Goal: Register for event/course

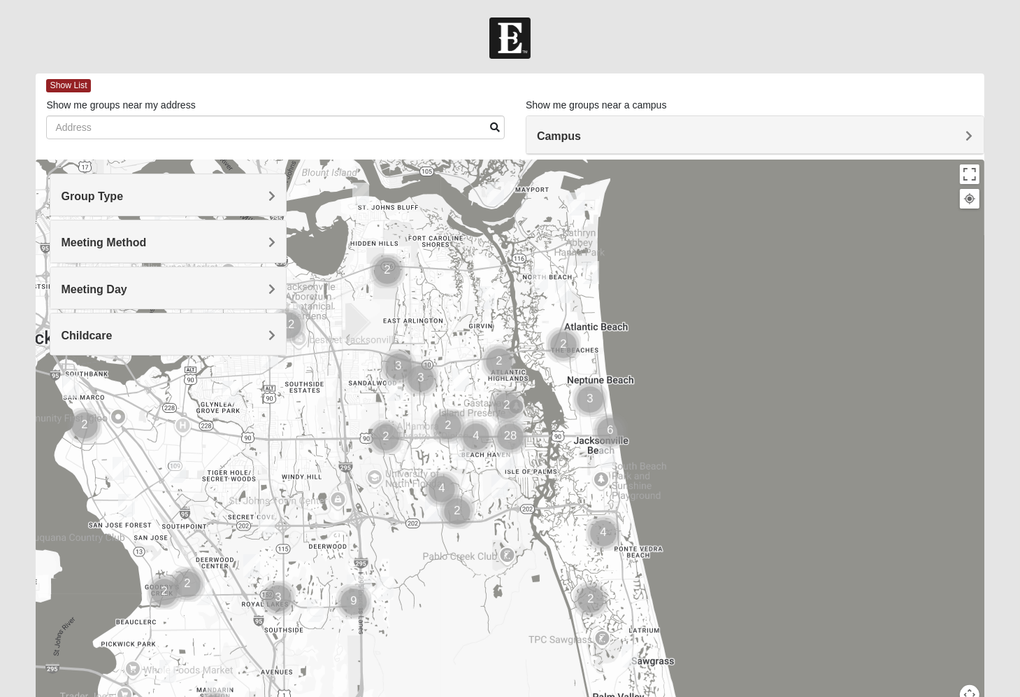
click at [227, 190] on h4 "Group Type" at bounding box center [168, 196] width 215 height 13
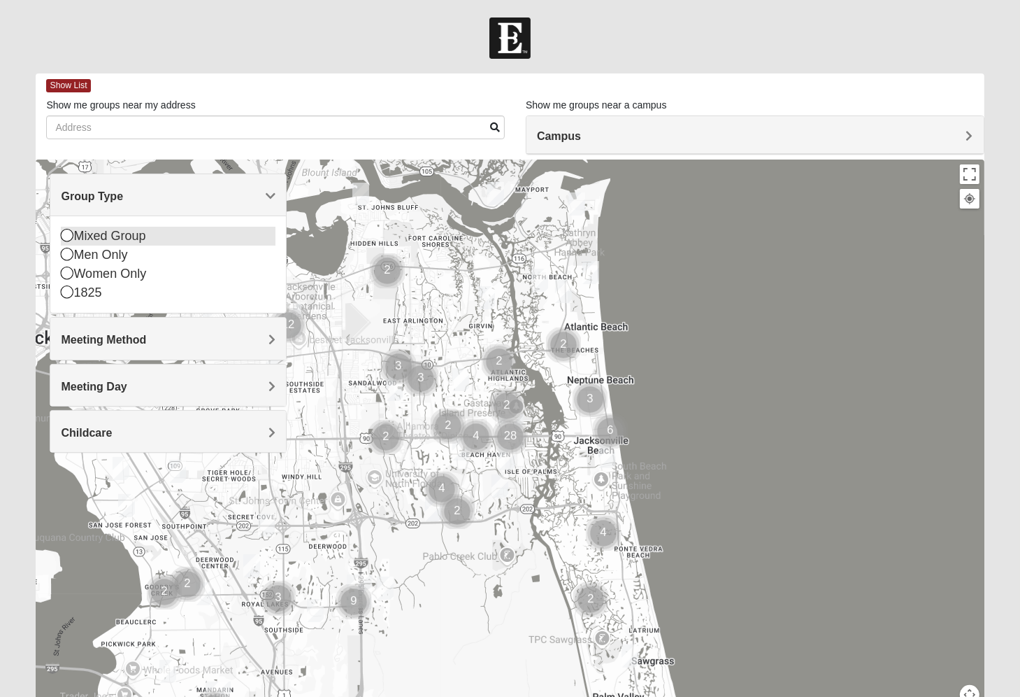
click at [69, 238] on icon at bounding box center [67, 235] width 13 height 13
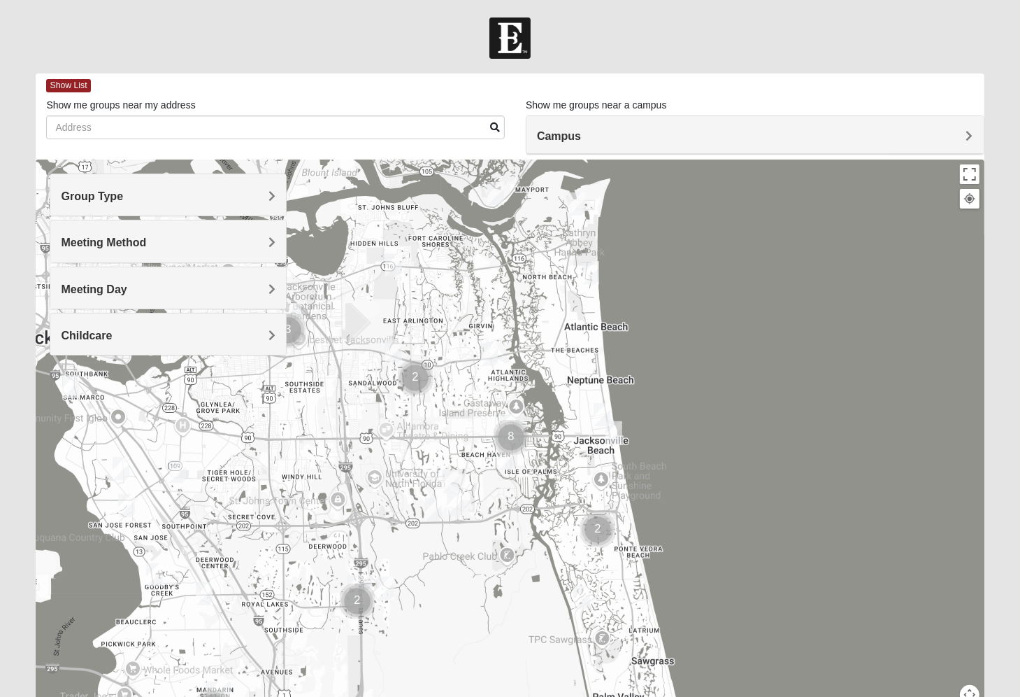
click at [185, 231] on div "Meeting Method" at bounding box center [168, 240] width 236 height 41
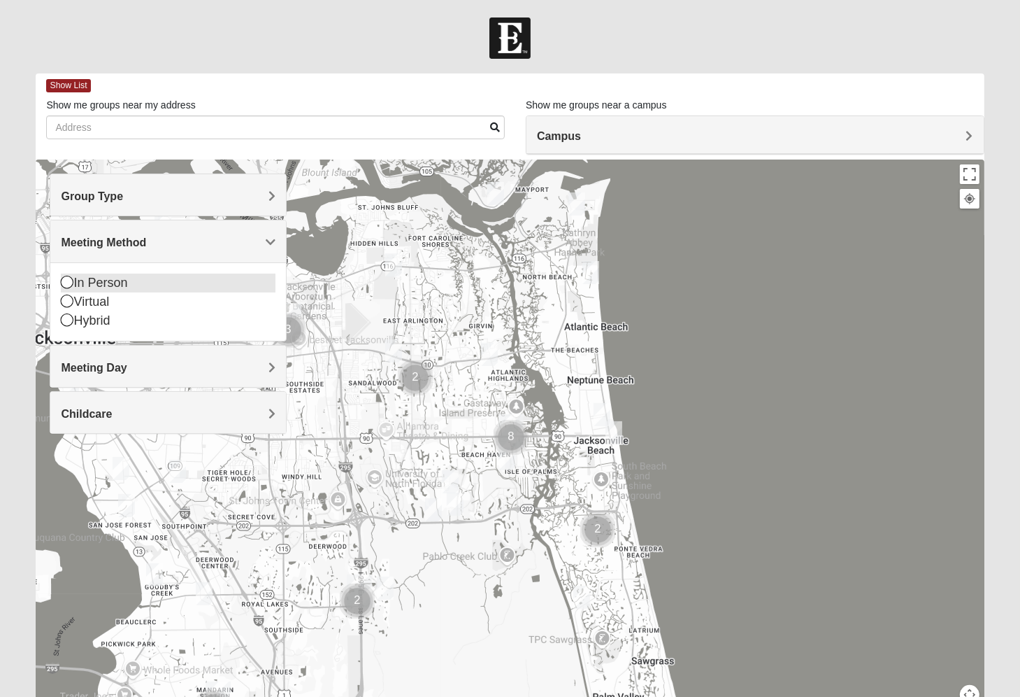
click at [81, 274] on div "In Person" at bounding box center [168, 282] width 215 height 19
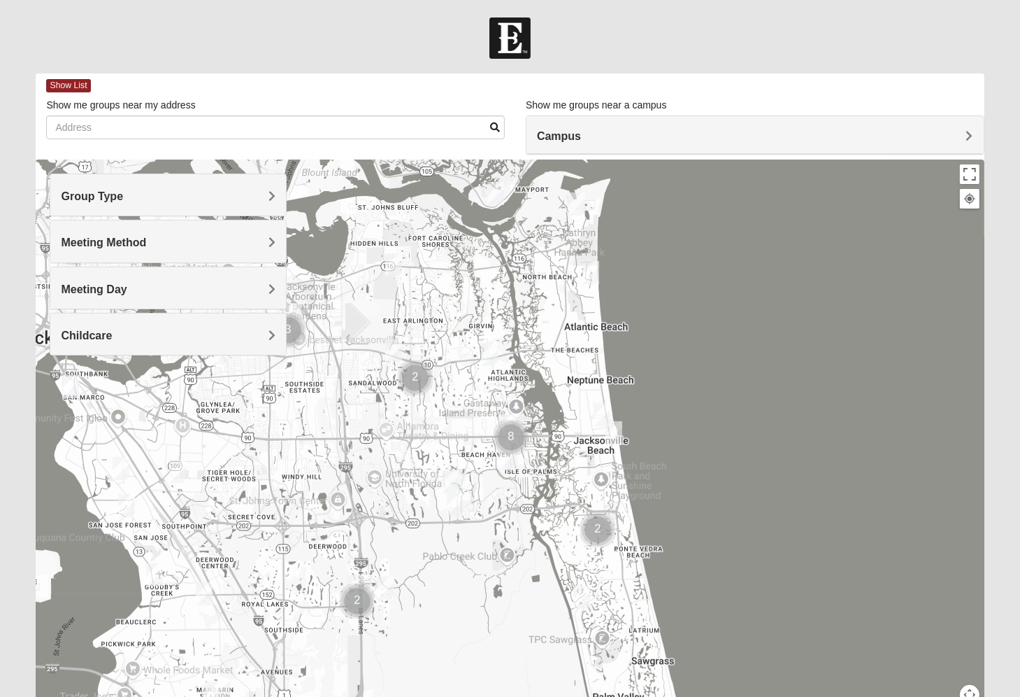
click at [153, 278] on div "Meeting Day" at bounding box center [168, 287] width 236 height 41
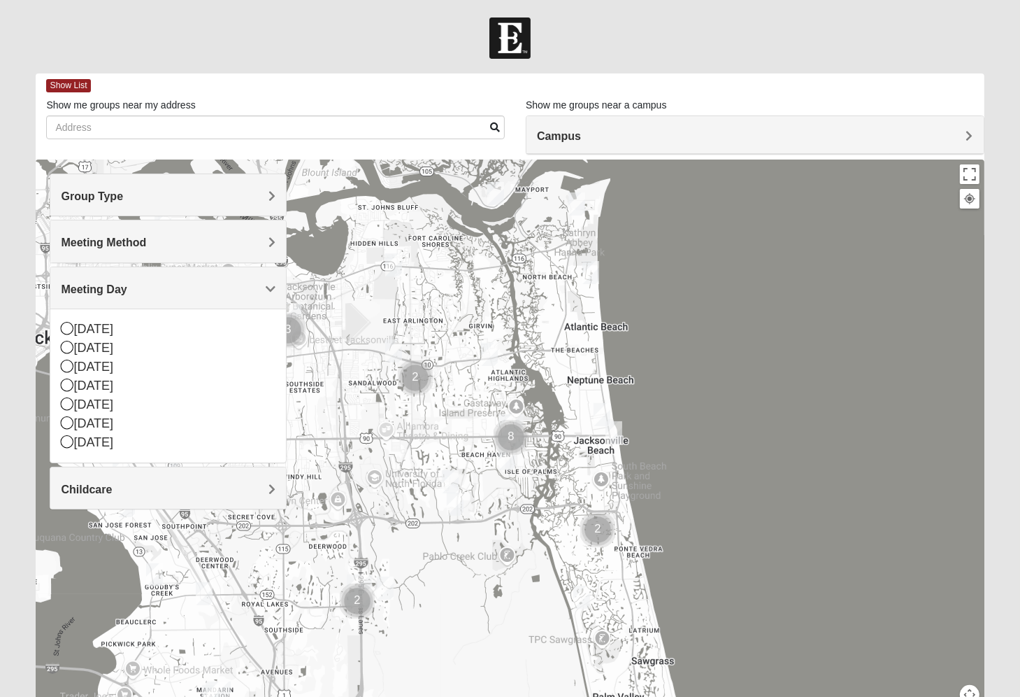
click at [153, 278] on div "Meeting Day" at bounding box center [168, 287] width 236 height 41
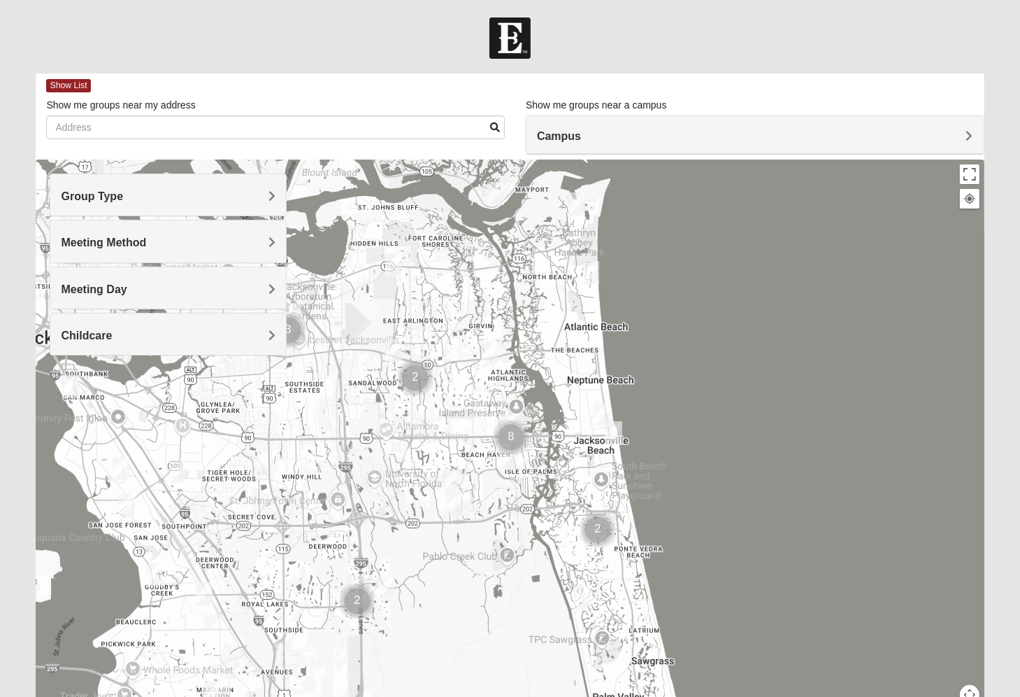
click at [151, 329] on h4 "Childcare" at bounding box center [168, 335] width 215 height 13
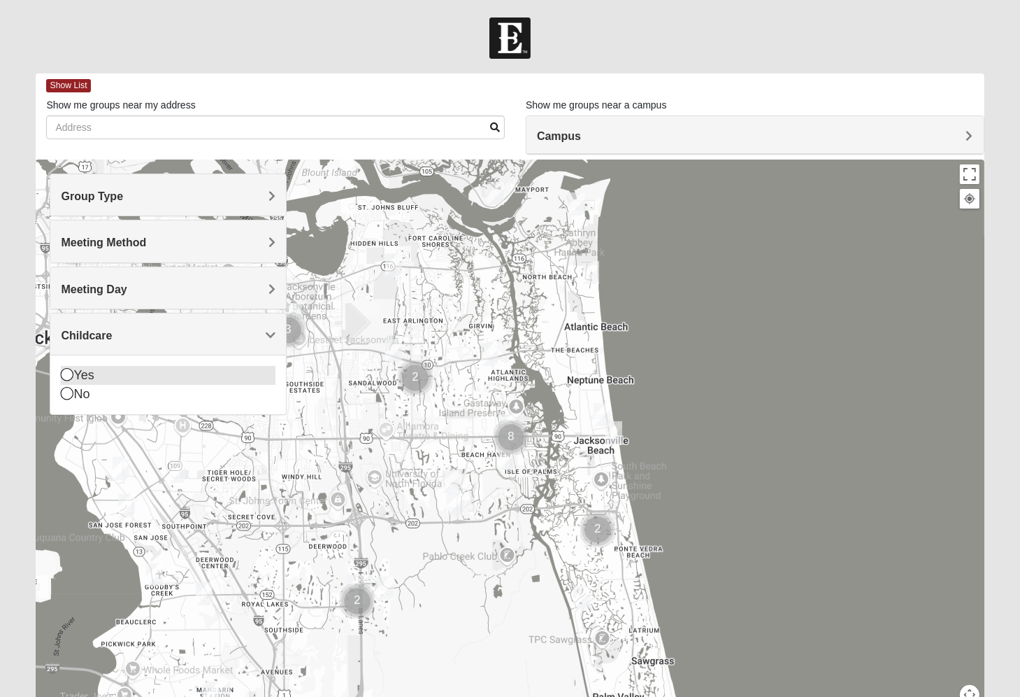
click at [100, 369] on div "Yes" at bounding box center [168, 375] width 215 height 19
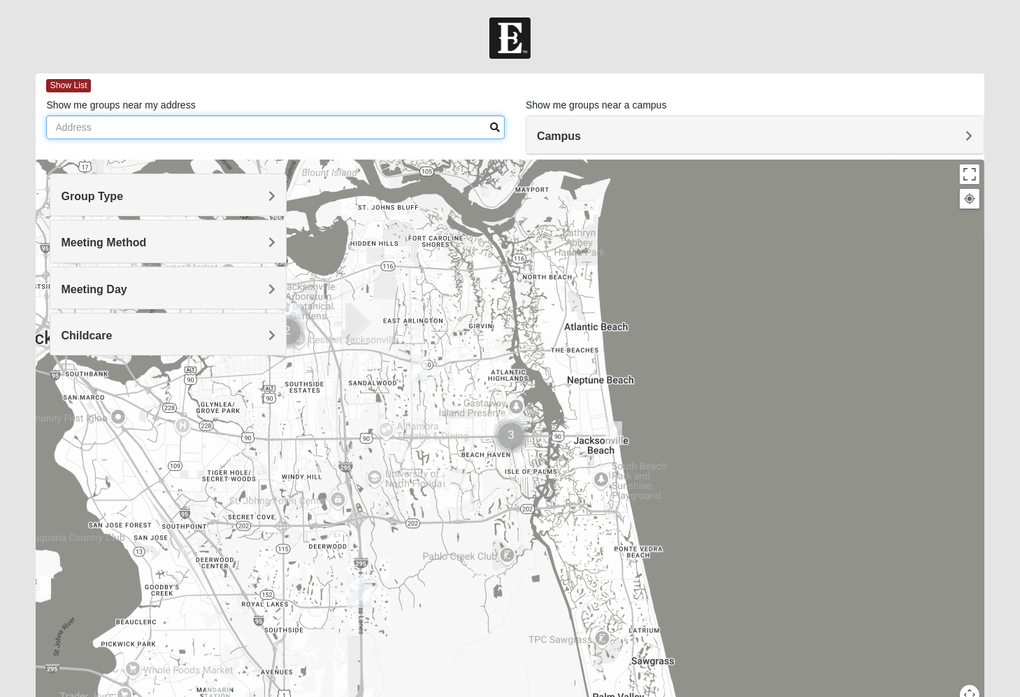
click at [208, 128] on input "Show me groups near my address" at bounding box center [275, 127] width 459 height 24
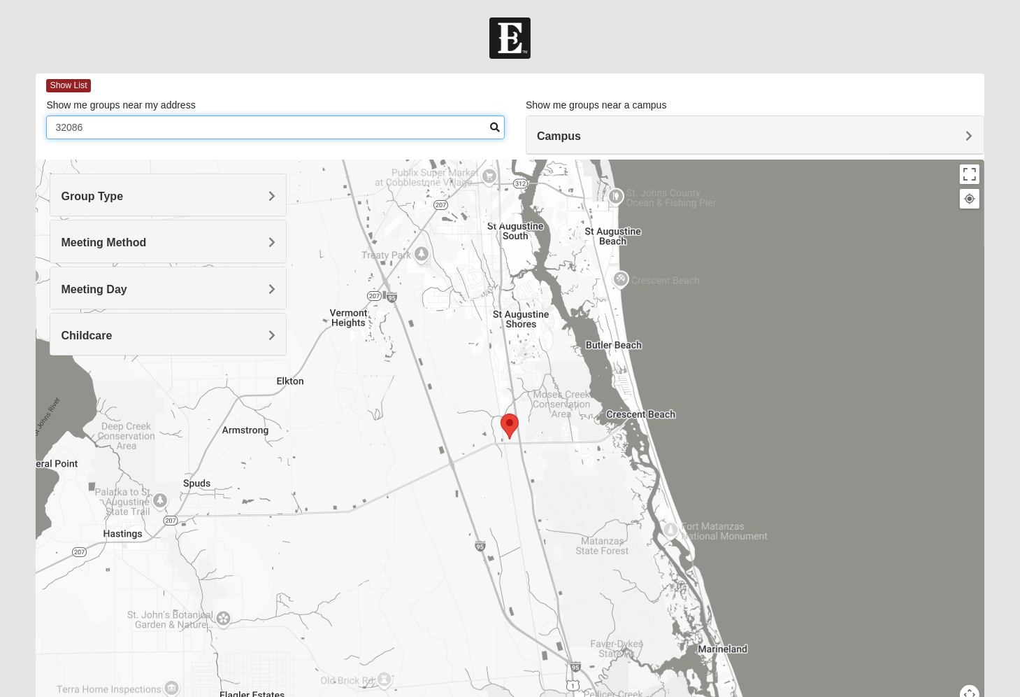
type input "32086"
click at [501, 207] on img "St. Augustine (Coming Soon)" at bounding box center [502, 208] width 25 height 34
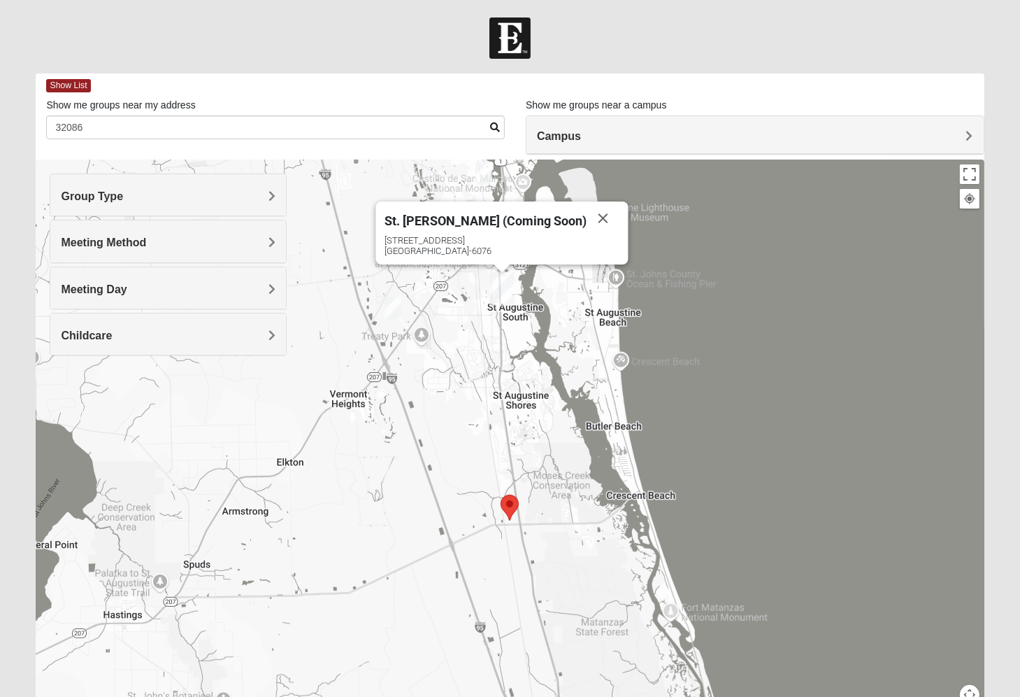
click at [511, 506] on img "Selected Address" at bounding box center [510, 507] width 18 height 26
click at [613, 139] on h4 "Campus" at bounding box center [755, 135] width 436 height 13
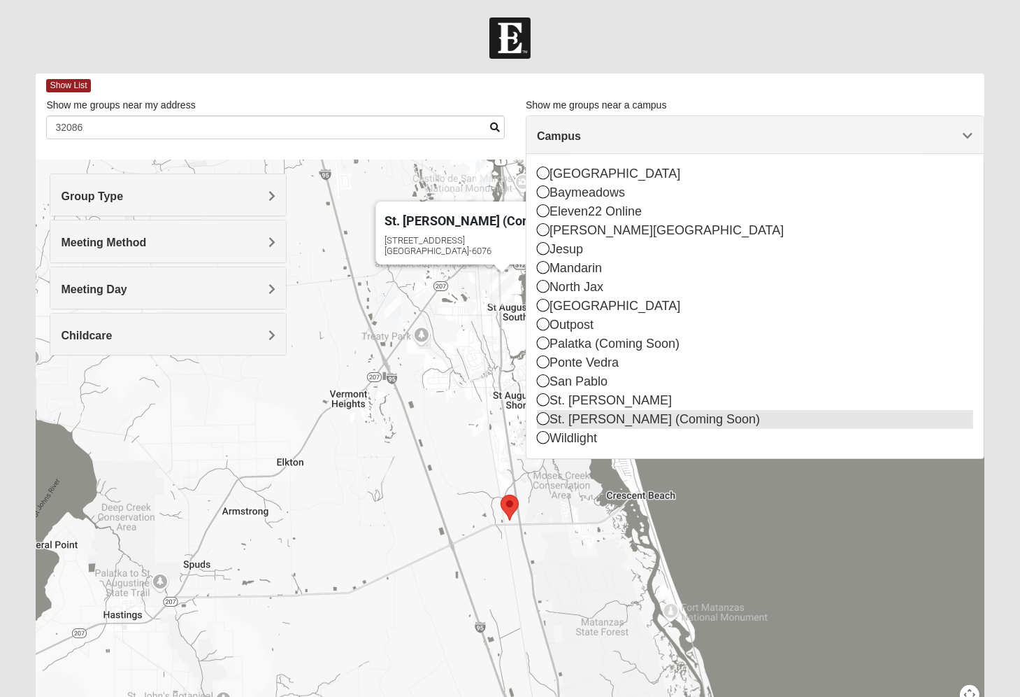
click at [629, 418] on div "St. [PERSON_NAME] (Coming Soon)" at bounding box center [755, 419] width 436 height 19
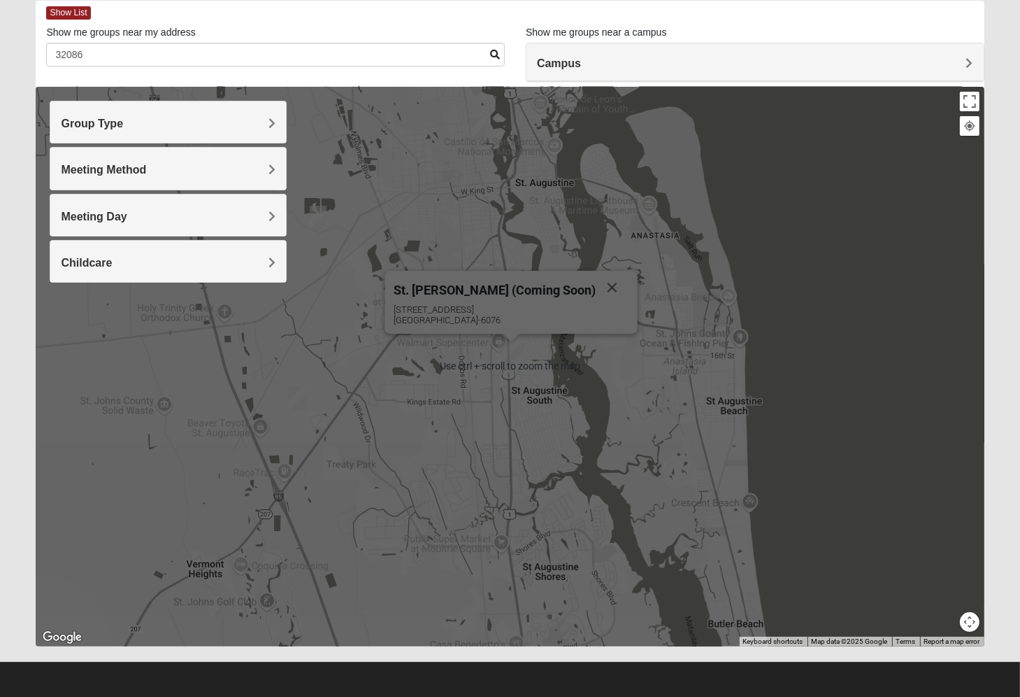
scroll to position [73, 0]
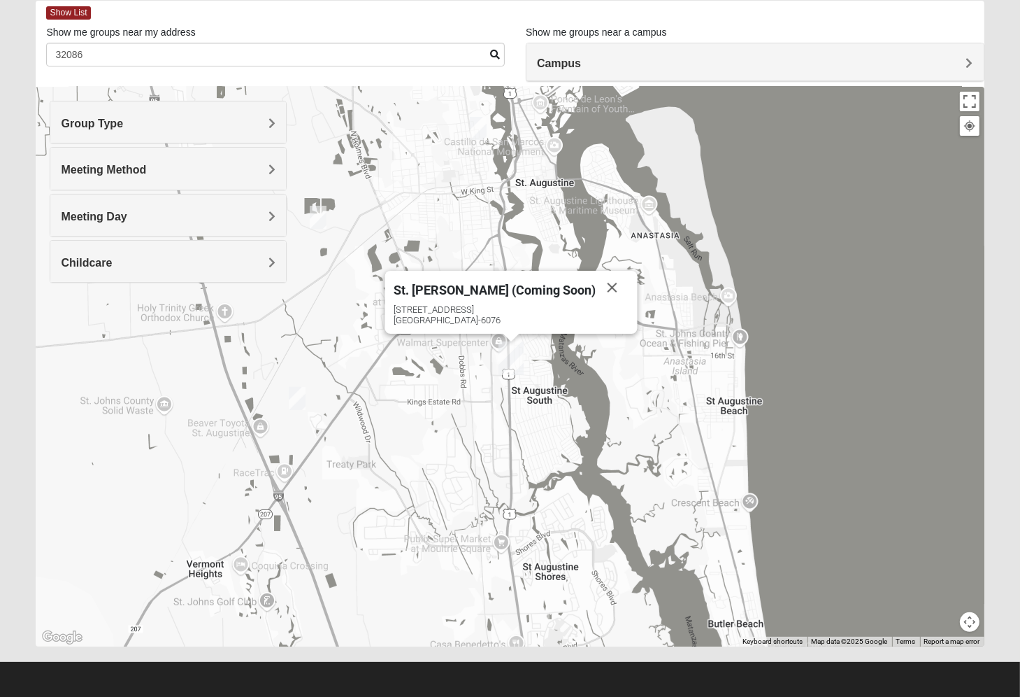
click at [165, 123] on h4 "Group Type" at bounding box center [168, 123] width 215 height 13
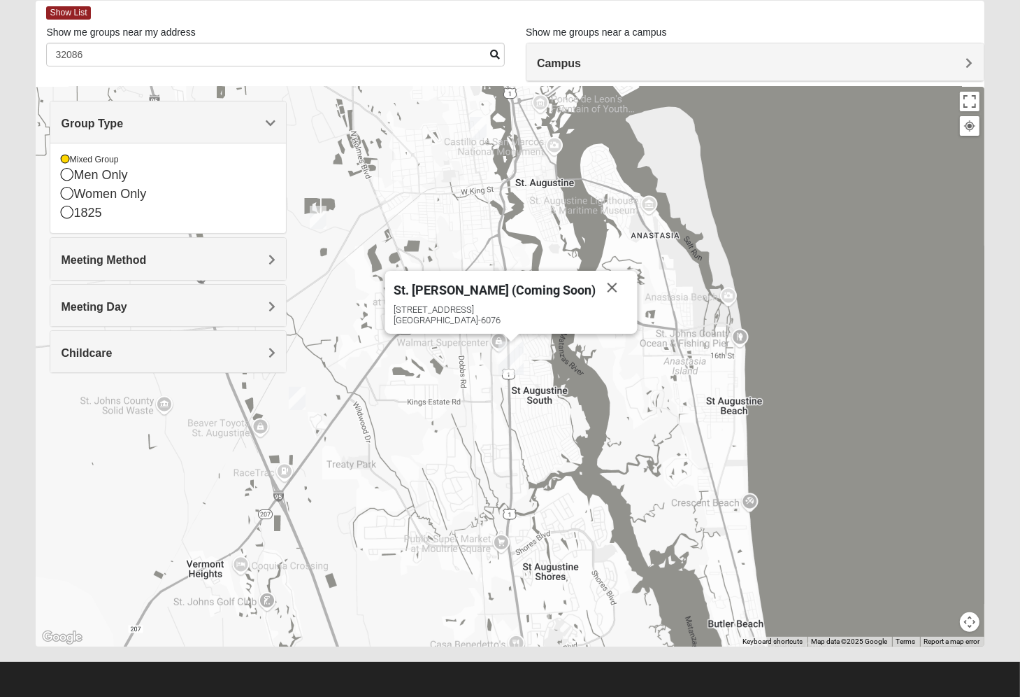
click at [478, 16] on div "Show List" at bounding box center [515, 13] width 938 height 24
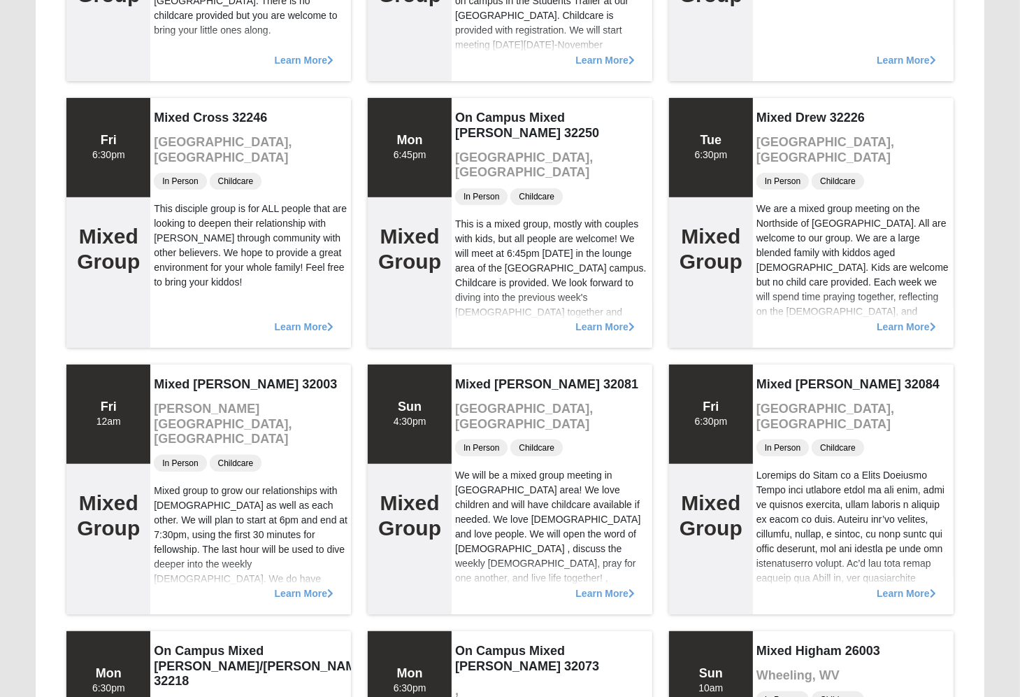
scroll to position [422, 0]
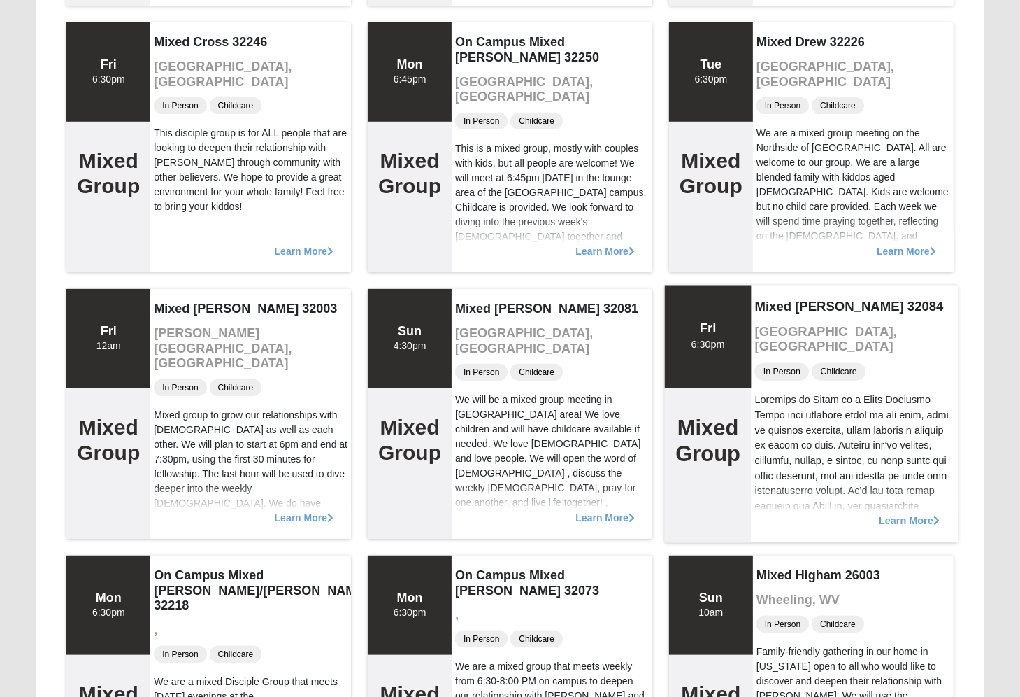
click at [923, 513] on span "Learn More" at bounding box center [909, 513] width 61 height 0
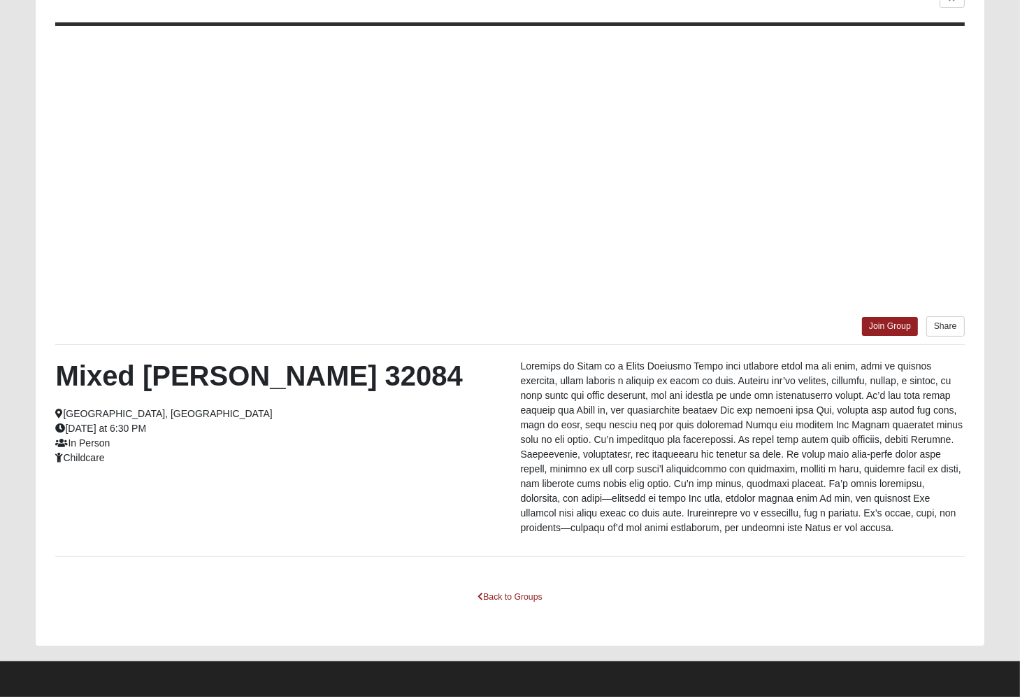
scroll to position [126, 0]
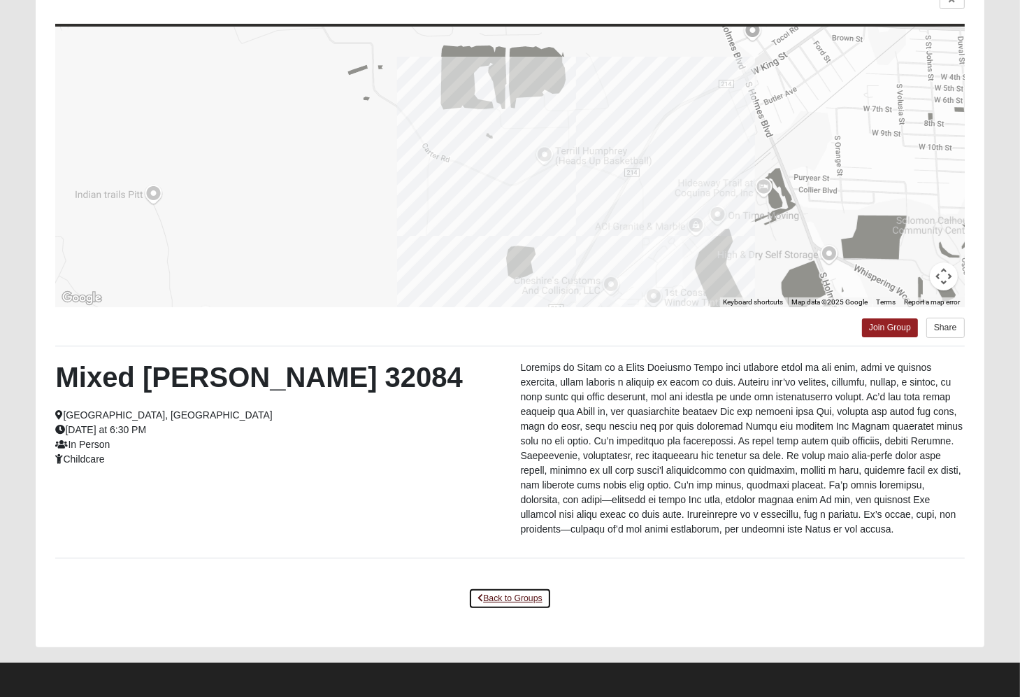
click at [524, 592] on link "Back to Groups" at bounding box center [510, 598] width 83 height 22
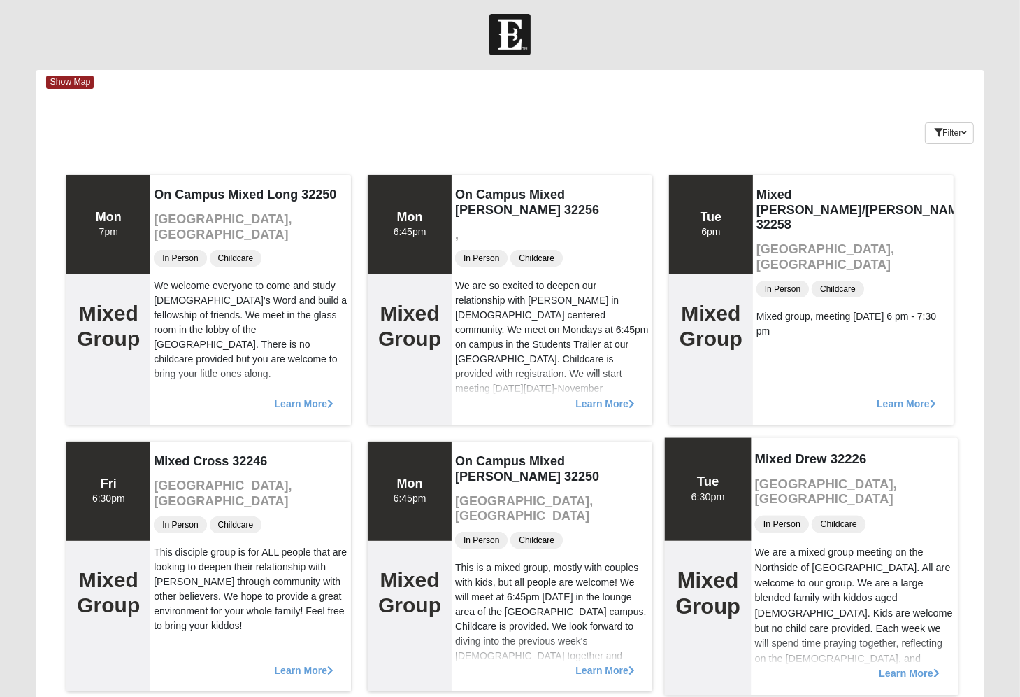
scroll to position [0, 0]
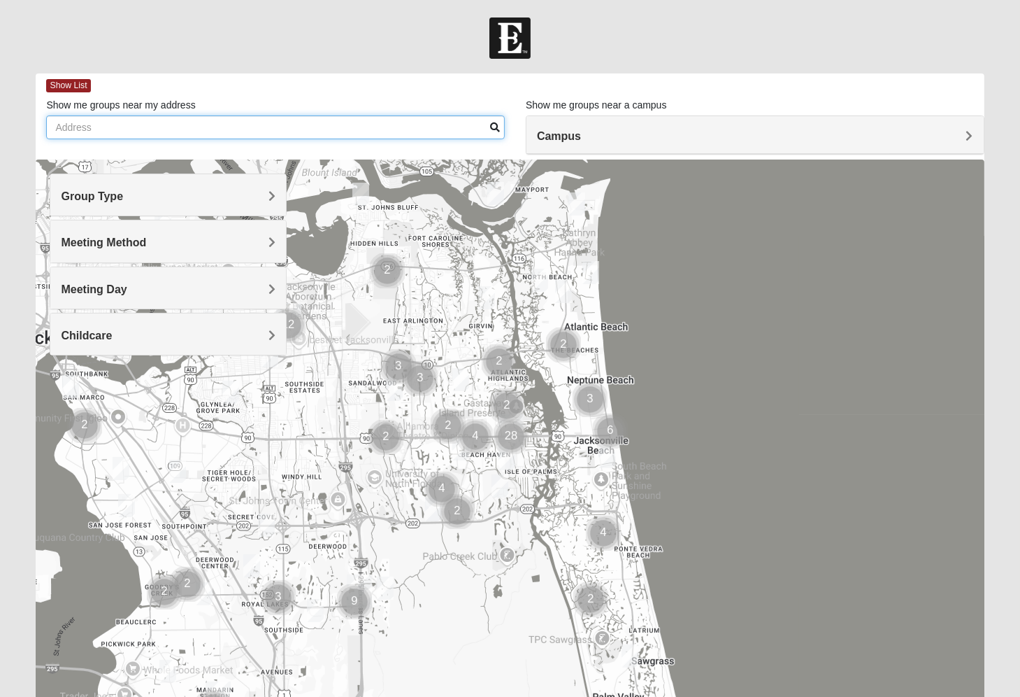
click at [245, 122] on input "Show me groups near my address" at bounding box center [275, 127] width 459 height 24
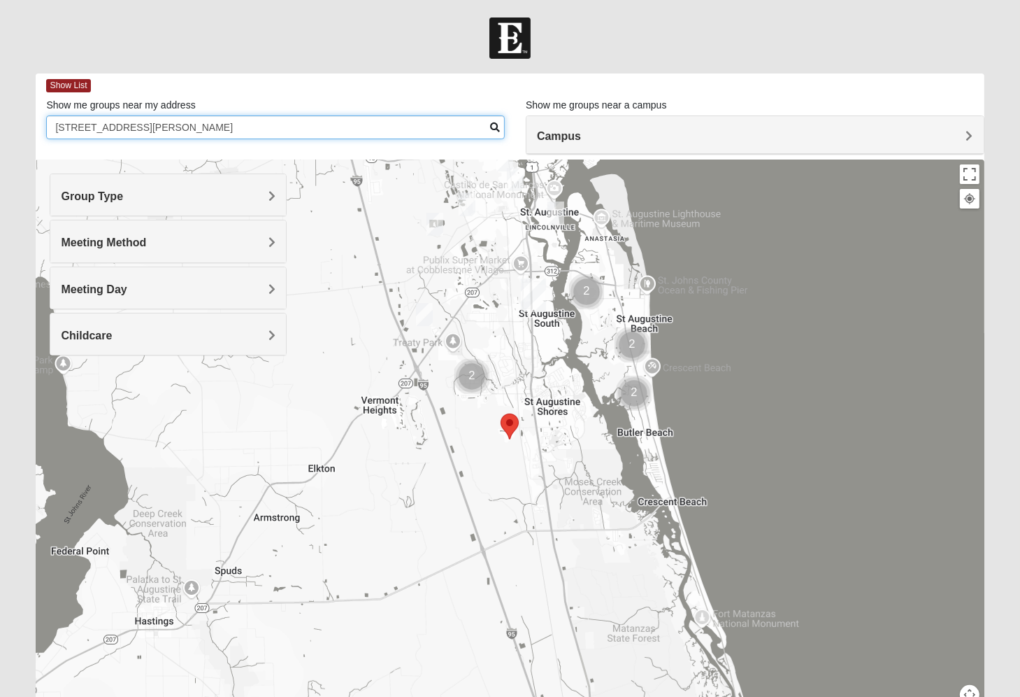
type input "[STREET_ADDRESS][PERSON_NAME]"
click at [785, 23] on div at bounding box center [510, 37] width 1020 height 41
click at [425, 40] on div at bounding box center [510, 37] width 1020 height 41
click at [181, 204] on div "Group Type" at bounding box center [168, 194] width 236 height 41
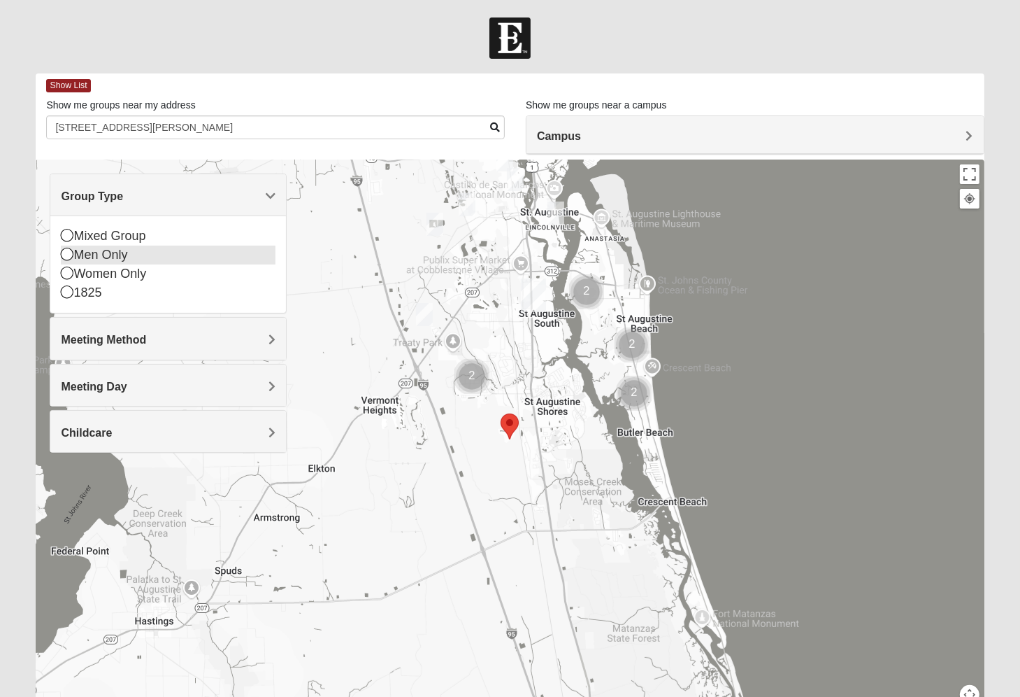
click at [67, 257] on icon at bounding box center [67, 254] width 13 height 13
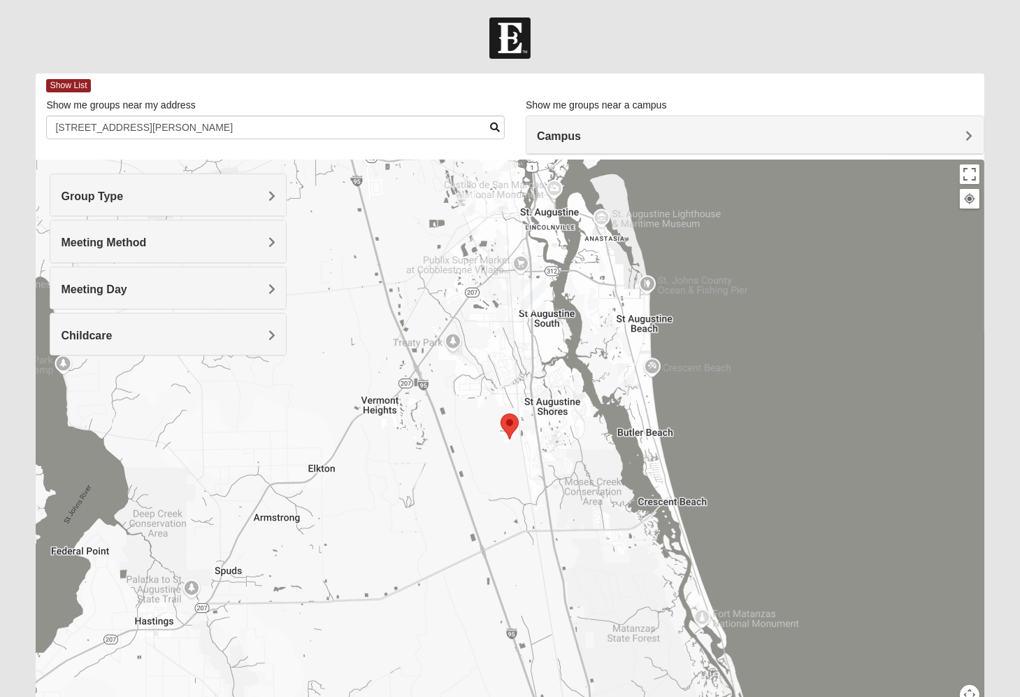
click at [627, 375] on img "Mens Day/Nettles 32080" at bounding box center [626, 374] width 17 height 23
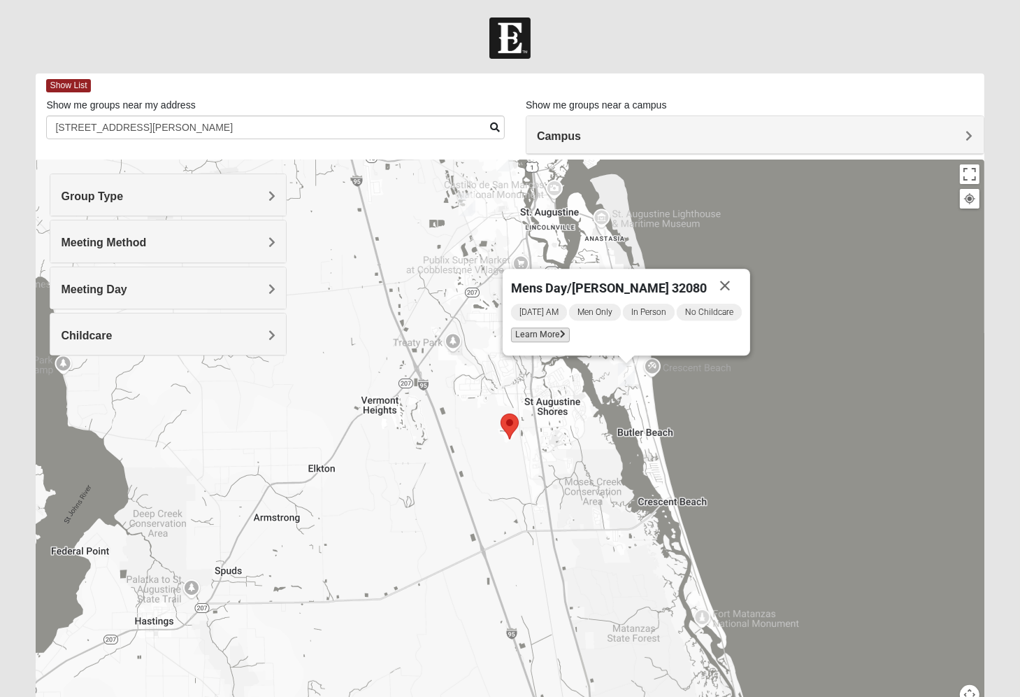
click at [556, 335] on span "Learn More" at bounding box center [540, 334] width 59 height 15
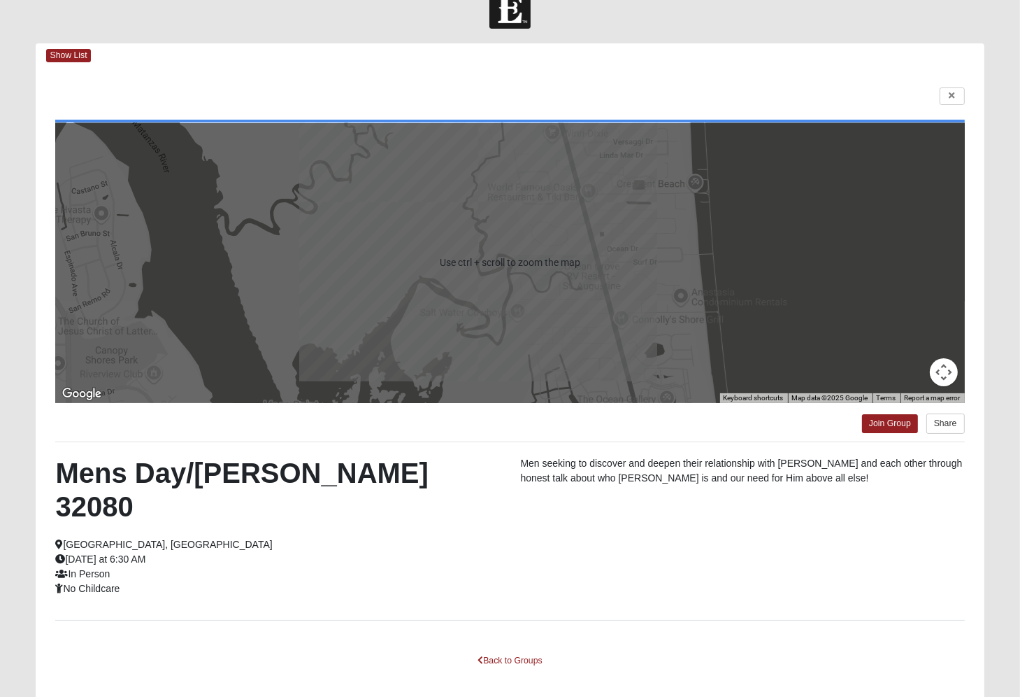
scroll to position [59, 0]
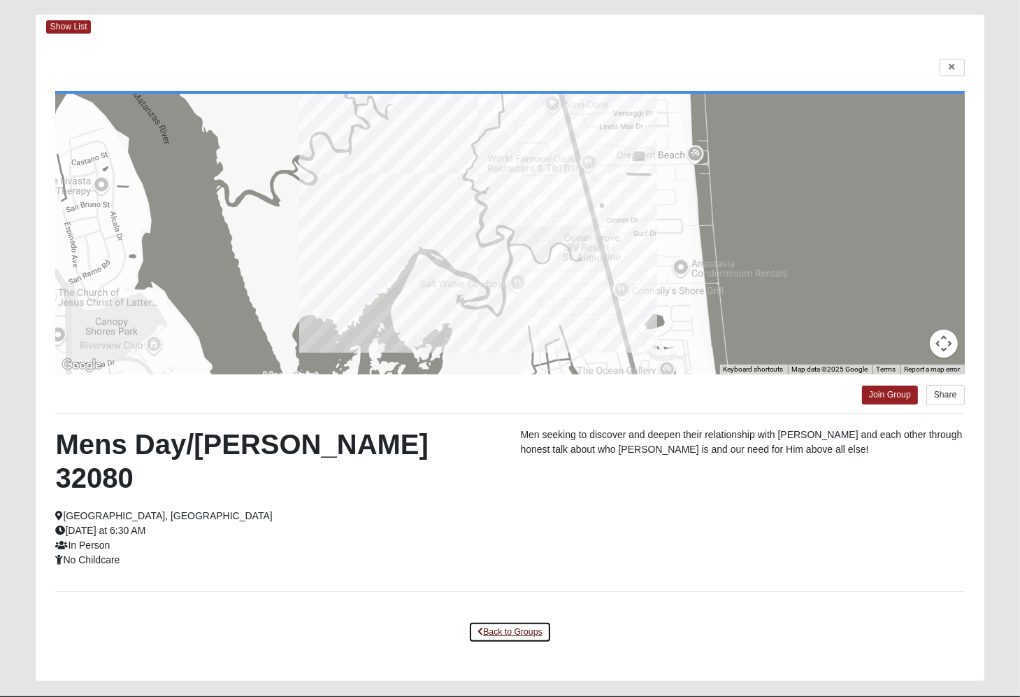
click at [506, 621] on link "Back to Groups" at bounding box center [510, 632] width 83 height 22
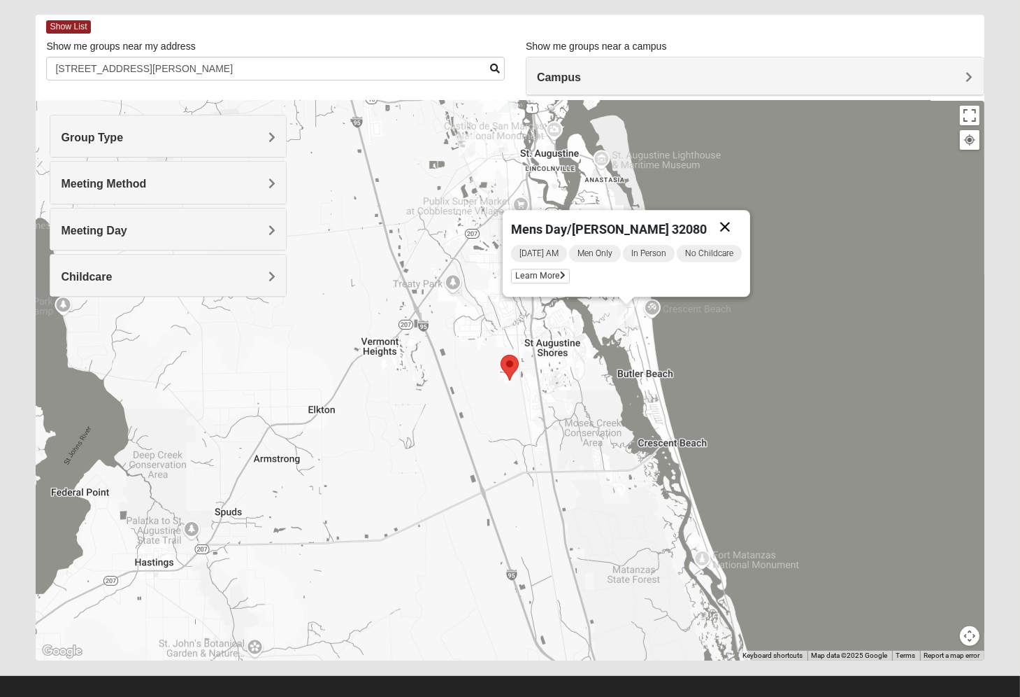
click at [730, 226] on button "Close" at bounding box center [725, 227] width 34 height 34
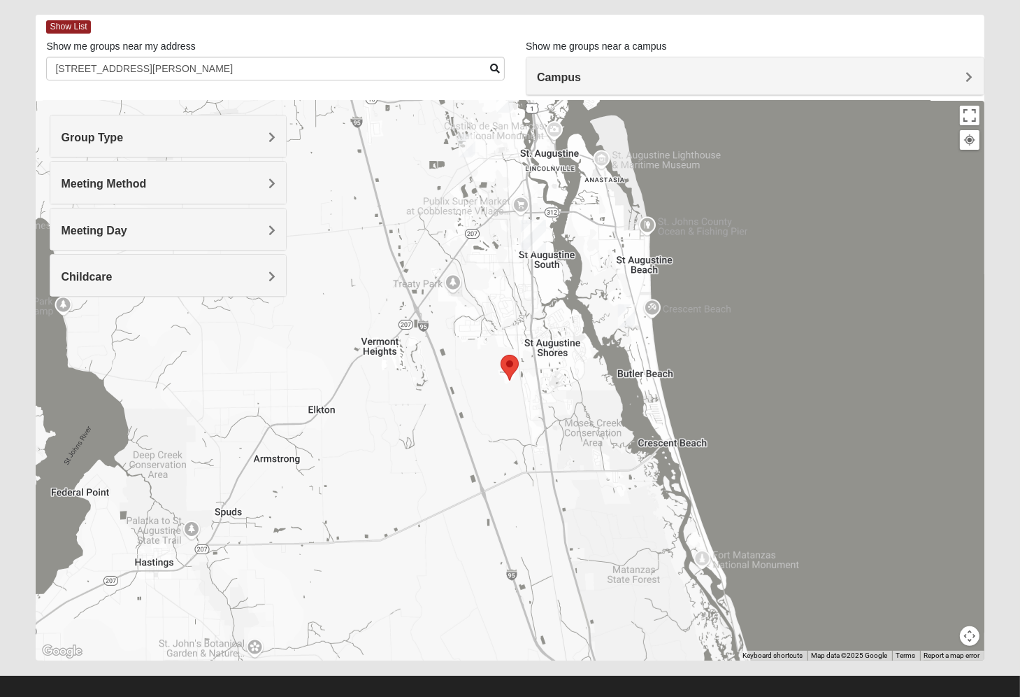
click at [470, 145] on img "Mens Edwards 32084" at bounding box center [467, 145] width 17 height 23
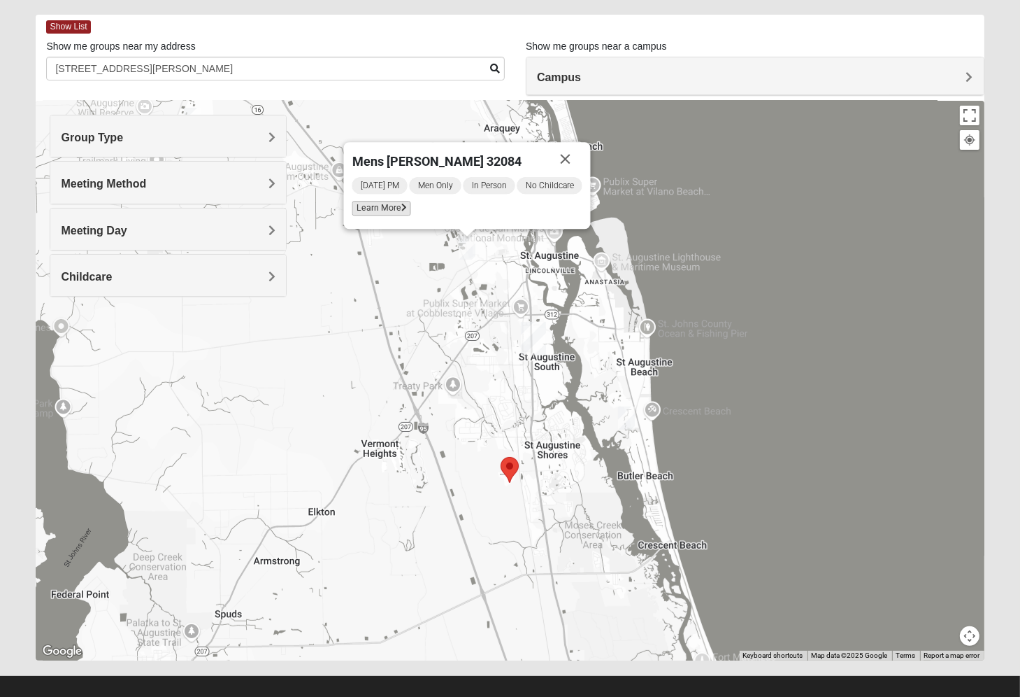
click at [392, 208] on span "Learn More" at bounding box center [381, 208] width 59 height 15
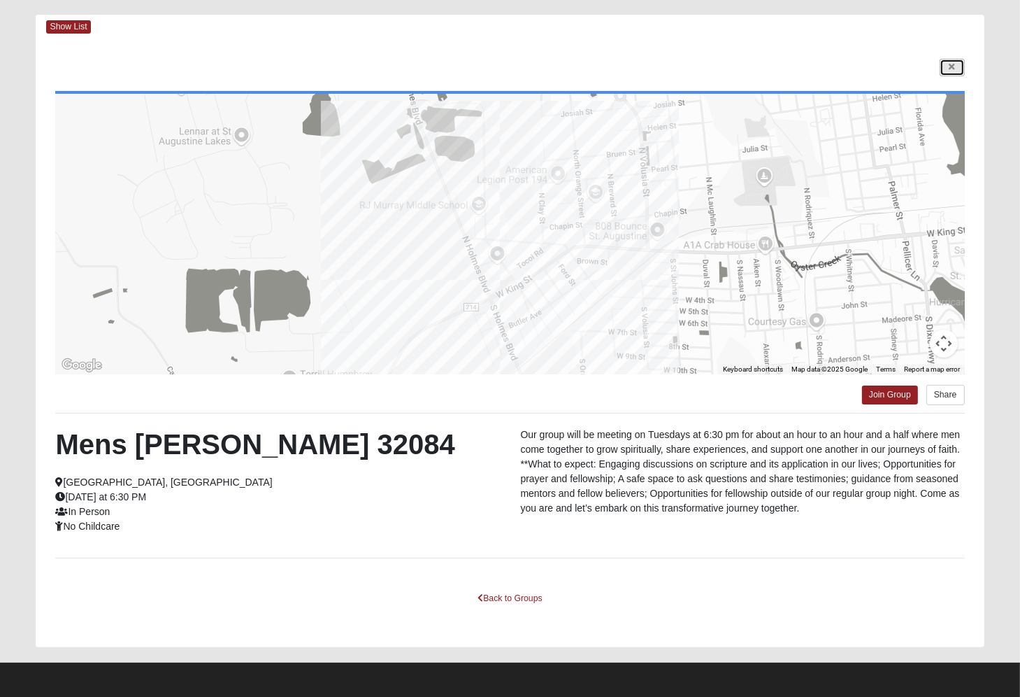
click at [953, 64] on icon at bounding box center [953, 67] width 6 height 8
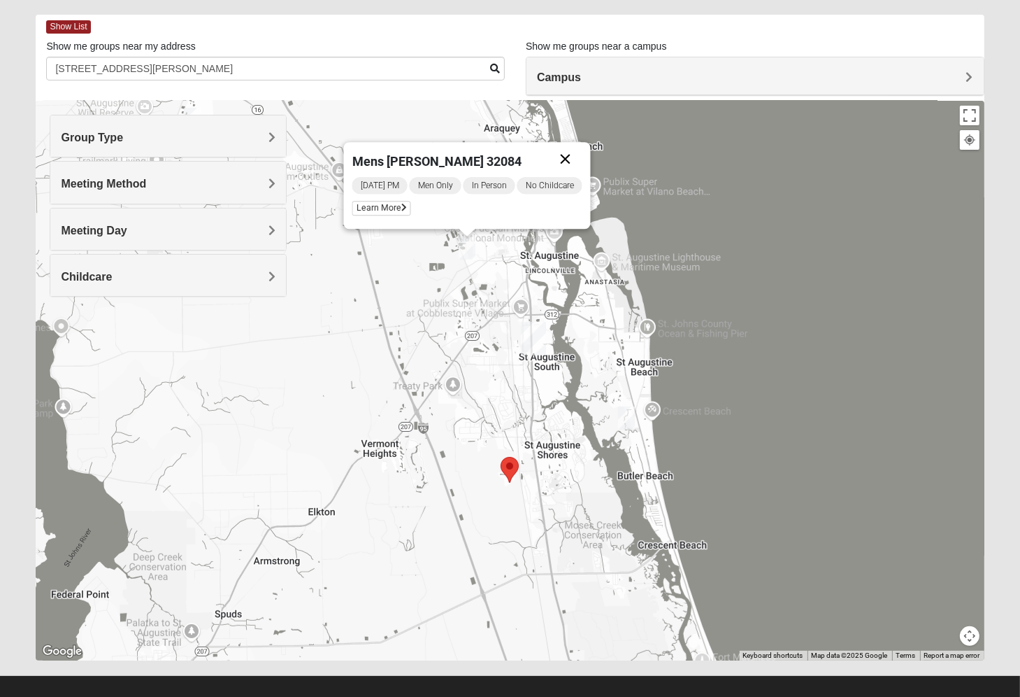
click at [566, 159] on button "Close" at bounding box center [566, 159] width 34 height 34
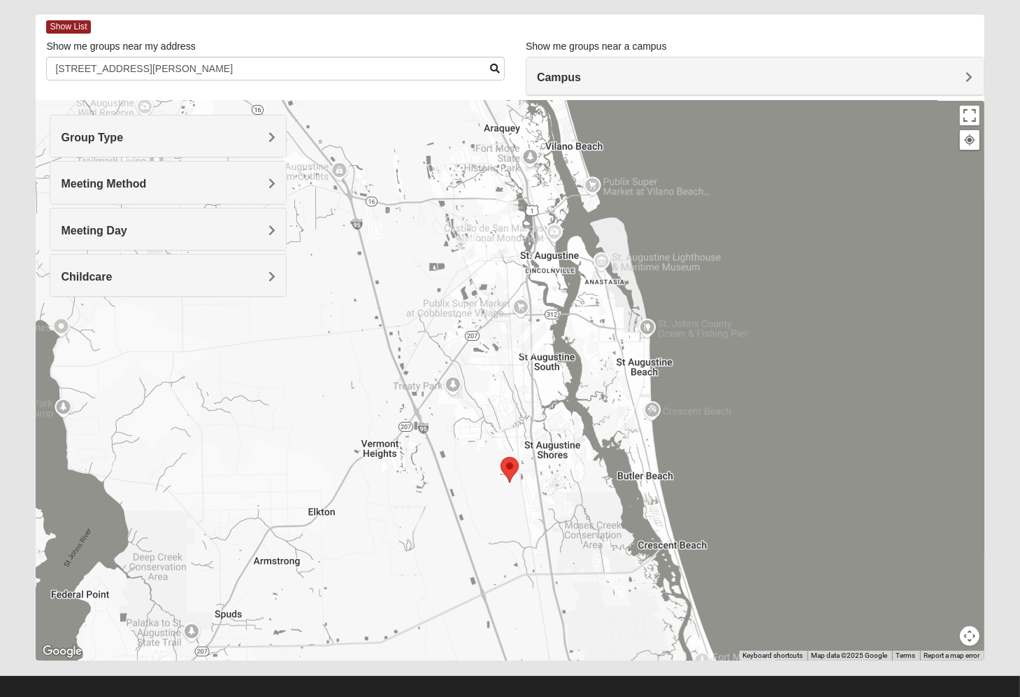
click at [501, 204] on img "Mens Griffin 32084" at bounding box center [505, 203] width 17 height 23
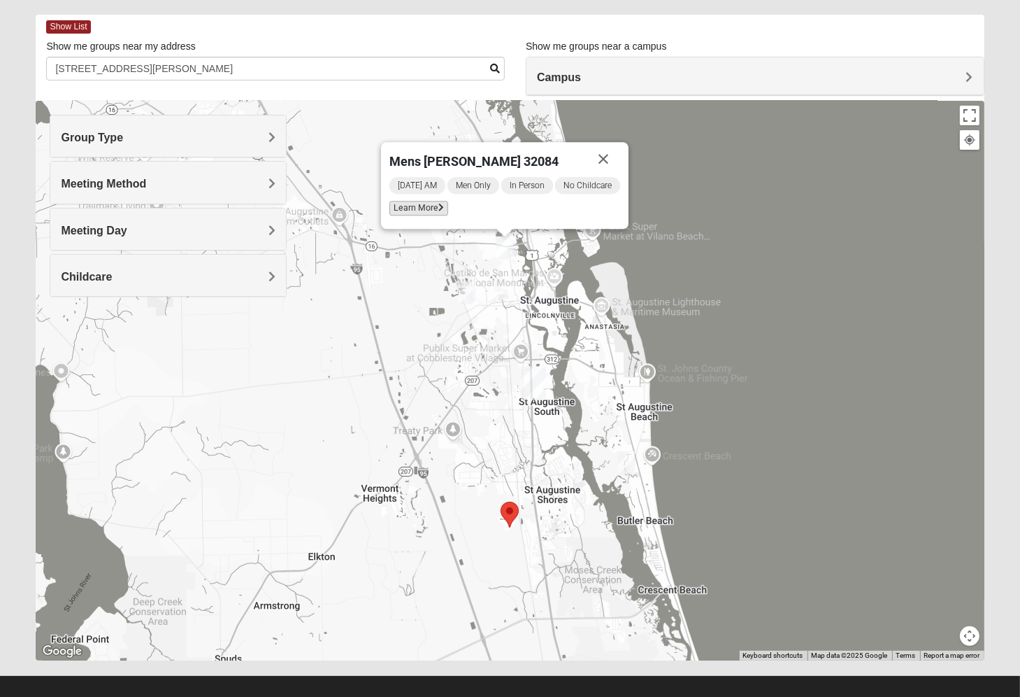
click at [426, 206] on span "Learn More" at bounding box center [419, 208] width 59 height 15
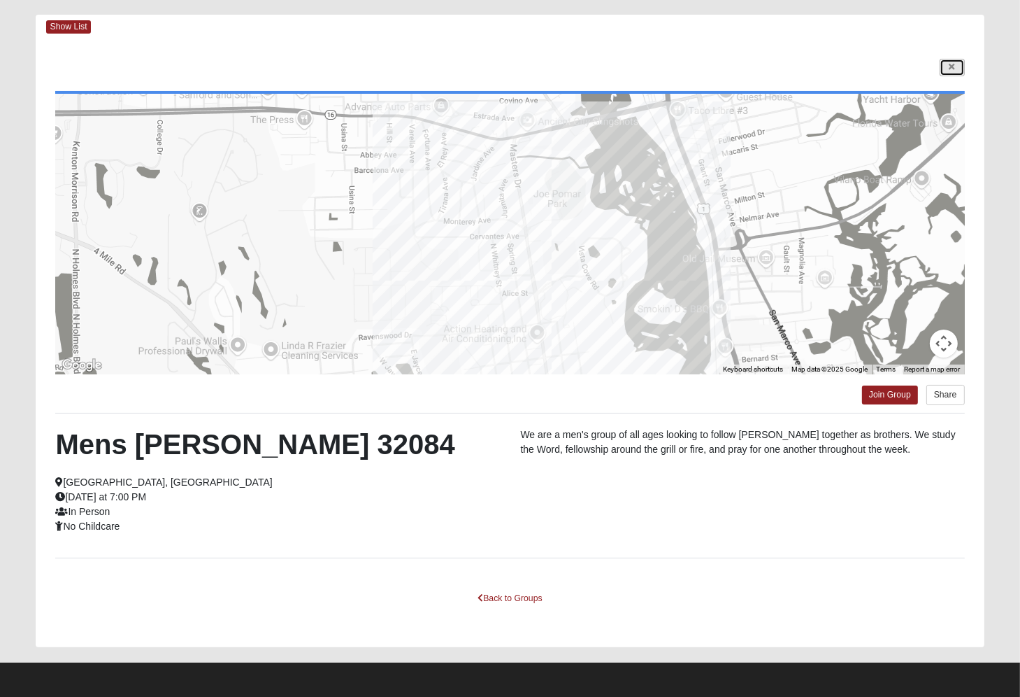
click at [951, 60] on link at bounding box center [952, 67] width 25 height 17
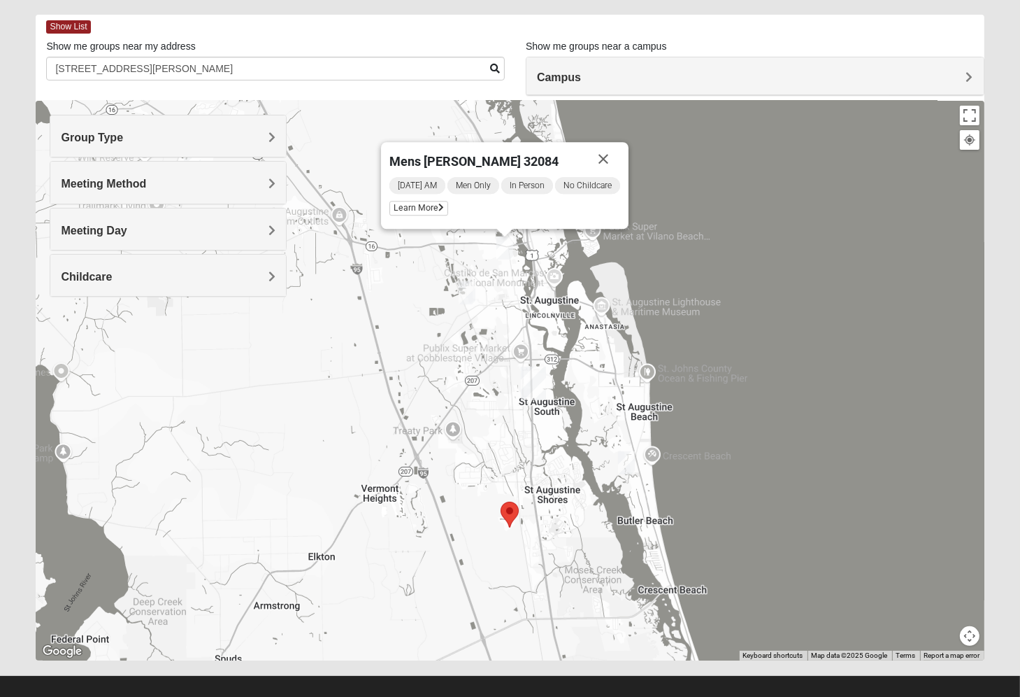
click at [193, 131] on h4 "Group Type" at bounding box center [168, 137] width 215 height 13
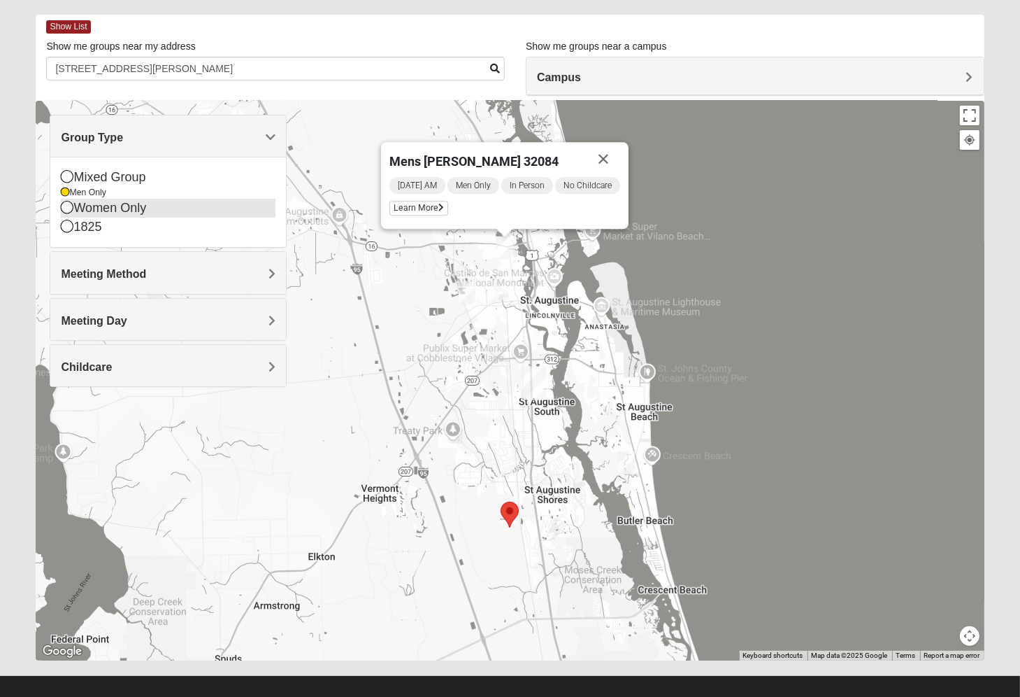
click at [148, 206] on div "Women Only" at bounding box center [168, 208] width 215 height 19
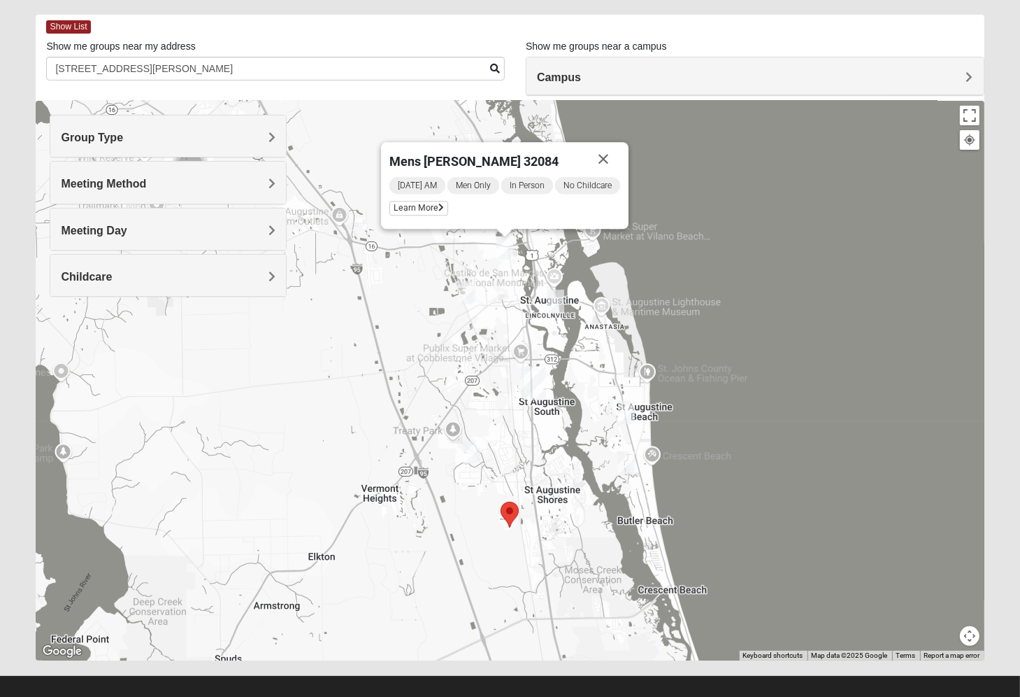
click at [167, 131] on h4 "Group Type" at bounding box center [168, 137] width 215 height 13
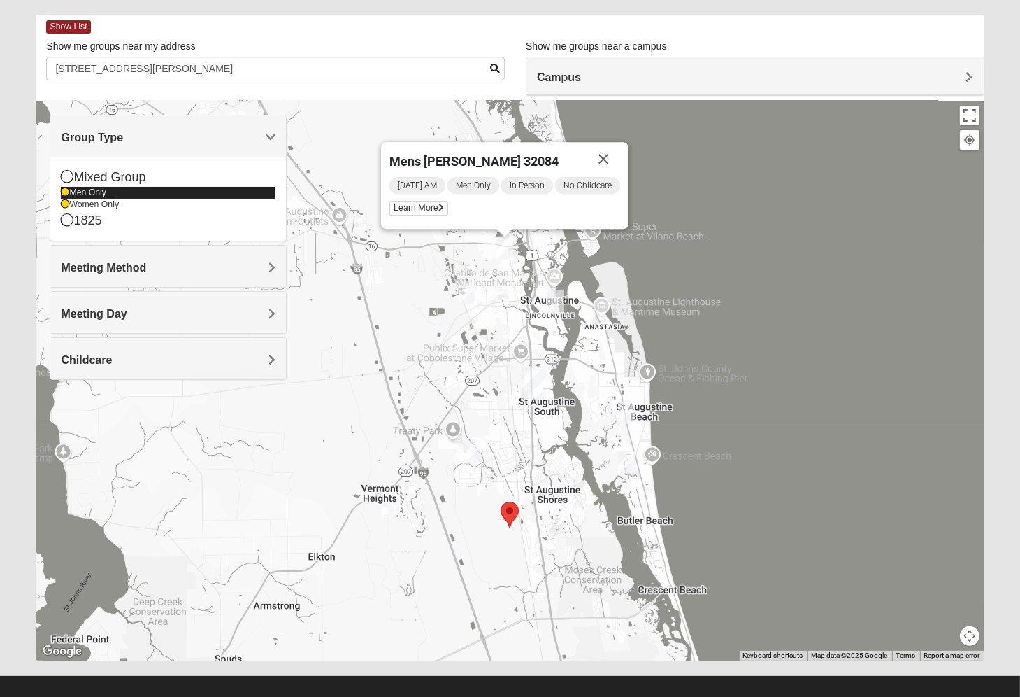
click at [66, 192] on icon at bounding box center [65, 192] width 8 height 8
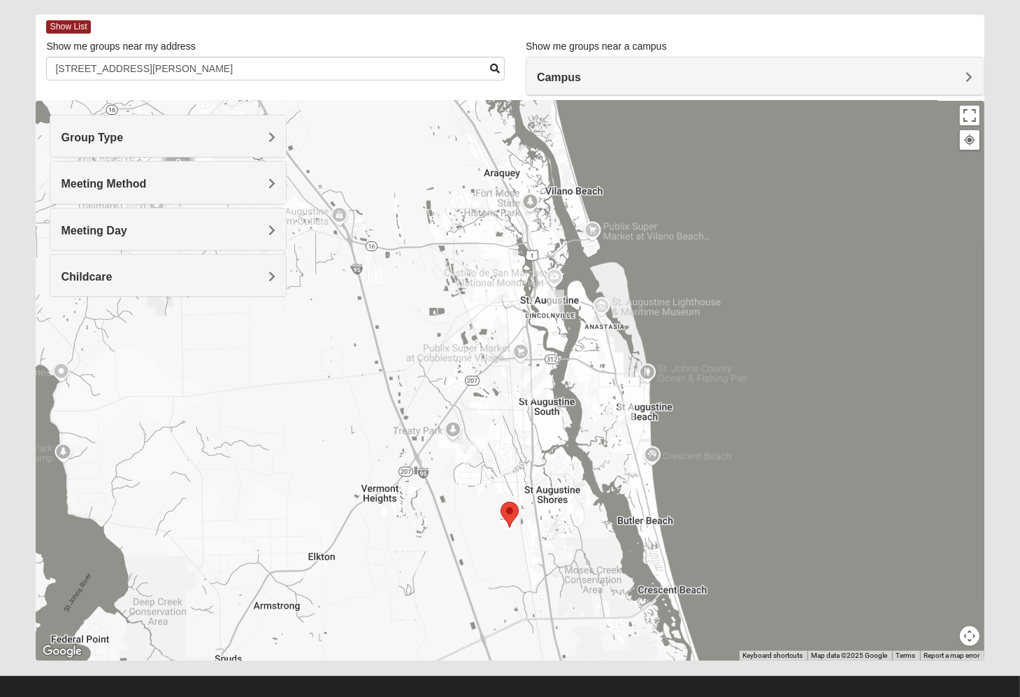
click at [624, 405] on img "Womens Cannata 32080" at bounding box center [626, 412] width 17 height 23
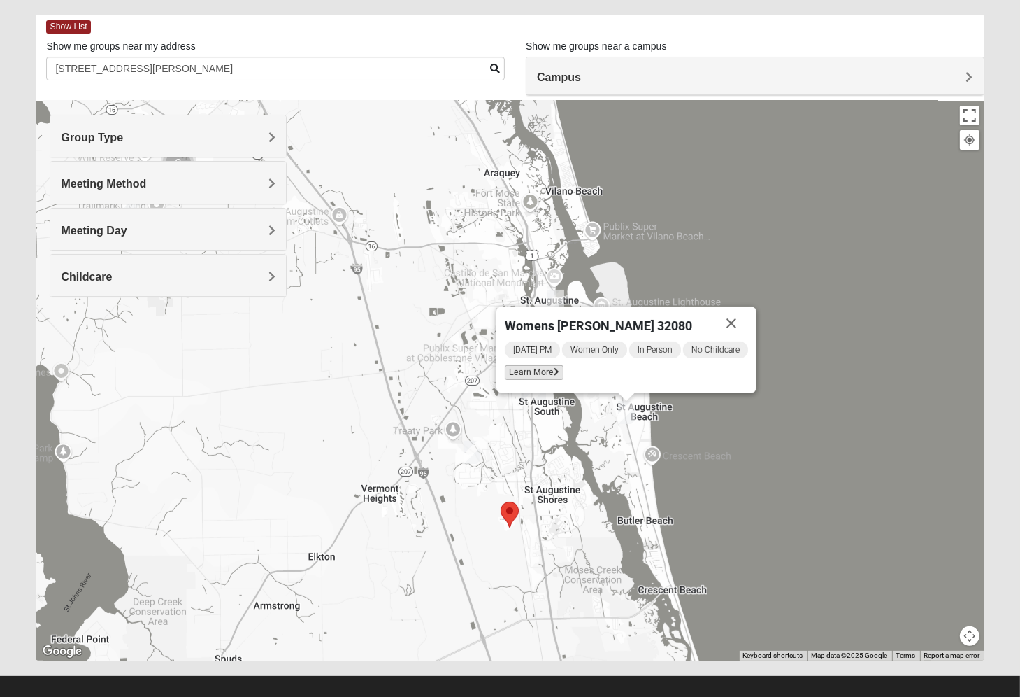
click at [552, 374] on span "Learn More" at bounding box center [534, 372] width 59 height 15
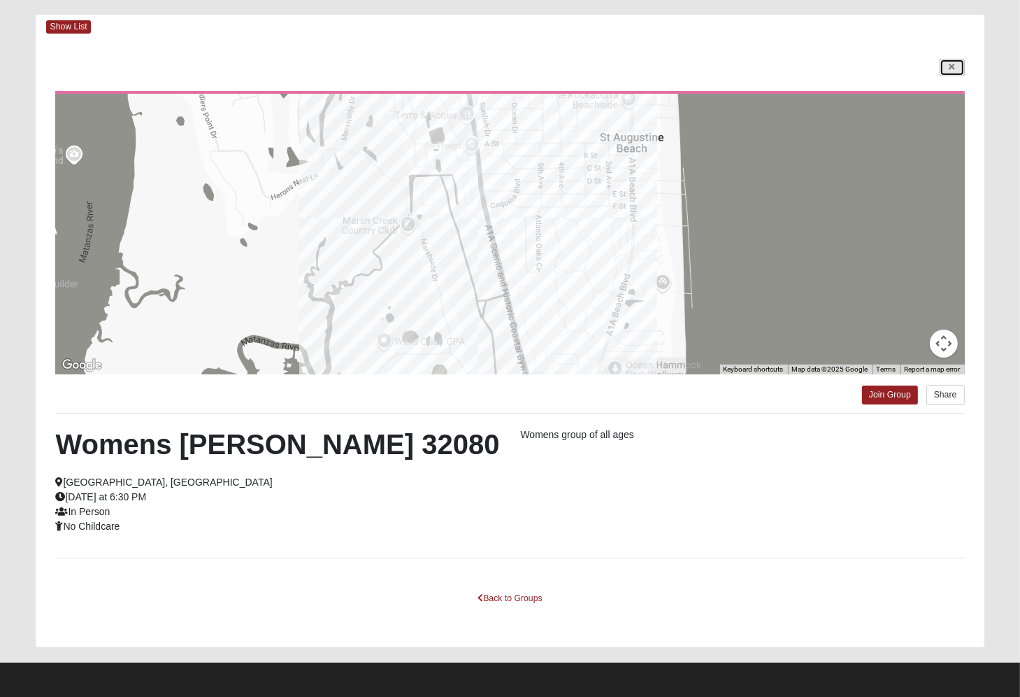
click at [946, 64] on link at bounding box center [952, 67] width 25 height 17
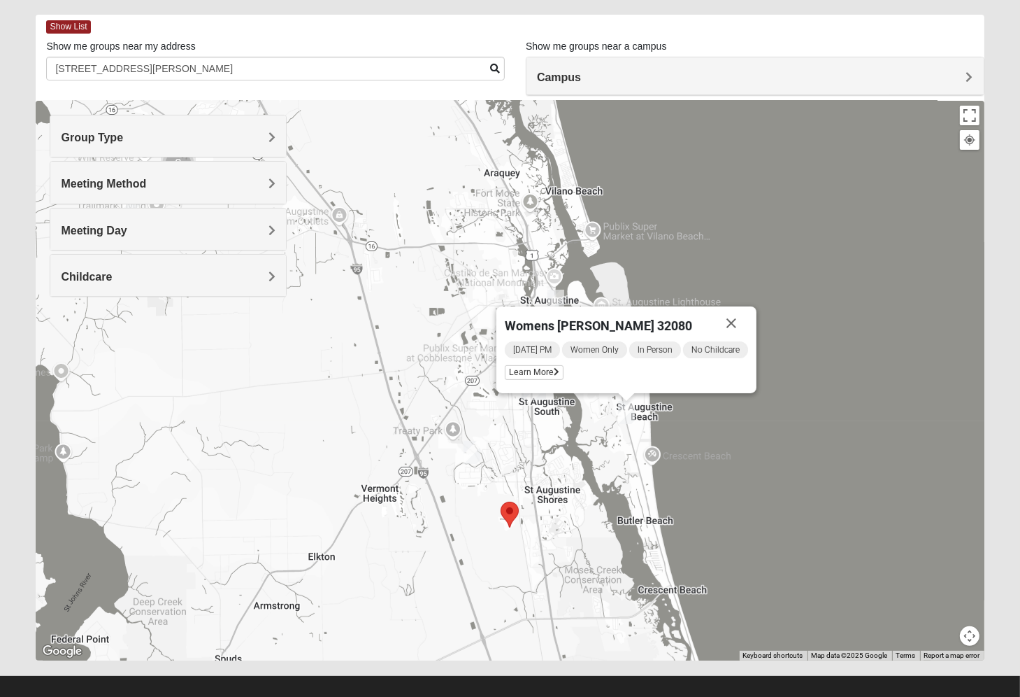
click at [473, 456] on img "Womens Lee 32086" at bounding box center [472, 452] width 17 height 23
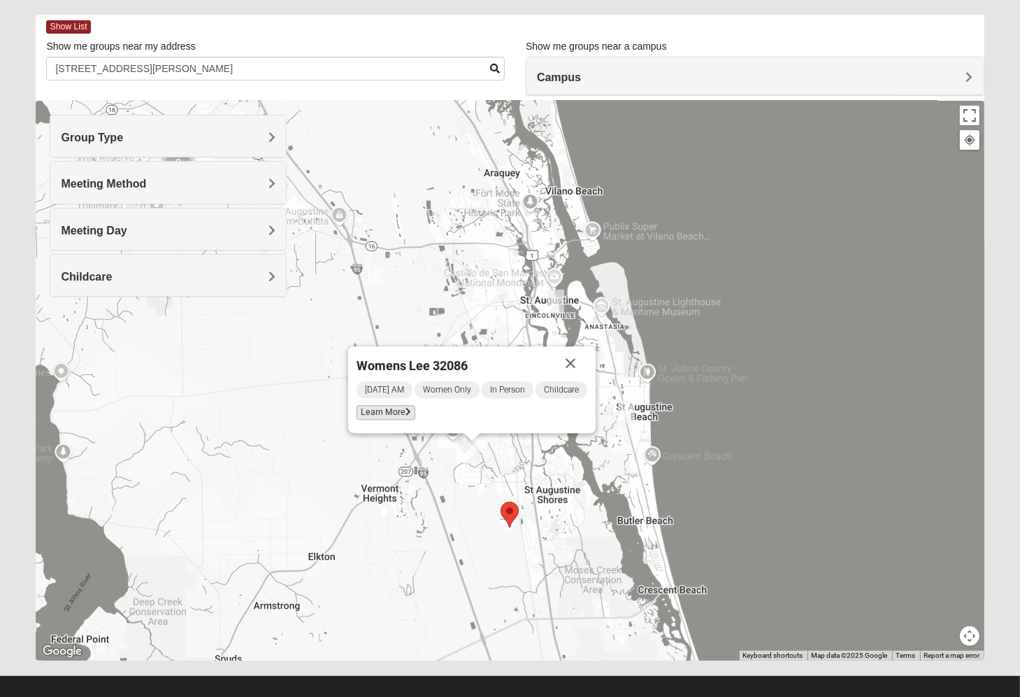
click at [398, 411] on span "Learn More" at bounding box center [386, 412] width 59 height 15
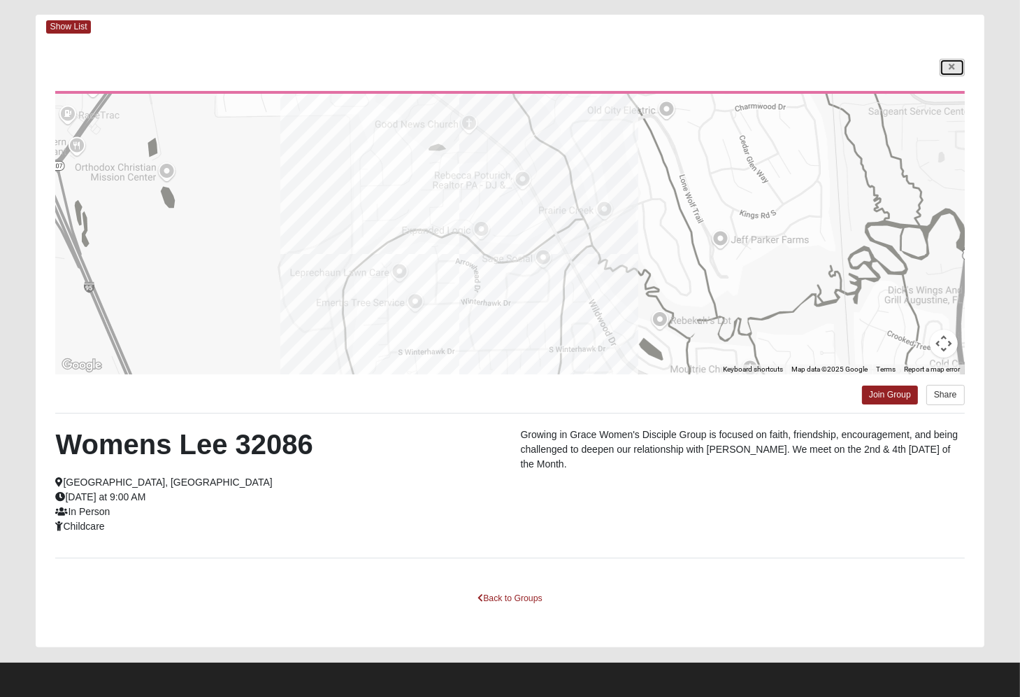
click at [960, 66] on link at bounding box center [952, 67] width 25 height 17
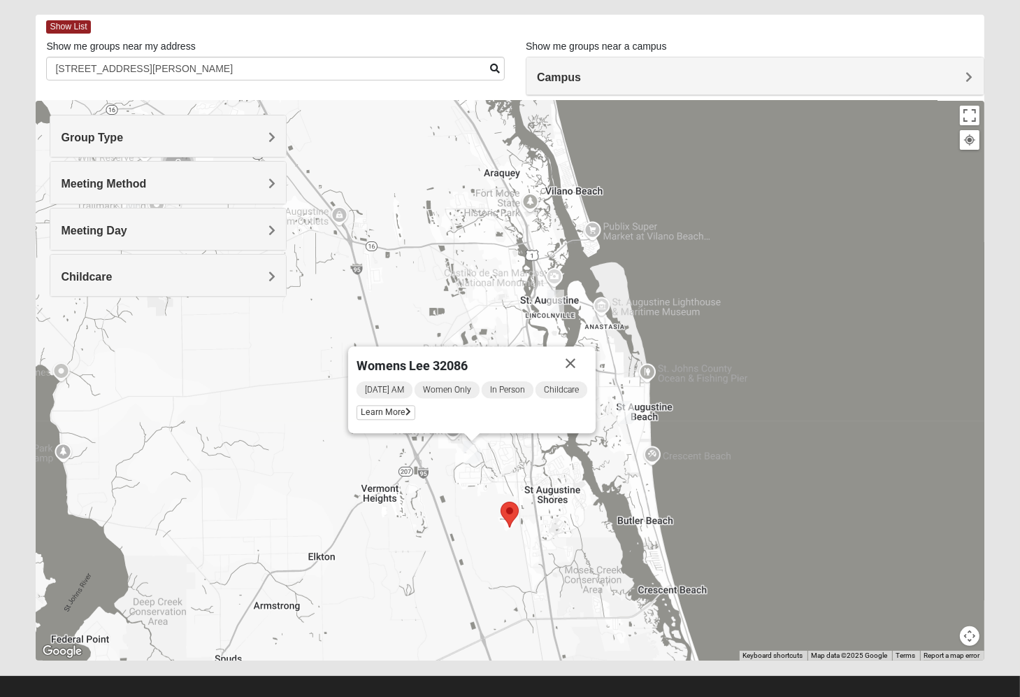
click at [560, 297] on img "Womens Haas 32084" at bounding box center [556, 301] width 17 height 23
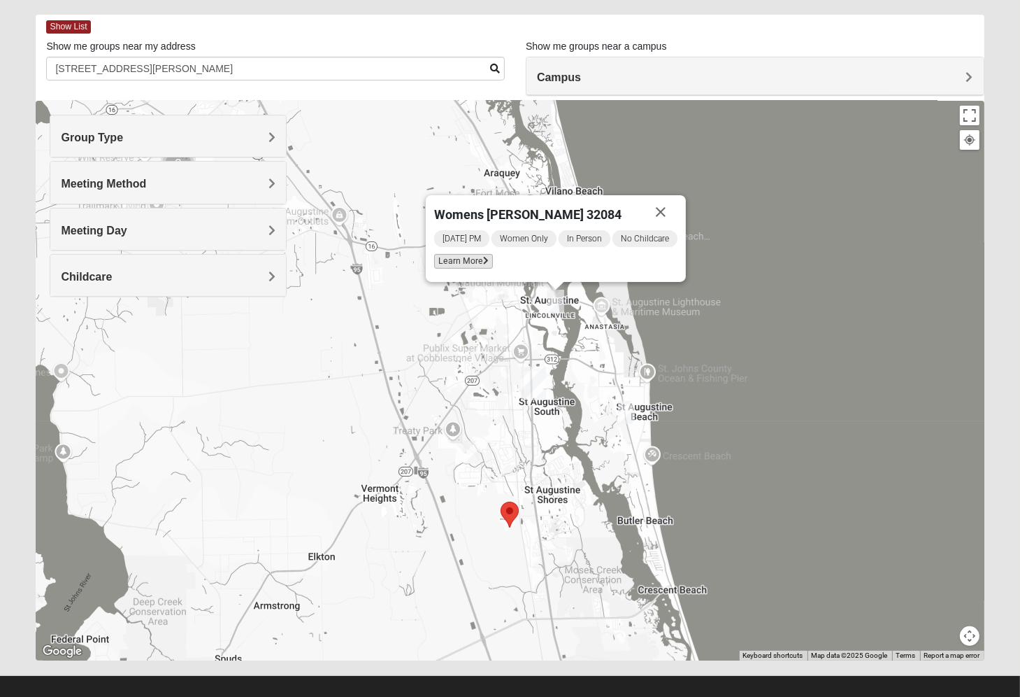
click at [462, 262] on span "Learn More" at bounding box center [463, 261] width 59 height 15
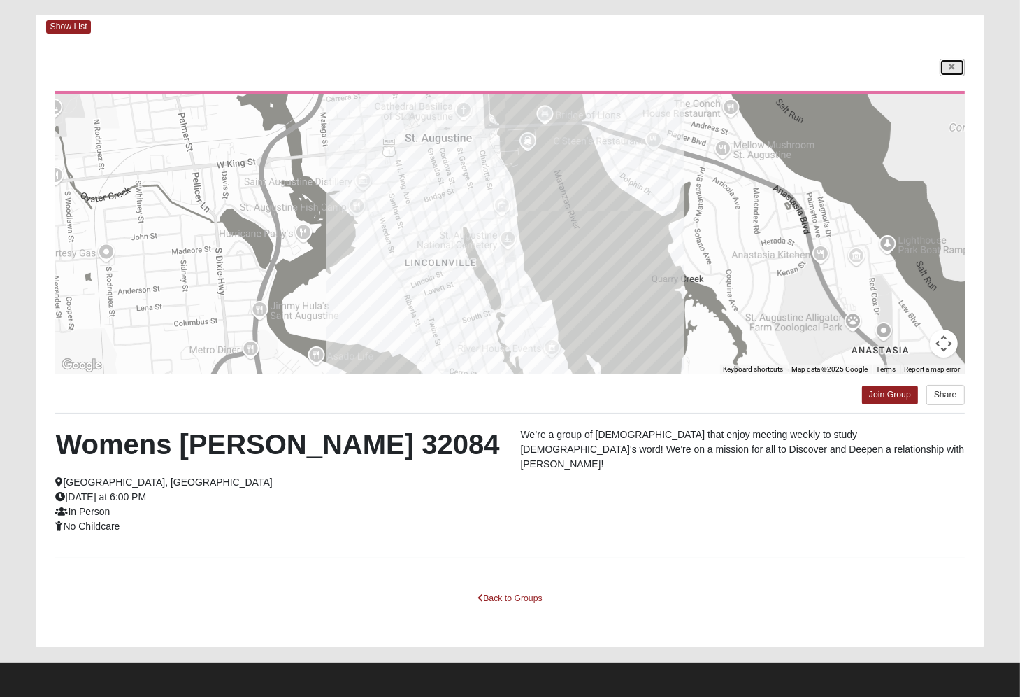
click at [953, 68] on icon at bounding box center [953, 67] width 6 height 8
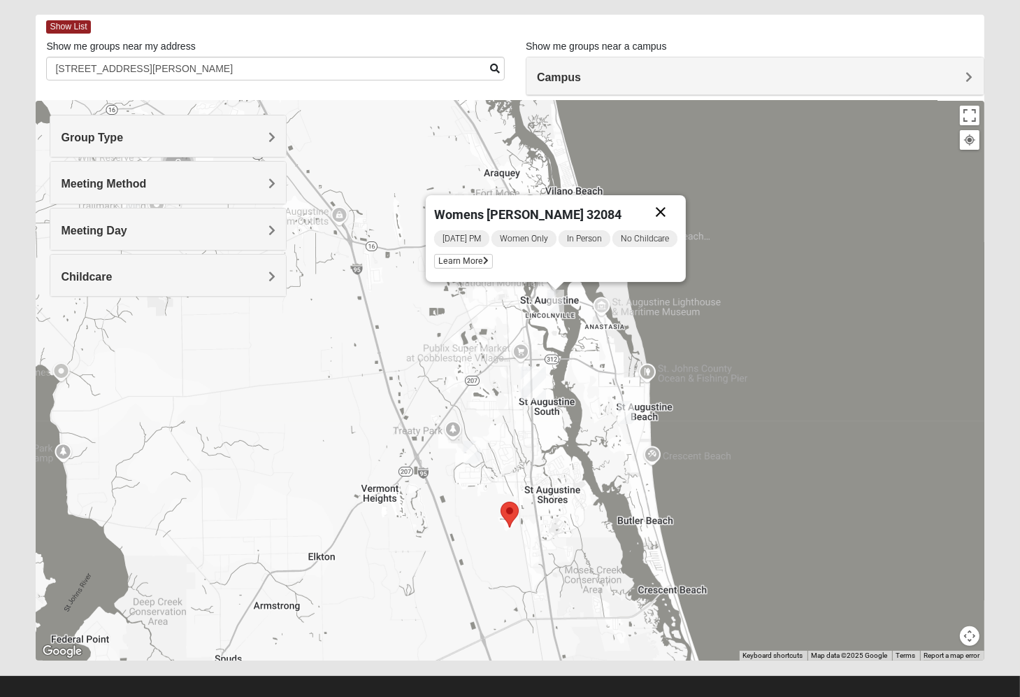
click at [670, 214] on button "Close" at bounding box center [661, 212] width 34 height 34
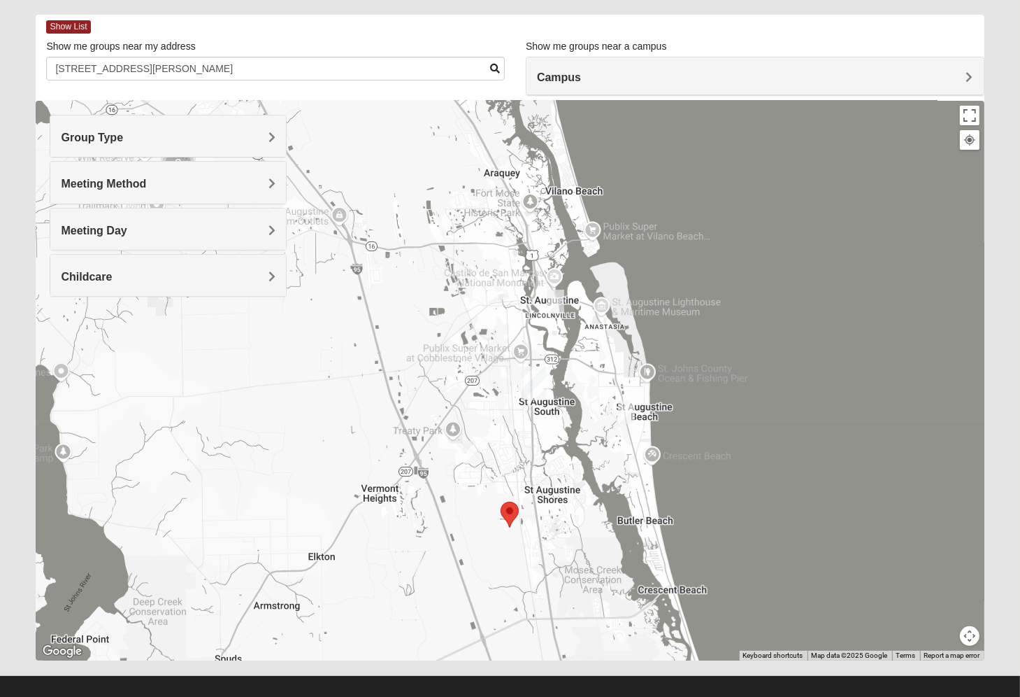
click at [134, 136] on h4 "Group Type" at bounding box center [168, 137] width 215 height 13
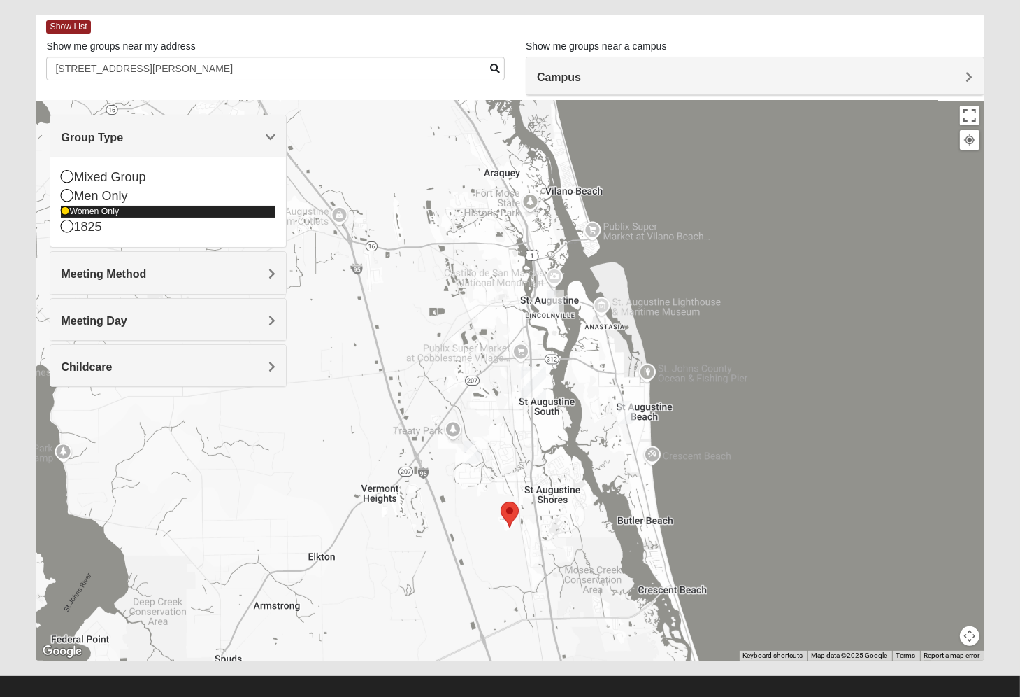
click at [68, 209] on icon at bounding box center [65, 211] width 8 height 8
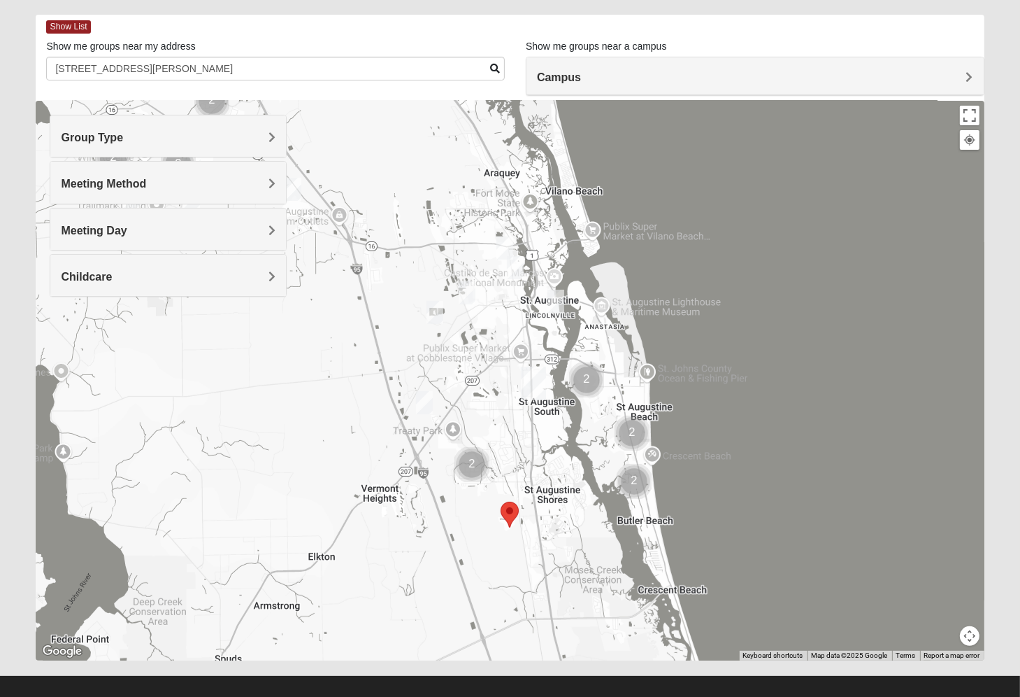
click at [78, 141] on span "Group Type" at bounding box center [92, 137] width 62 height 12
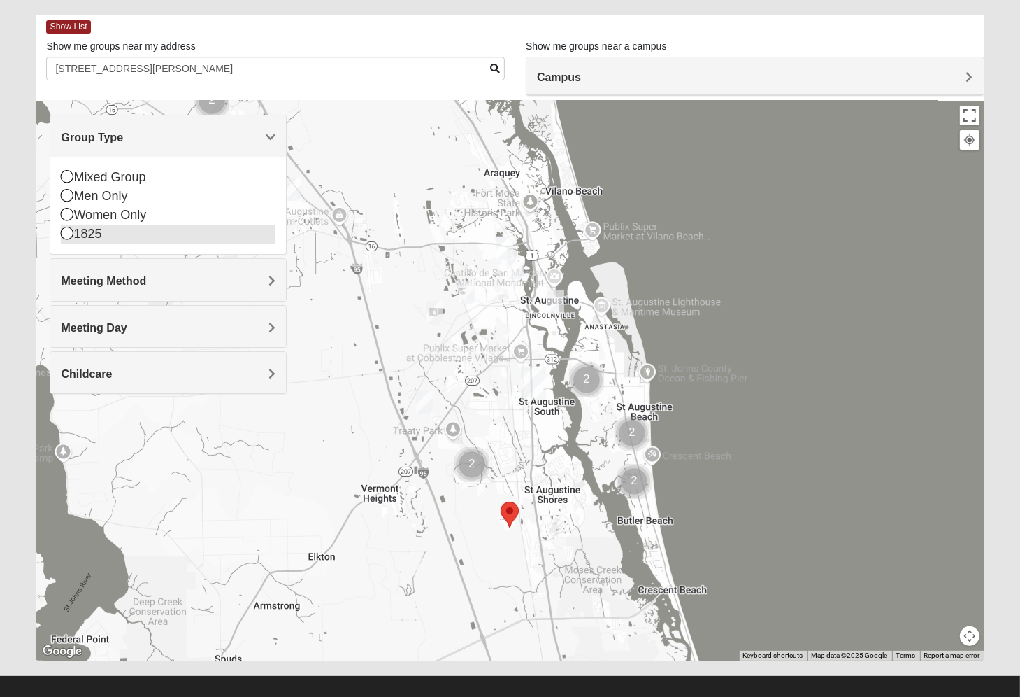
click at [63, 232] on icon at bounding box center [67, 233] width 13 height 13
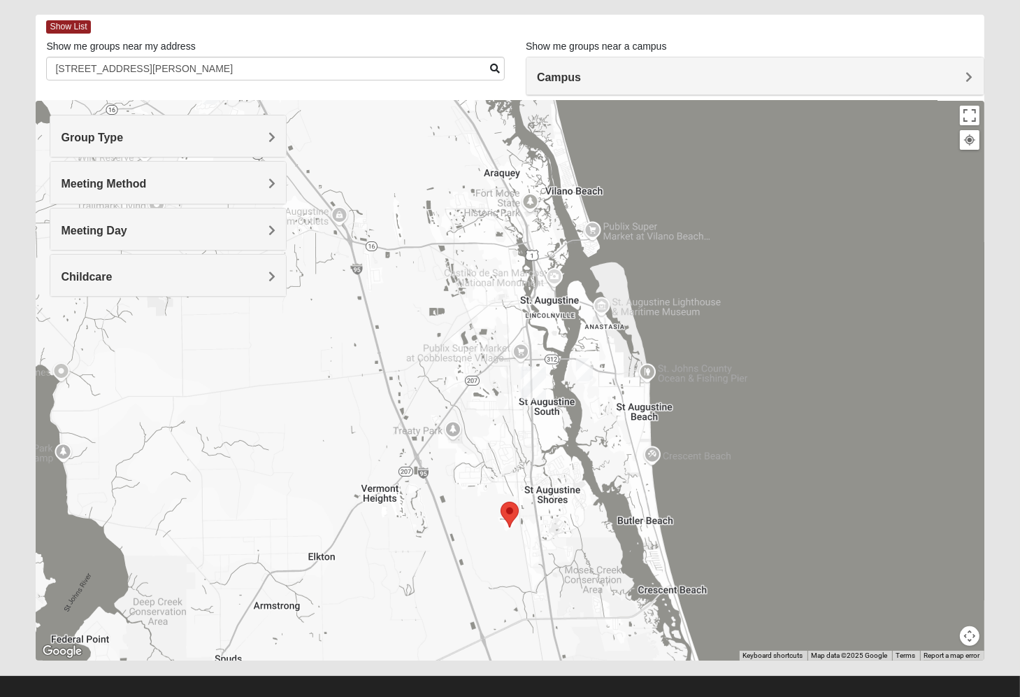
click at [581, 367] on img "1825 Mixed Lauter 32080" at bounding box center [584, 369] width 17 height 23
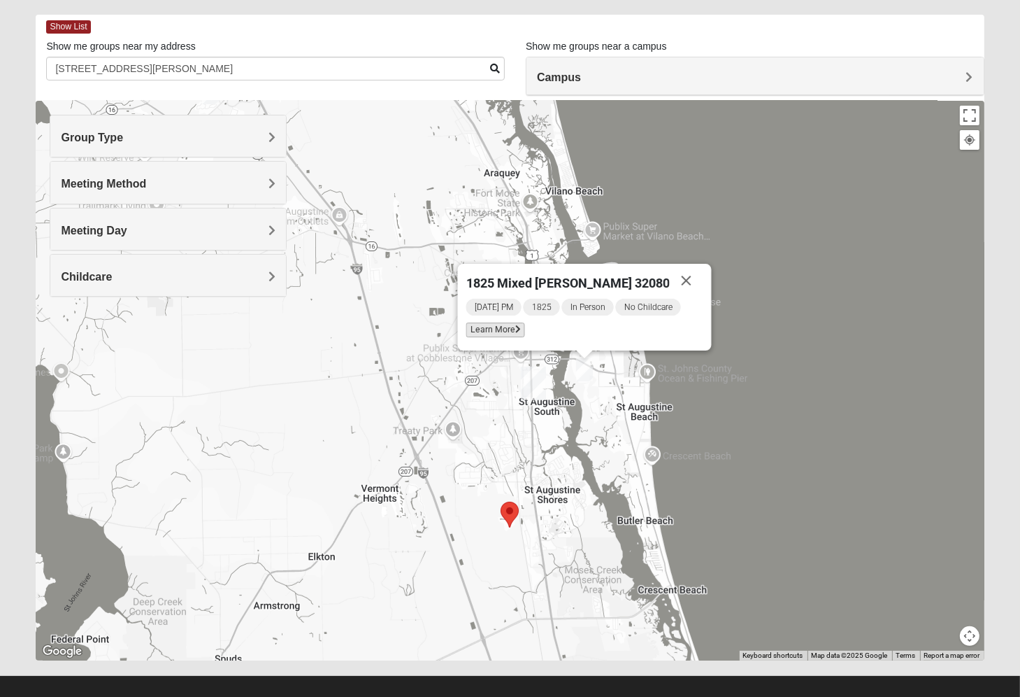
click at [515, 330] on span "Learn More" at bounding box center [496, 329] width 59 height 15
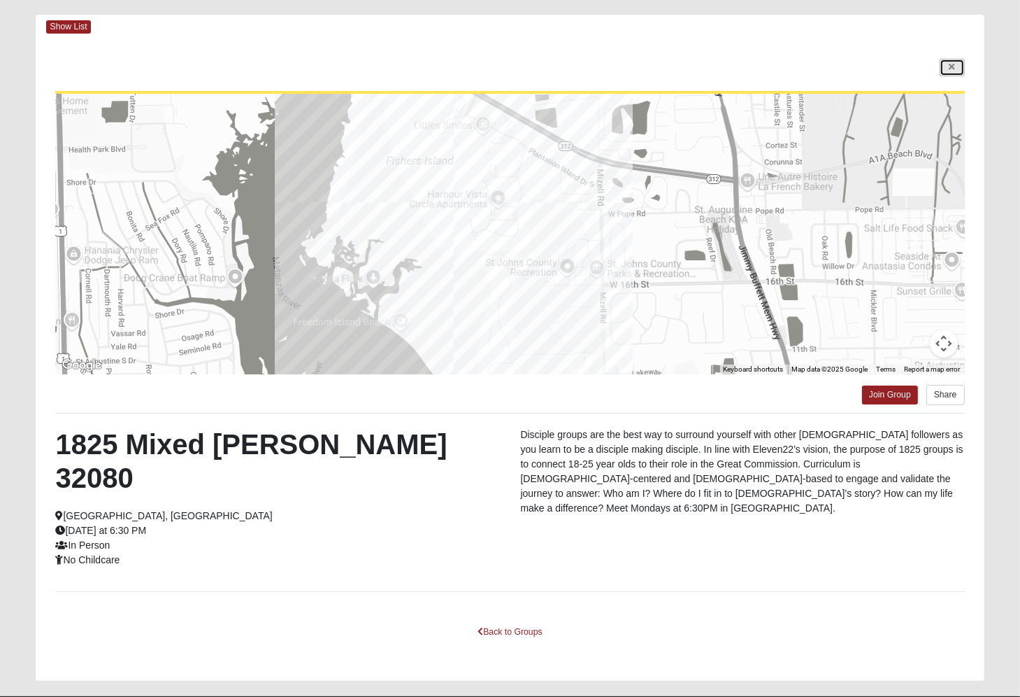
click at [952, 65] on icon at bounding box center [953, 67] width 6 height 8
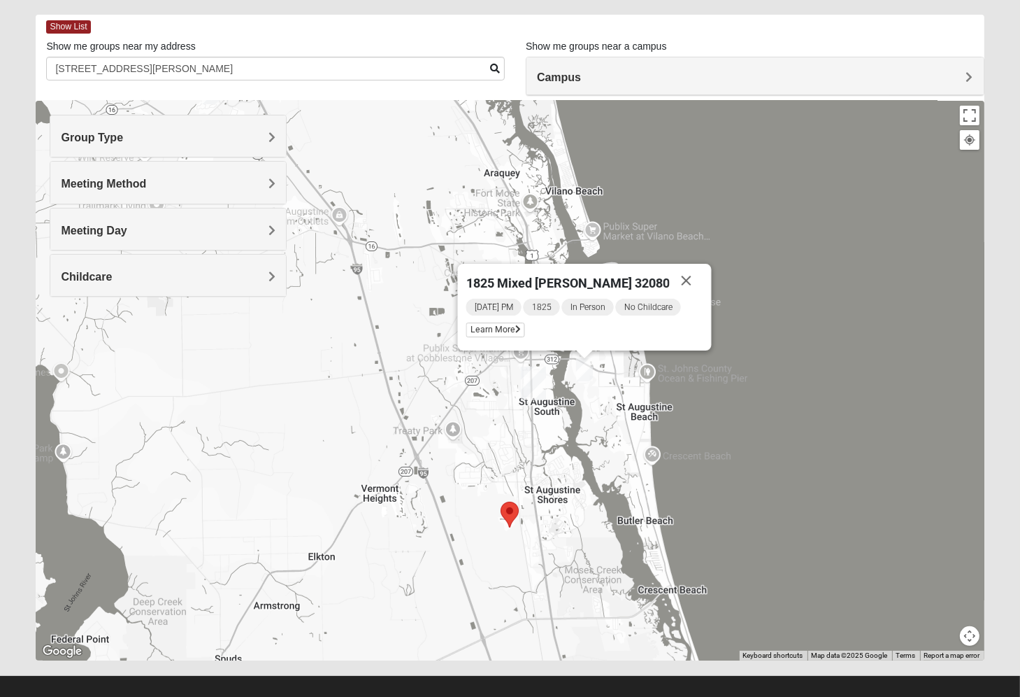
click at [129, 131] on h4 "Group Type" at bounding box center [168, 137] width 215 height 13
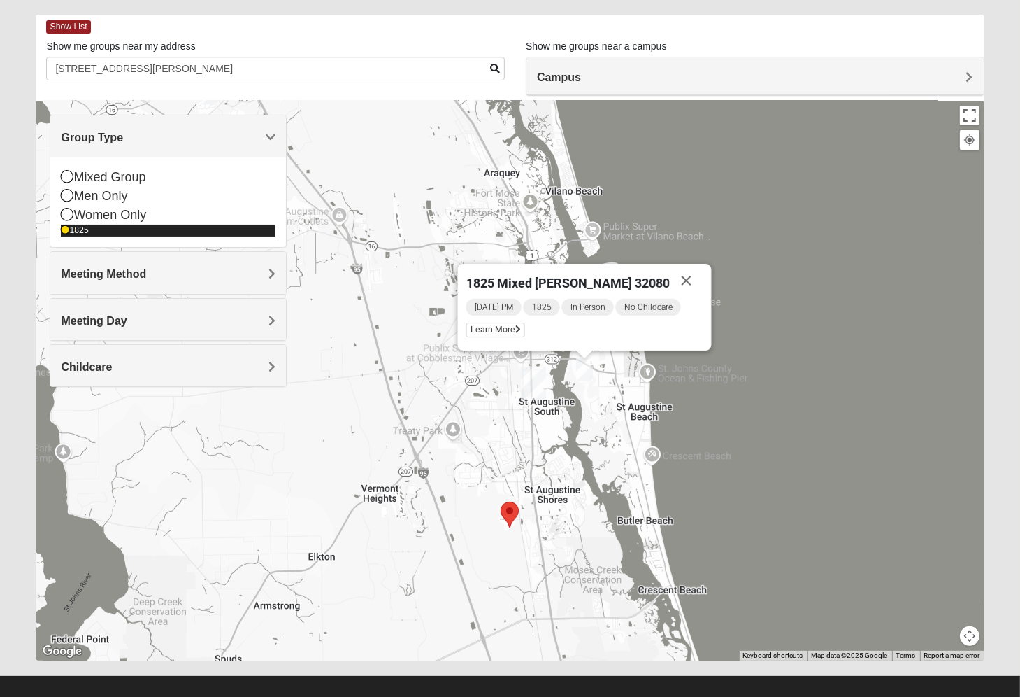
click at [64, 229] on icon at bounding box center [65, 230] width 8 height 8
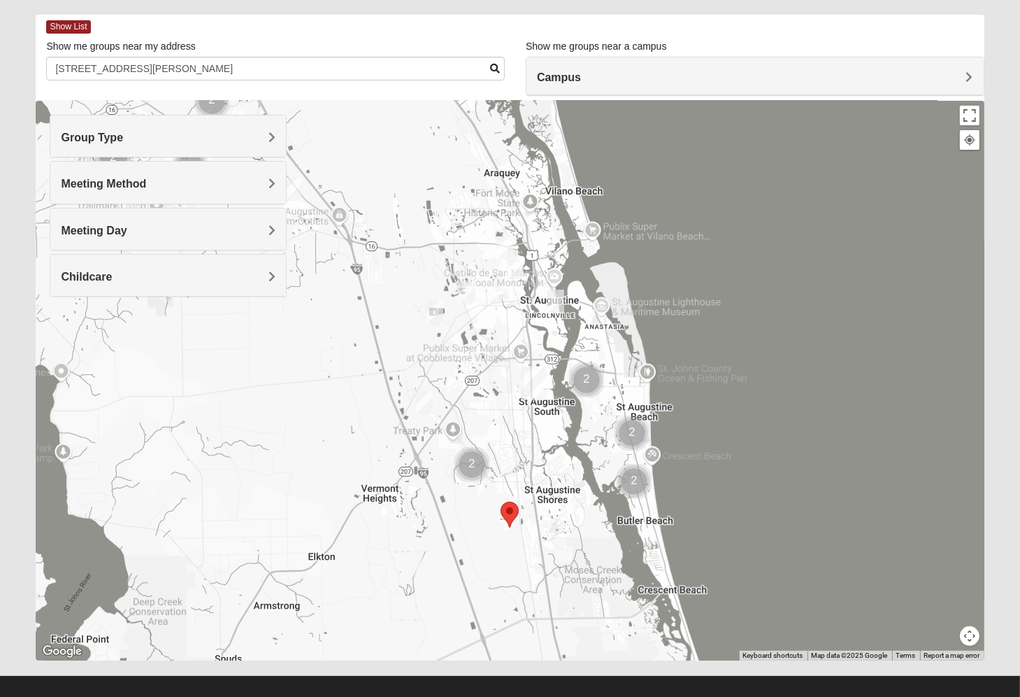
click at [81, 139] on span "Group Type" at bounding box center [92, 137] width 62 height 12
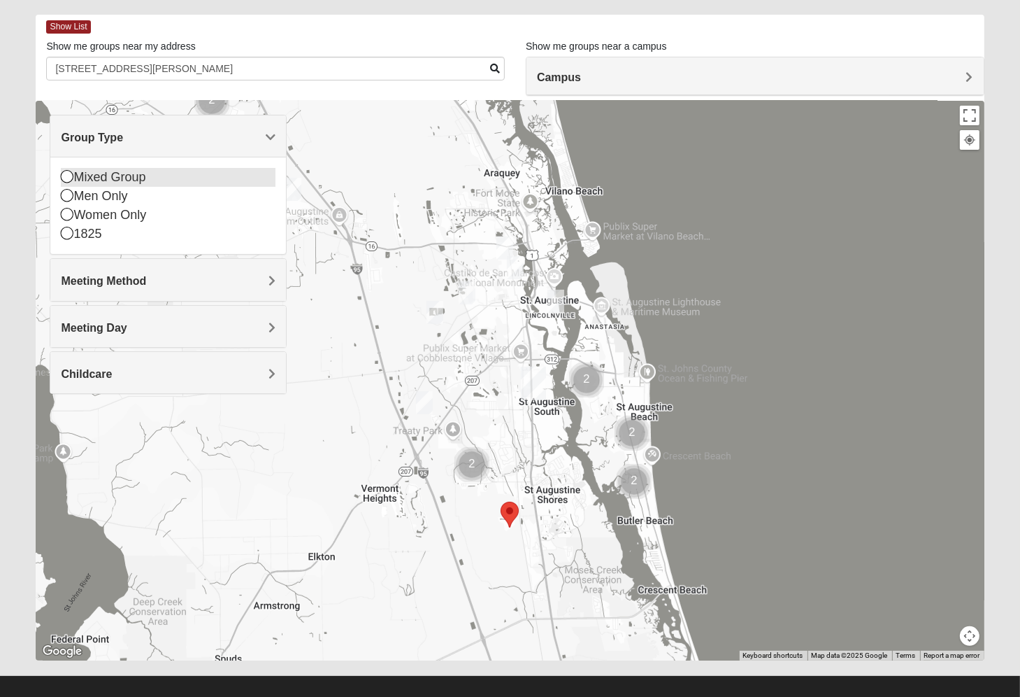
click at [66, 175] on icon at bounding box center [67, 176] width 13 height 13
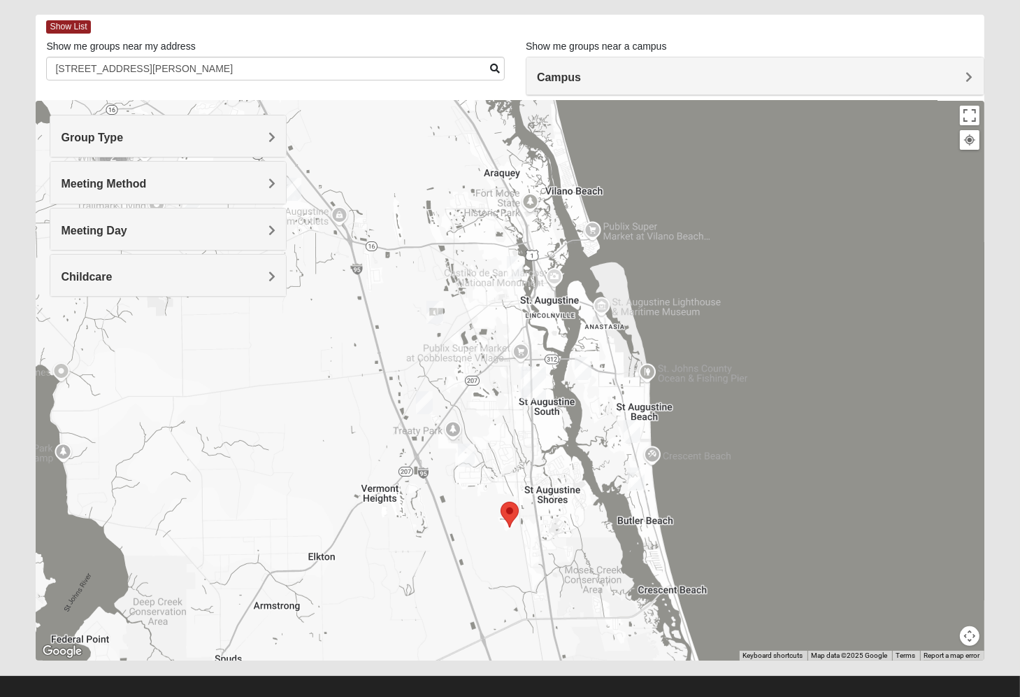
click at [637, 473] on img "Mixed Tant 32080" at bounding box center [636, 478] width 17 height 23
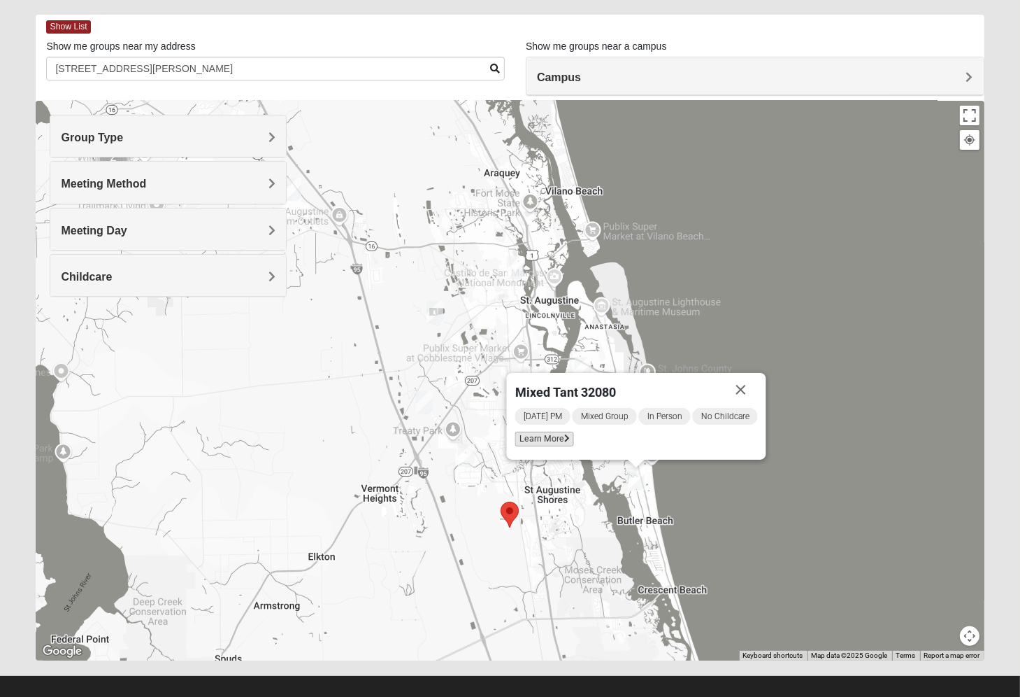
click at [532, 445] on span "Learn More" at bounding box center [544, 439] width 59 height 15
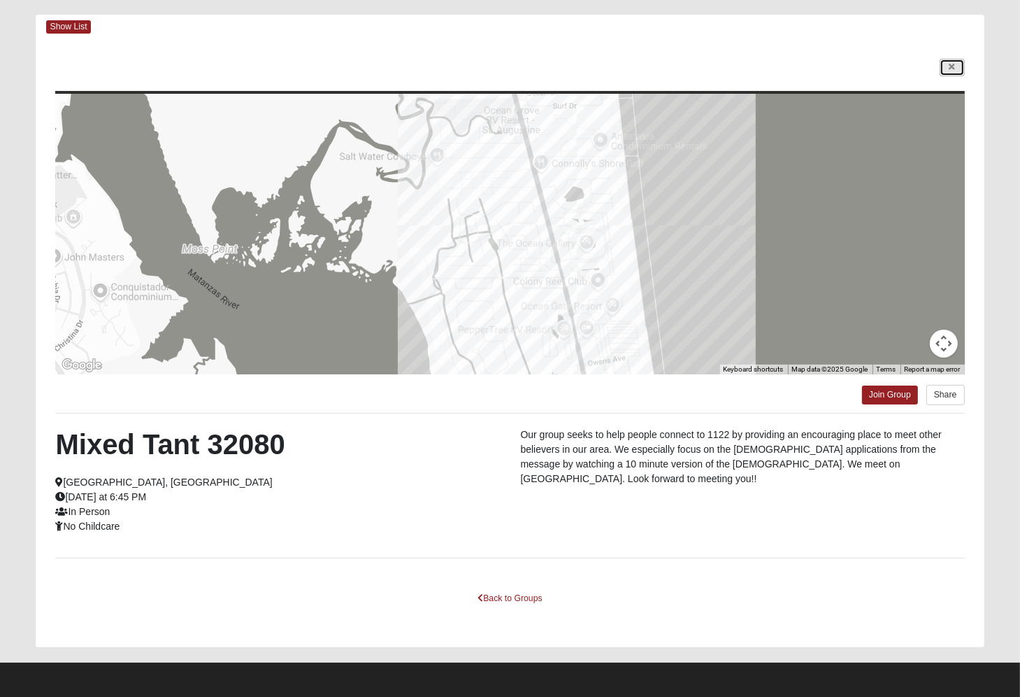
click at [951, 63] on icon at bounding box center [953, 67] width 6 height 8
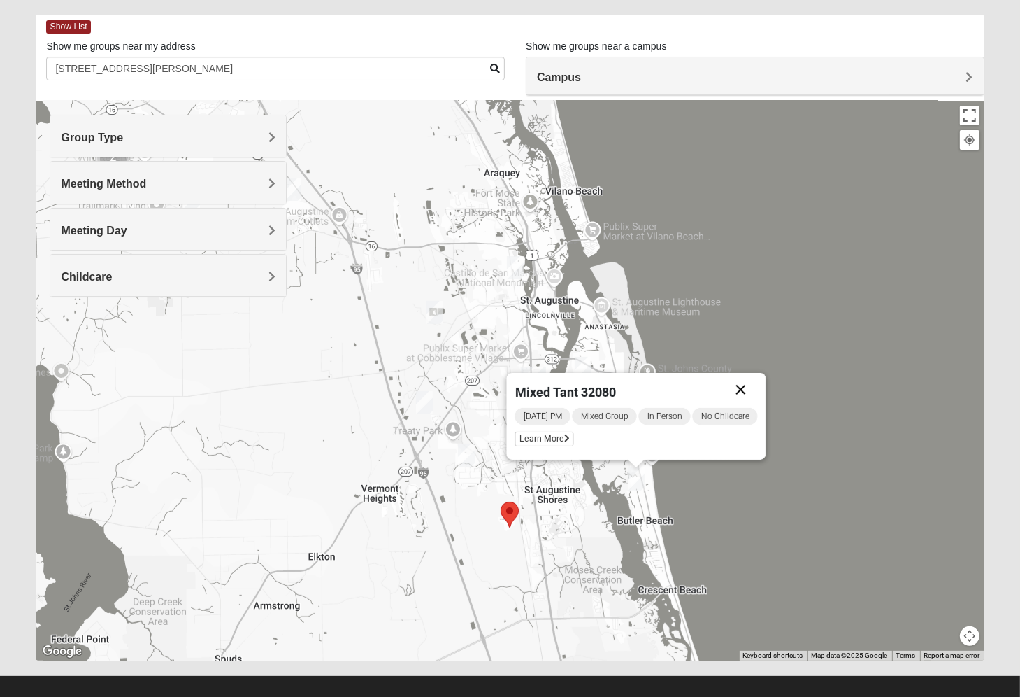
click at [747, 387] on button "Close" at bounding box center [742, 390] width 34 height 34
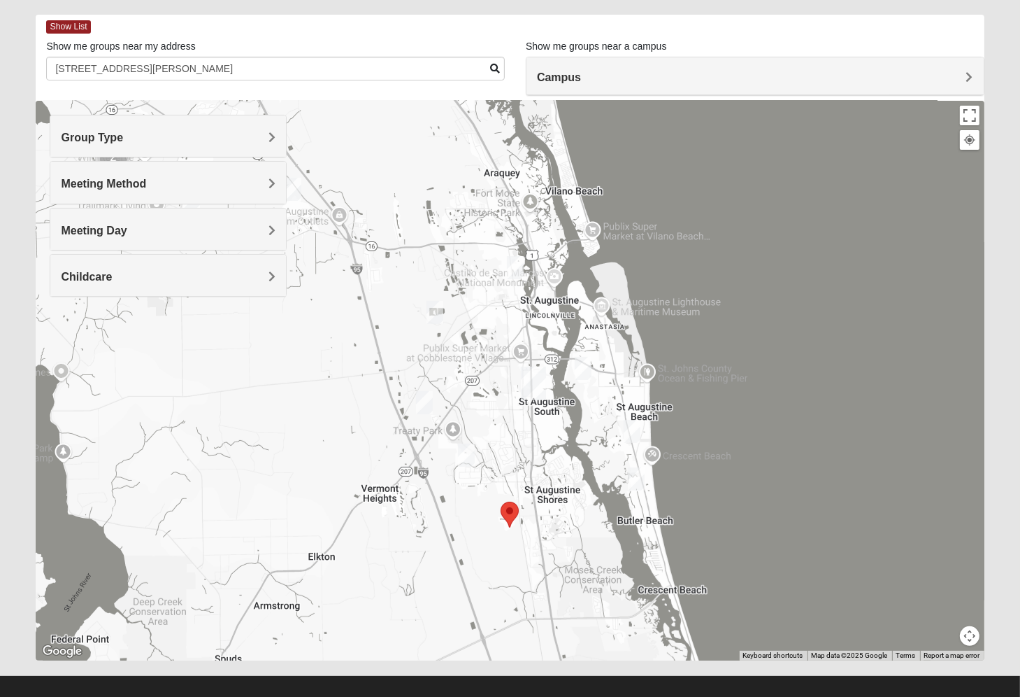
click at [634, 429] on img "Mixed West 32080" at bounding box center [632, 431] width 17 height 23
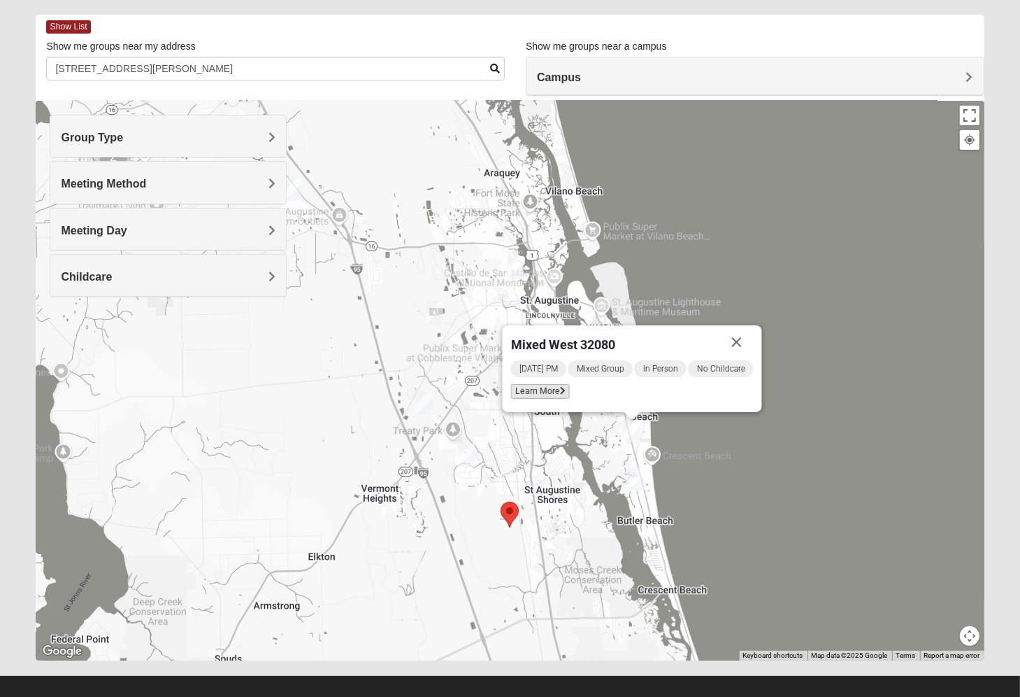
click at [542, 395] on span "Learn More" at bounding box center [540, 391] width 59 height 15
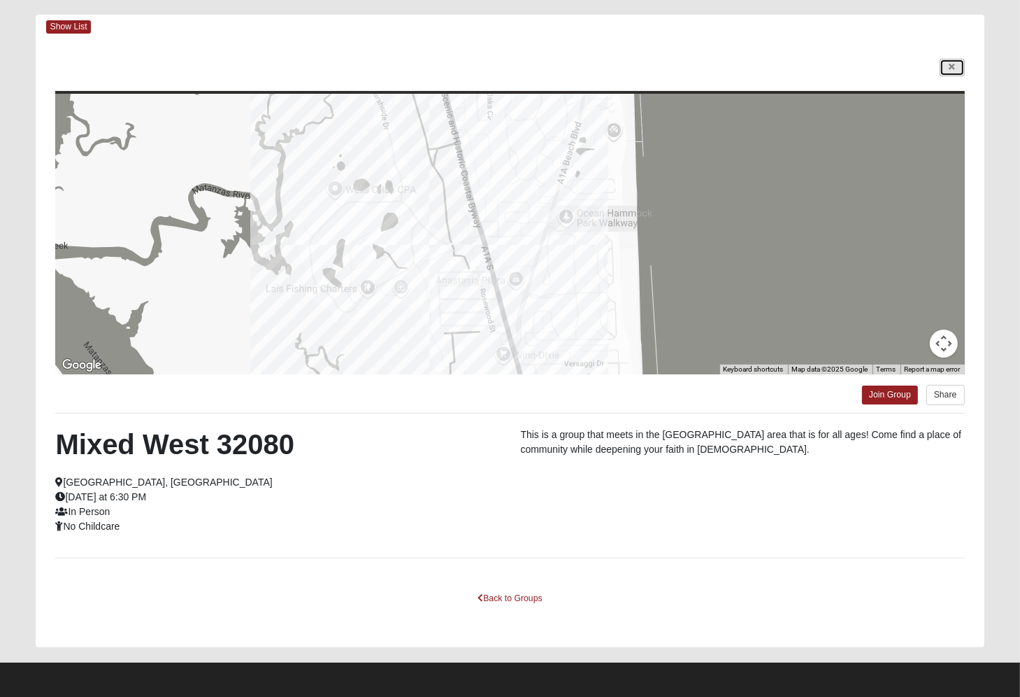
click at [951, 64] on icon at bounding box center [953, 67] width 6 height 8
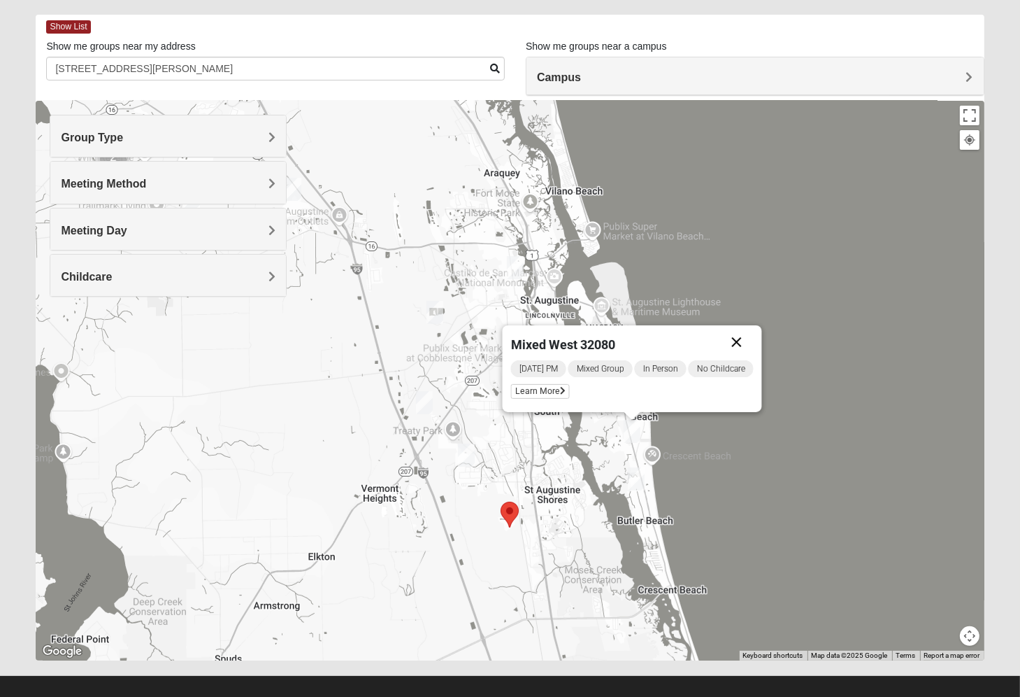
click at [746, 346] on button "Close" at bounding box center [737, 342] width 34 height 34
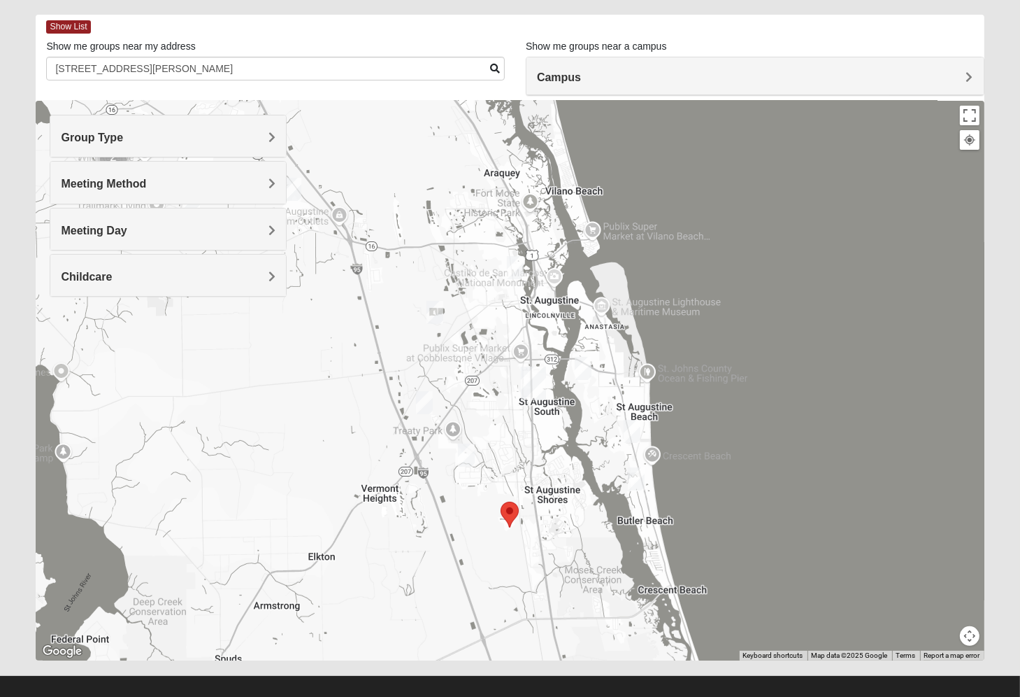
click at [470, 456] on img "Mixed McClellan 32086" at bounding box center [466, 454] width 17 height 23
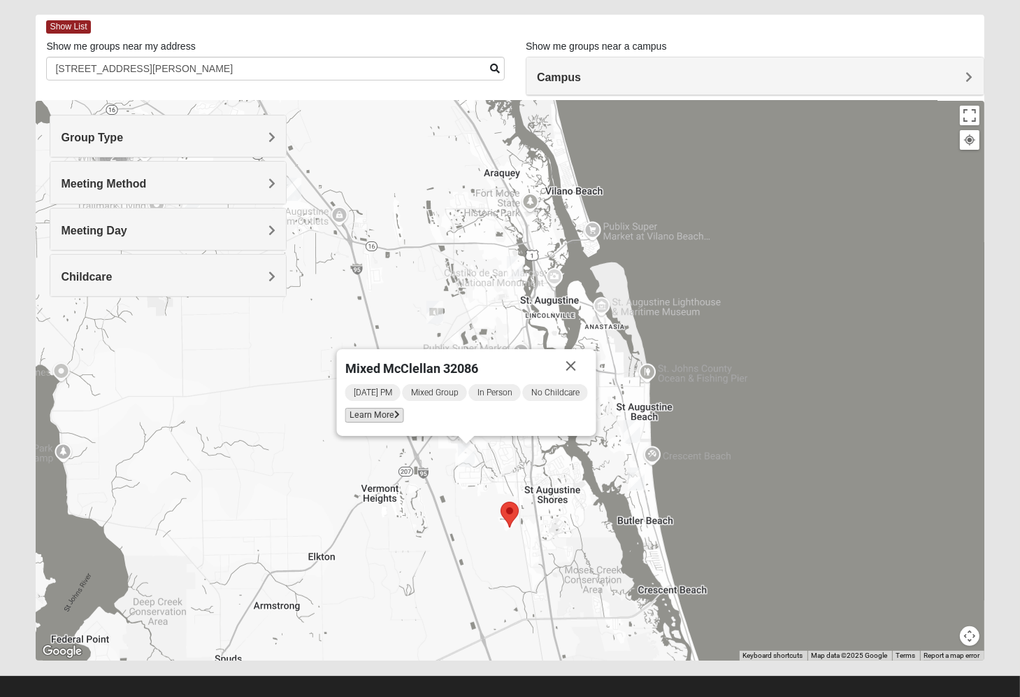
click at [390, 411] on span "Learn More" at bounding box center [375, 415] width 59 height 15
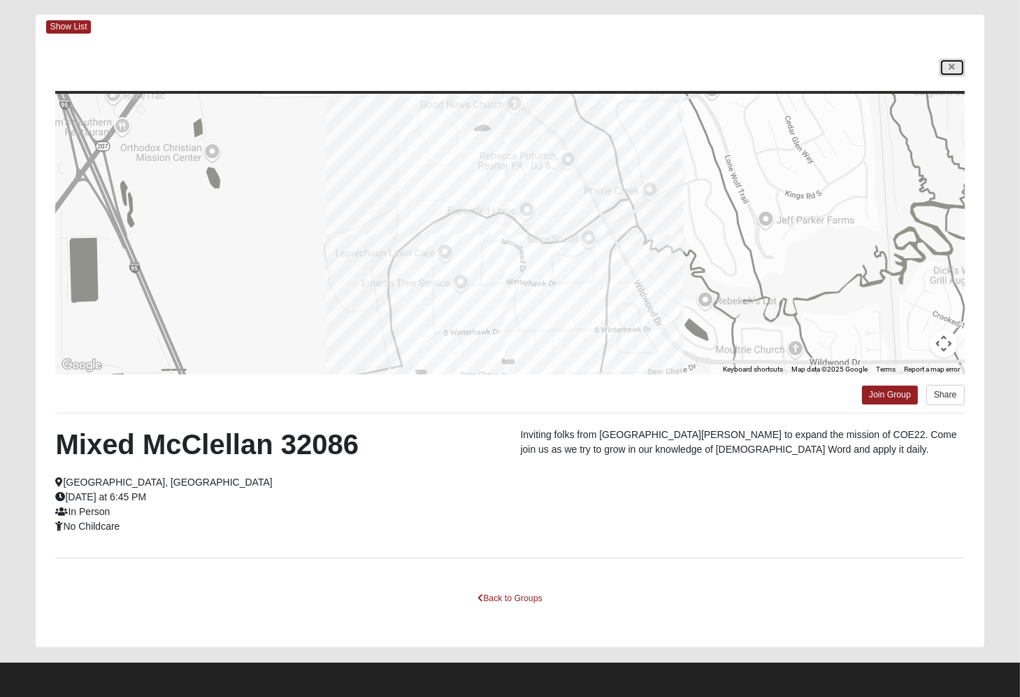
click at [949, 62] on link at bounding box center [952, 67] width 25 height 17
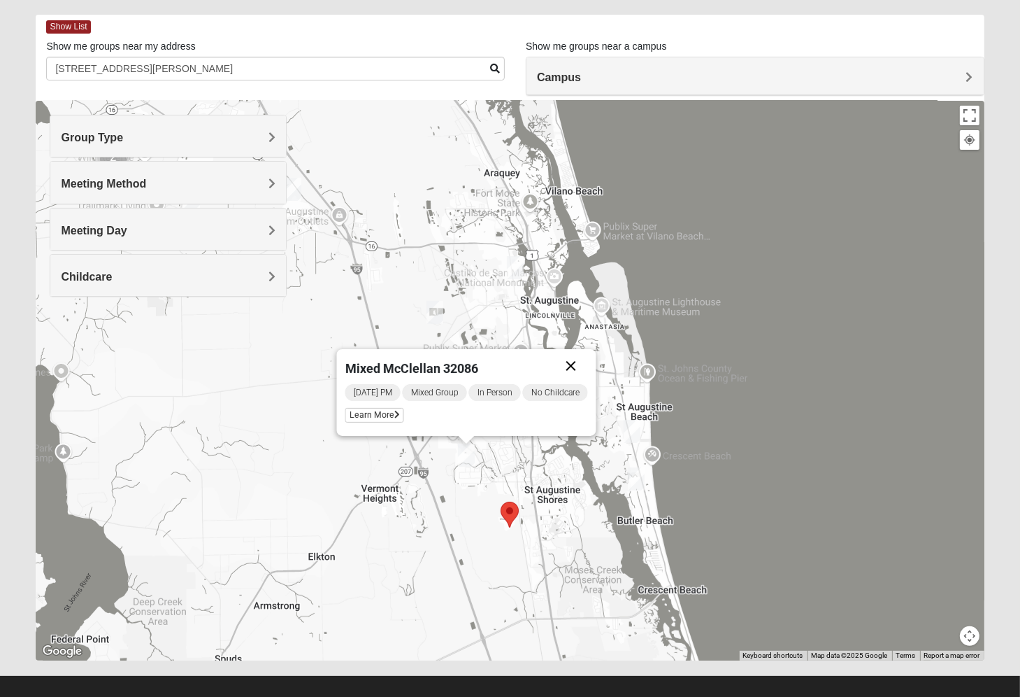
click at [573, 362] on button "Close" at bounding box center [572, 366] width 34 height 34
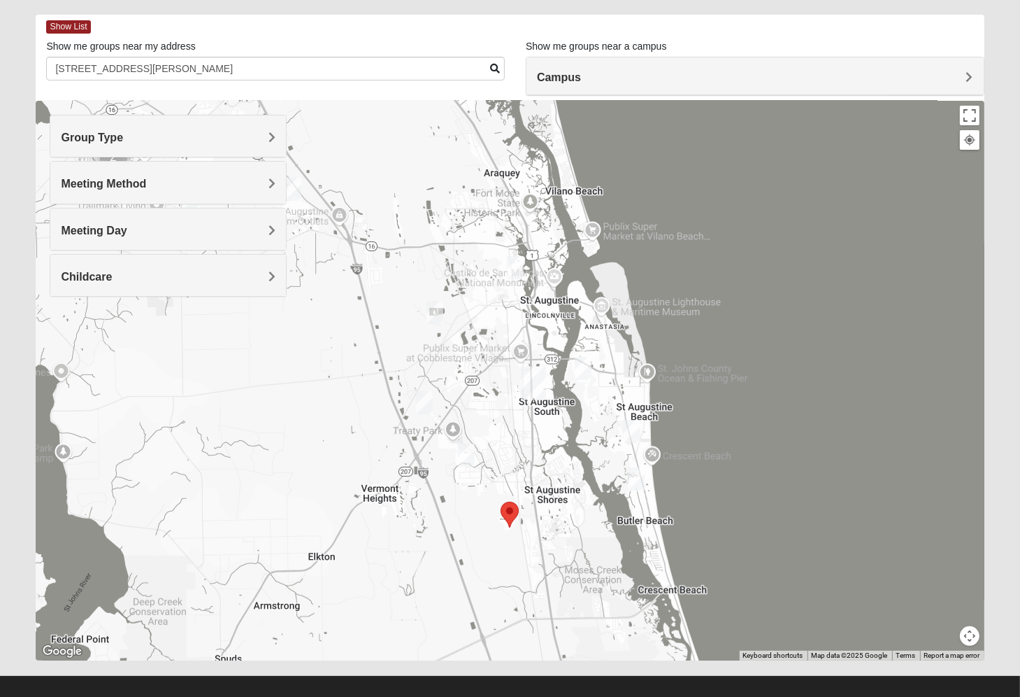
click at [145, 266] on div "Childcare" at bounding box center [168, 275] width 236 height 41
click at [128, 314] on div "Yes" at bounding box center [168, 316] width 215 height 19
click at [422, 402] on img "Mixed Noteware 32084" at bounding box center [424, 402] width 17 height 23
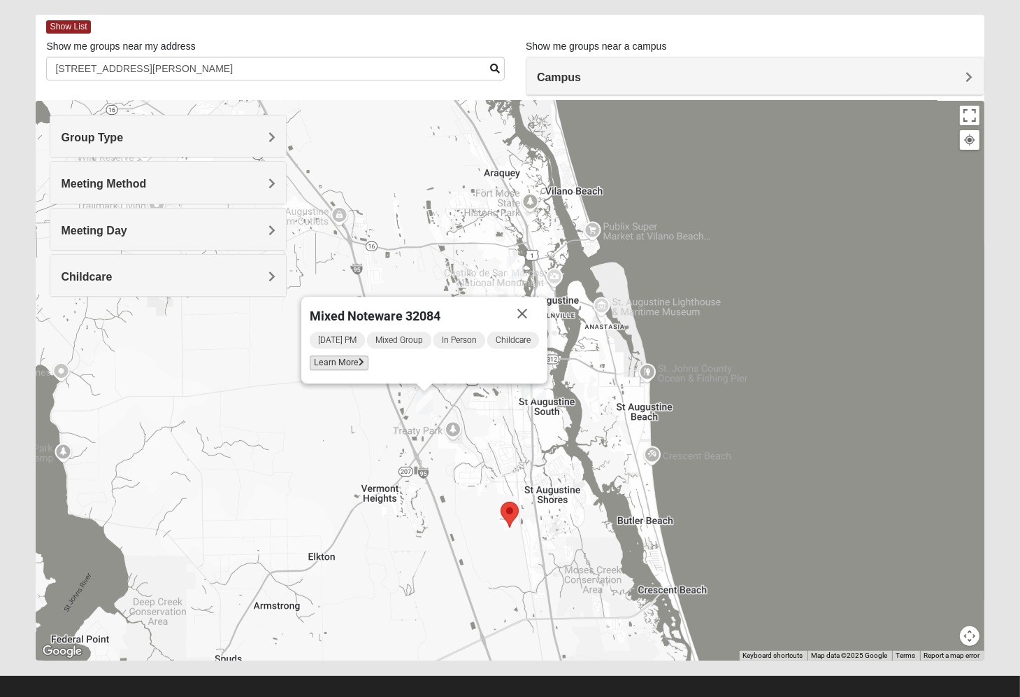
click at [343, 359] on span "Learn More" at bounding box center [339, 362] width 59 height 15
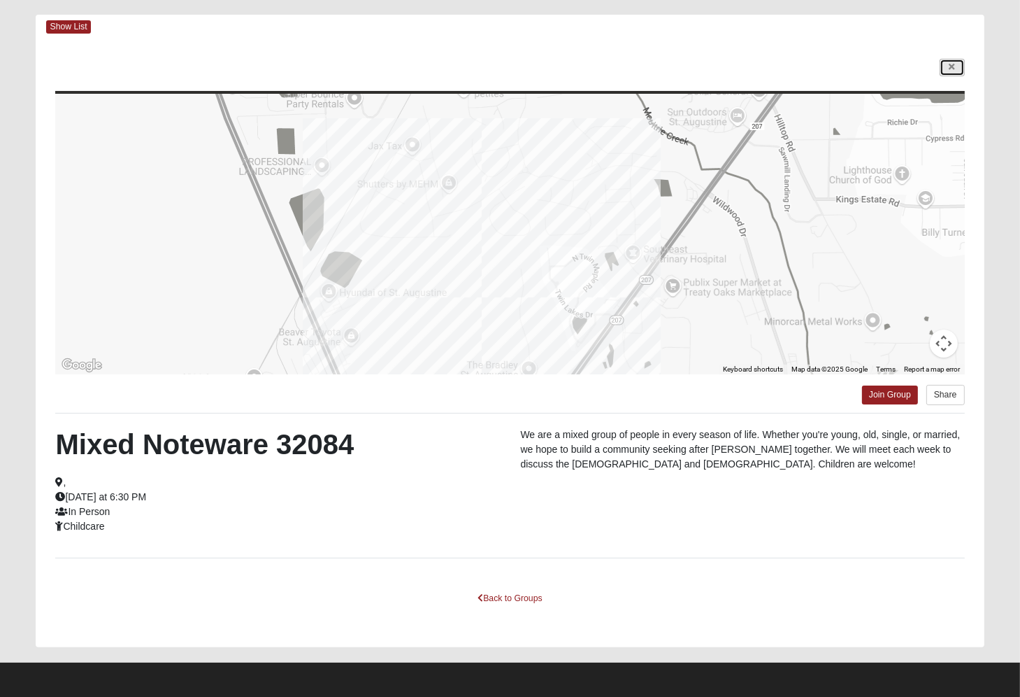
click at [949, 59] on link at bounding box center [952, 67] width 25 height 17
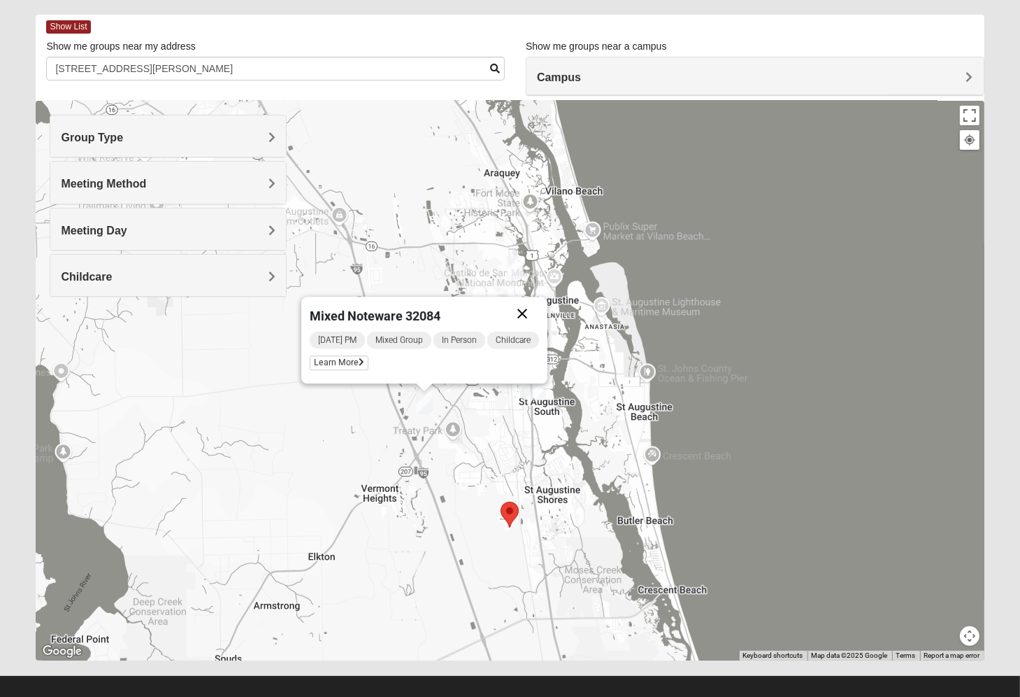
click at [512, 315] on button "Close" at bounding box center [523, 314] width 34 height 34
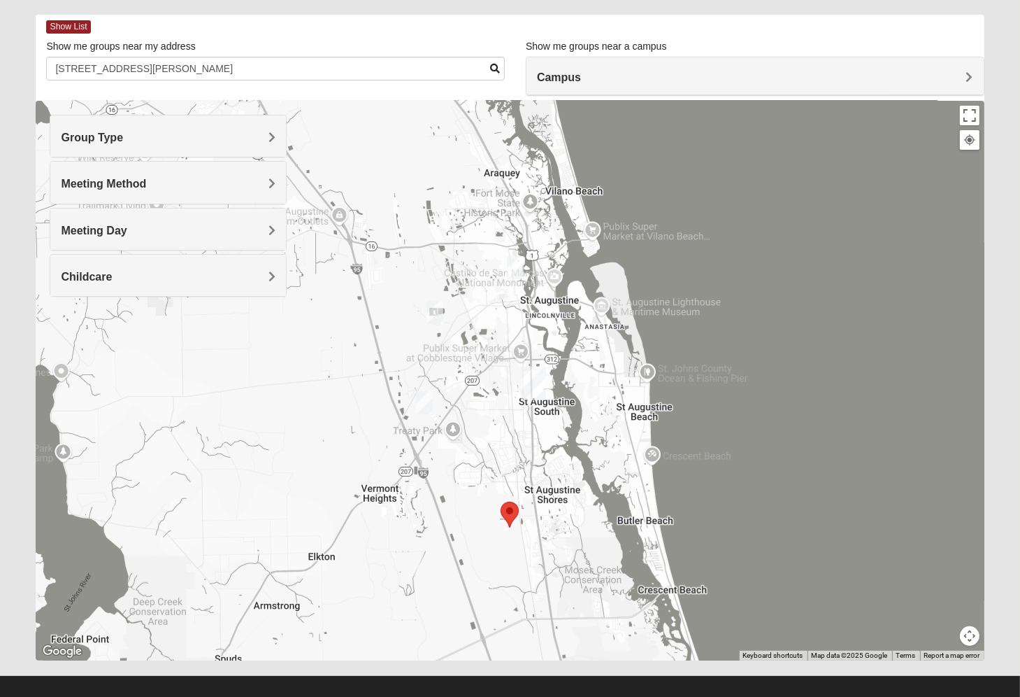
click at [434, 312] on img "Mixed Marenco 32084" at bounding box center [435, 312] width 17 height 23
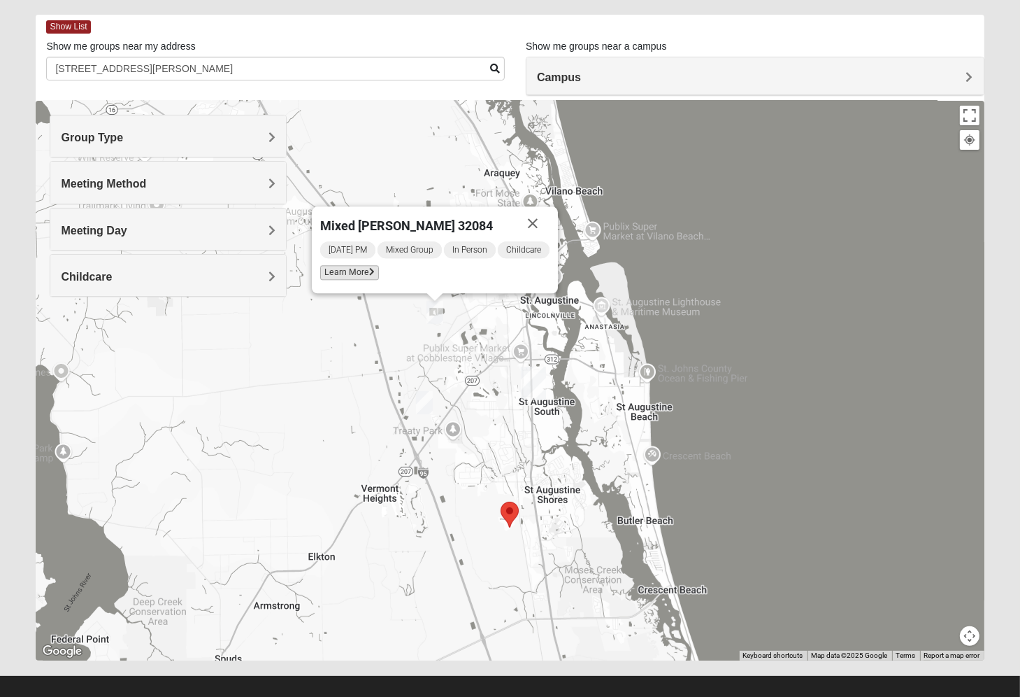
click at [366, 271] on span "Learn More" at bounding box center [349, 272] width 59 height 15
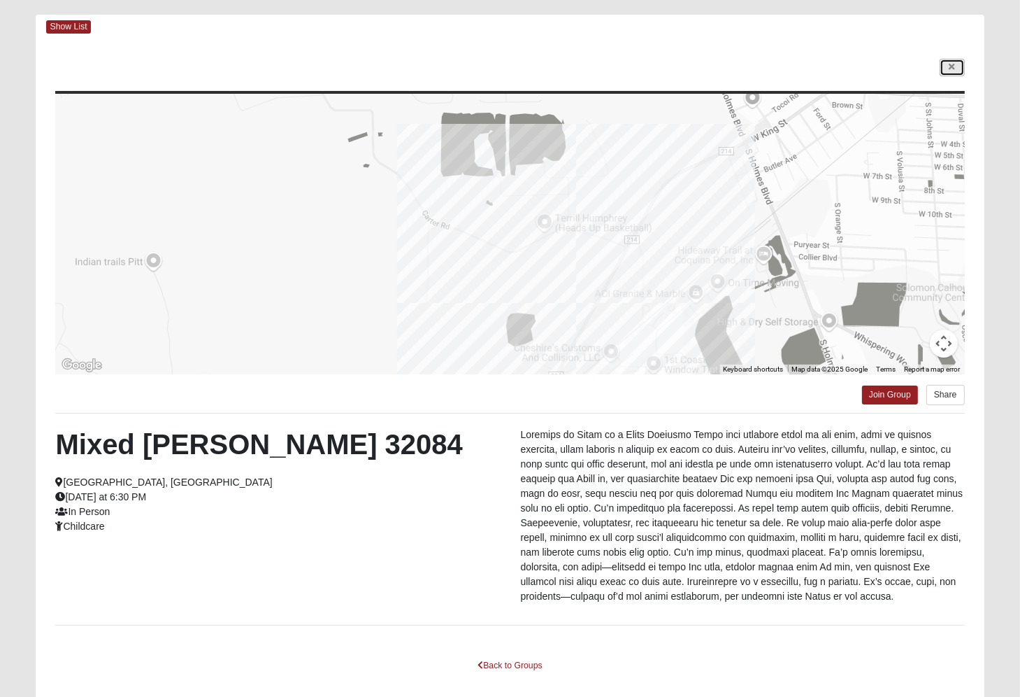
click at [943, 64] on link at bounding box center [952, 67] width 25 height 17
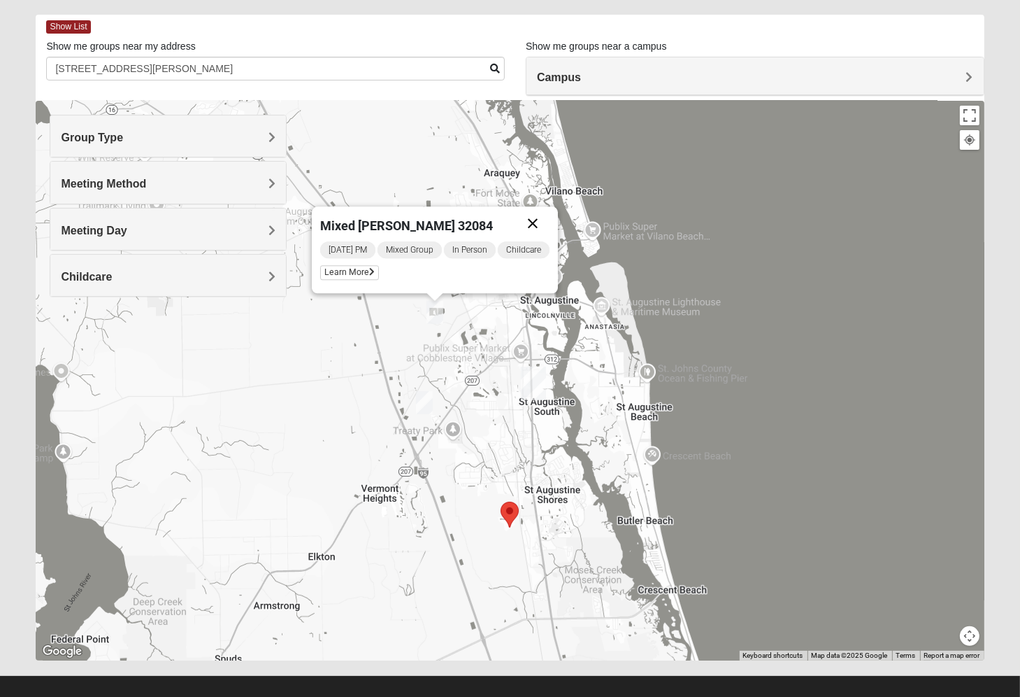
click at [535, 220] on button "Close" at bounding box center [533, 223] width 34 height 34
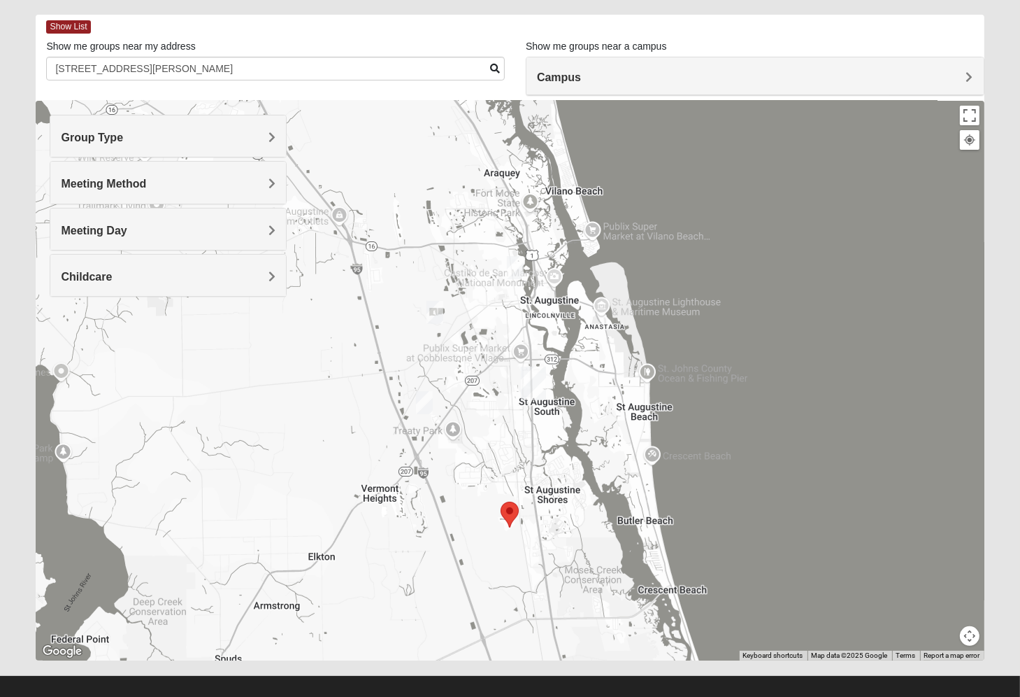
click at [513, 267] on img "Mixed Richardson 32084" at bounding box center [515, 267] width 17 height 23
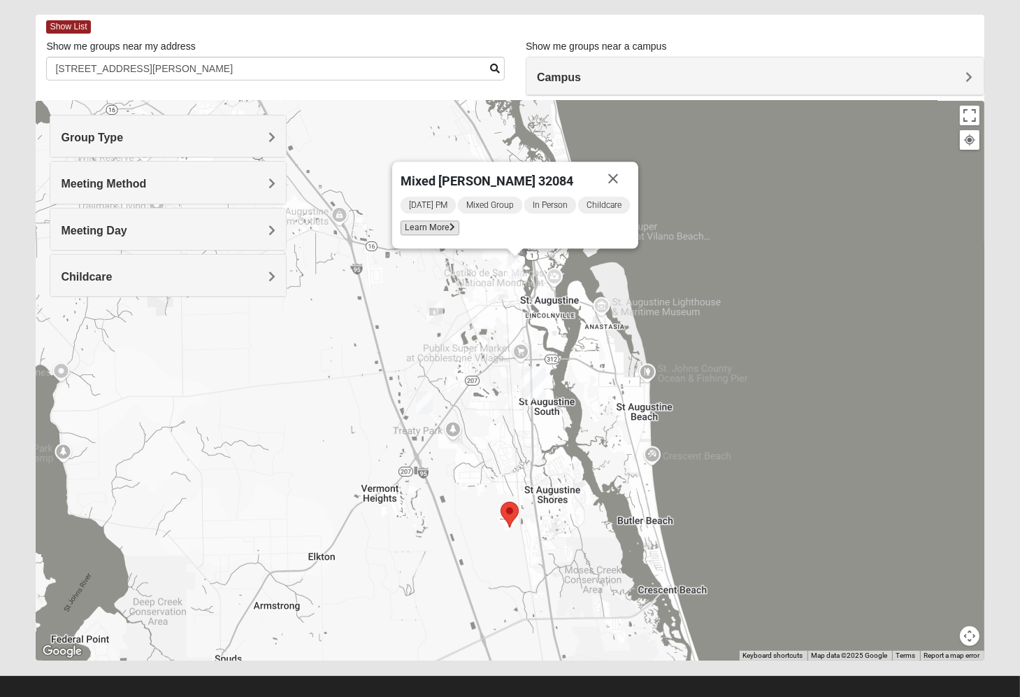
click at [445, 225] on span "Learn More" at bounding box center [430, 227] width 59 height 15
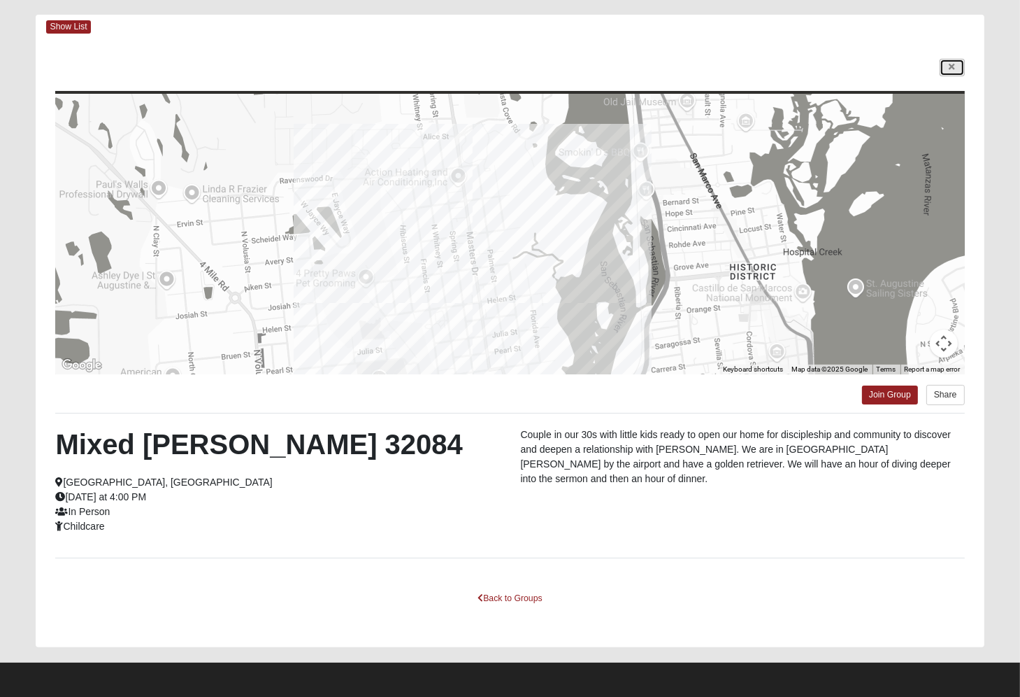
click at [951, 66] on icon at bounding box center [953, 67] width 6 height 8
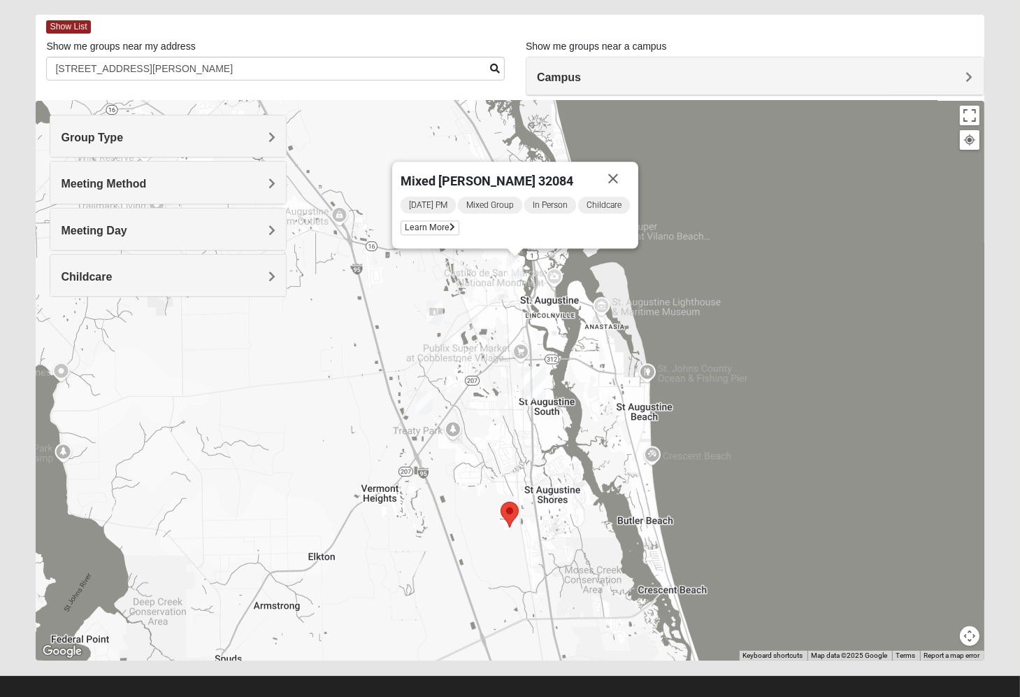
click at [425, 402] on img "Mixed Noteware 32084" at bounding box center [424, 402] width 17 height 23
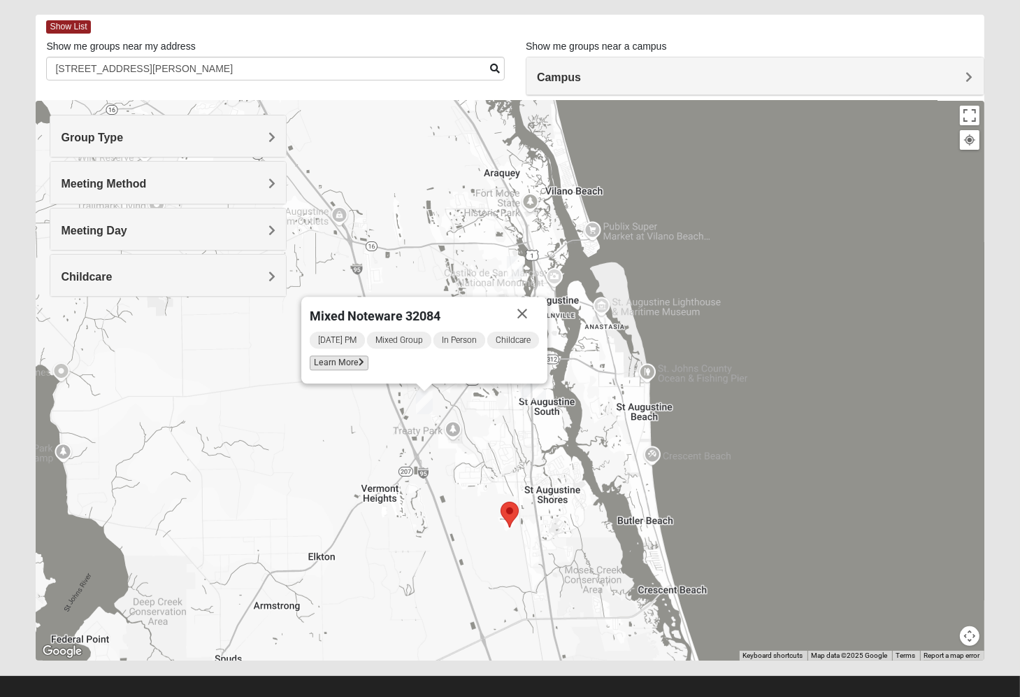
click at [355, 369] on span "Learn More" at bounding box center [339, 362] width 59 height 15
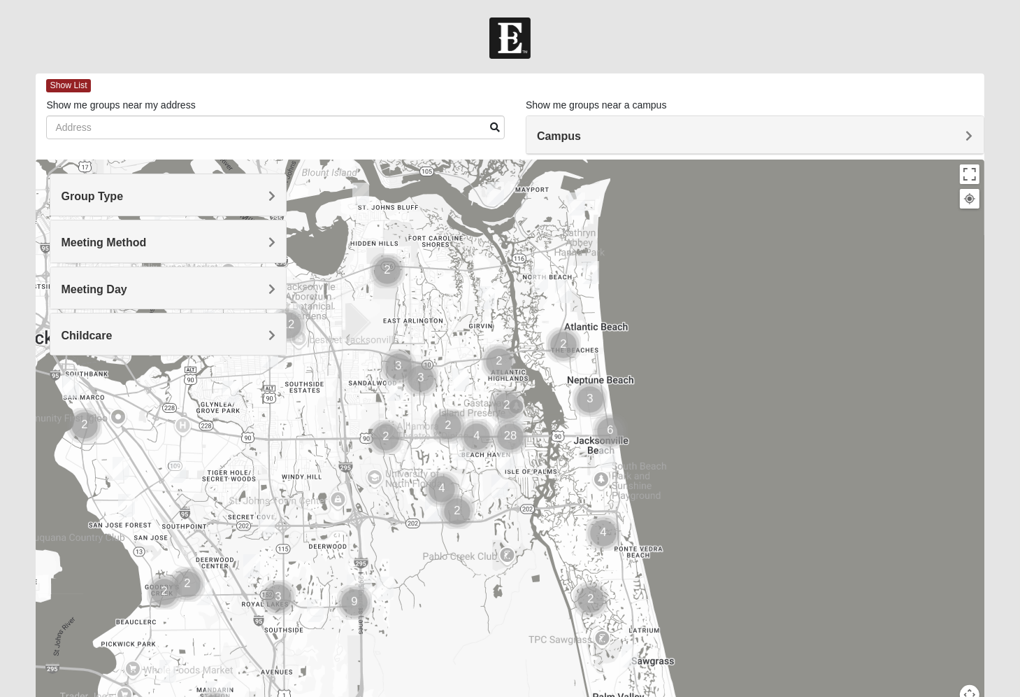
click at [259, 192] on h4 "Group Type" at bounding box center [168, 196] width 215 height 13
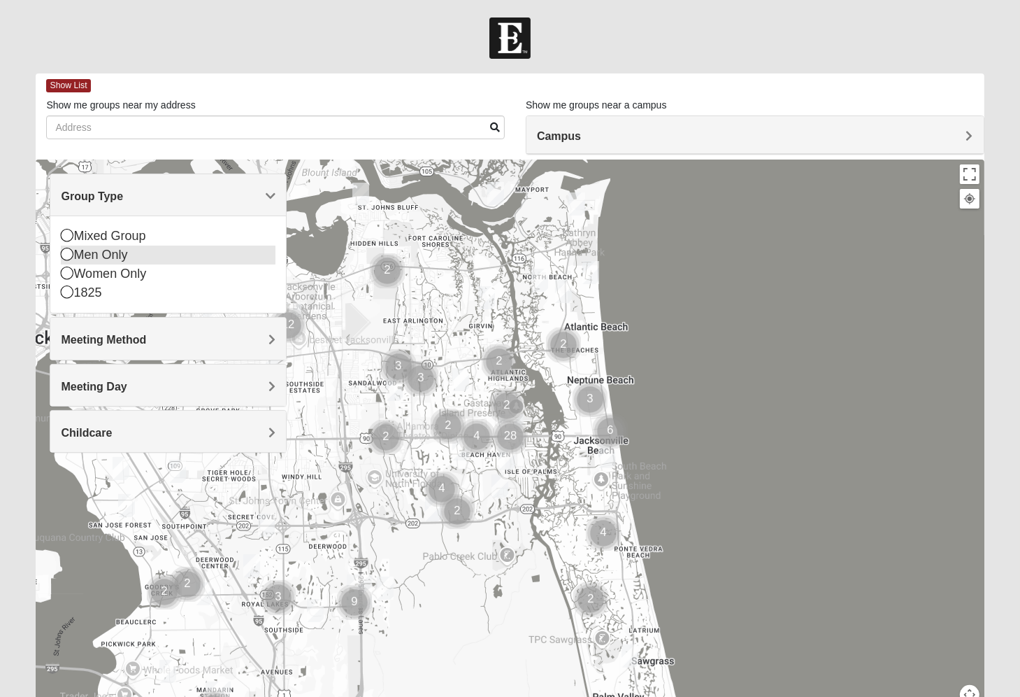
click at [156, 259] on div "Men Only" at bounding box center [168, 254] width 215 height 19
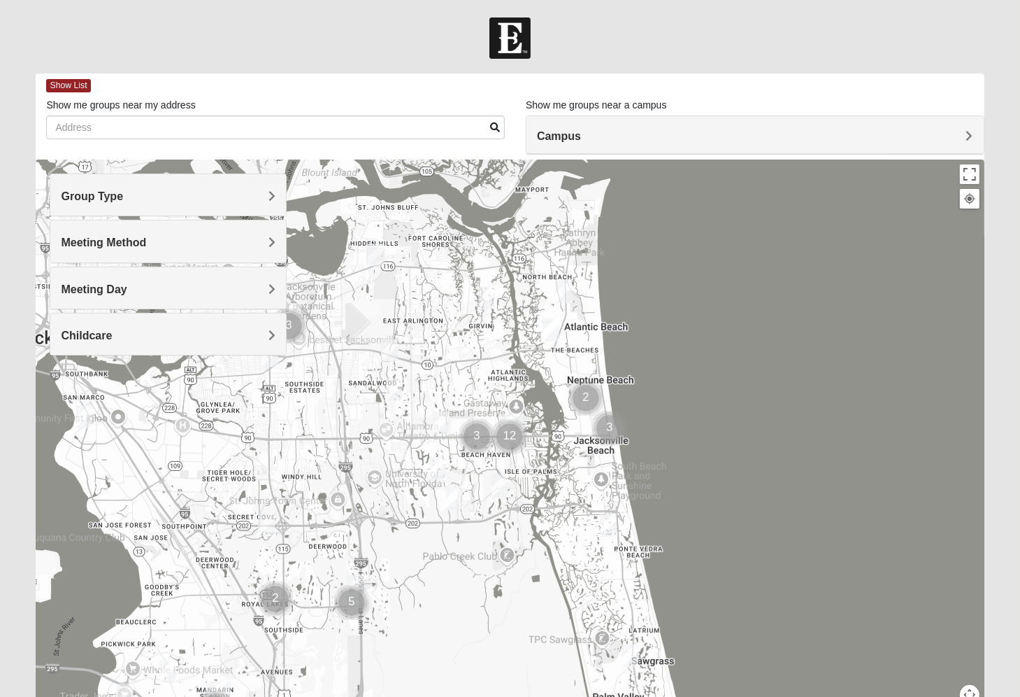
click at [162, 283] on h4 "Meeting Day" at bounding box center [168, 289] width 215 height 13
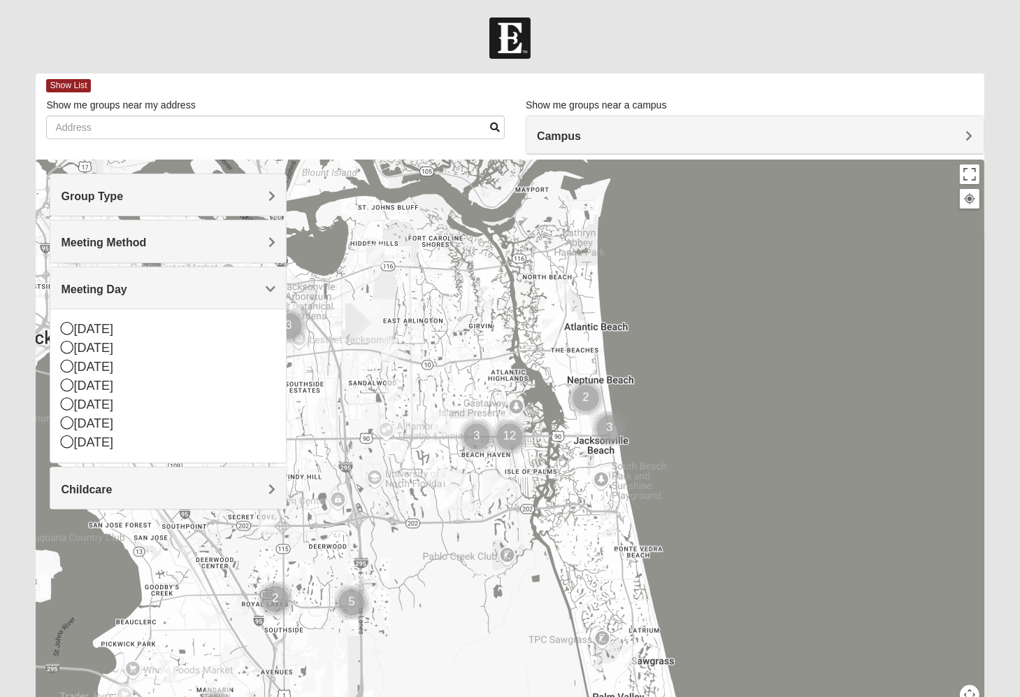
click at [162, 283] on h4 "Meeting Day" at bounding box center [168, 289] width 215 height 13
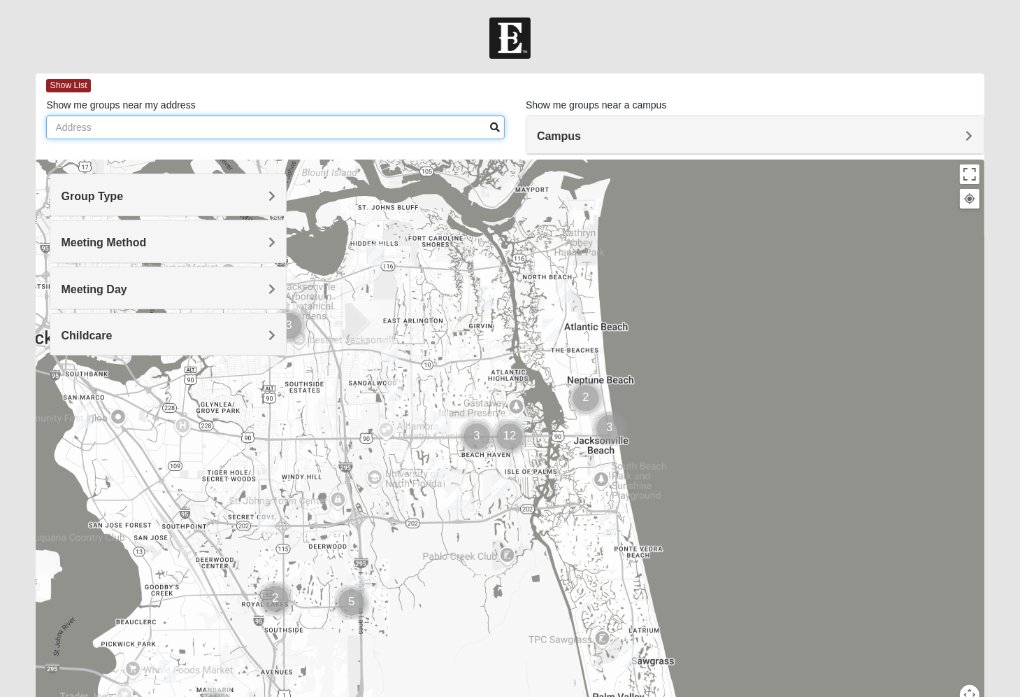
click at [203, 119] on input "Show me groups near my address" at bounding box center [275, 127] width 459 height 24
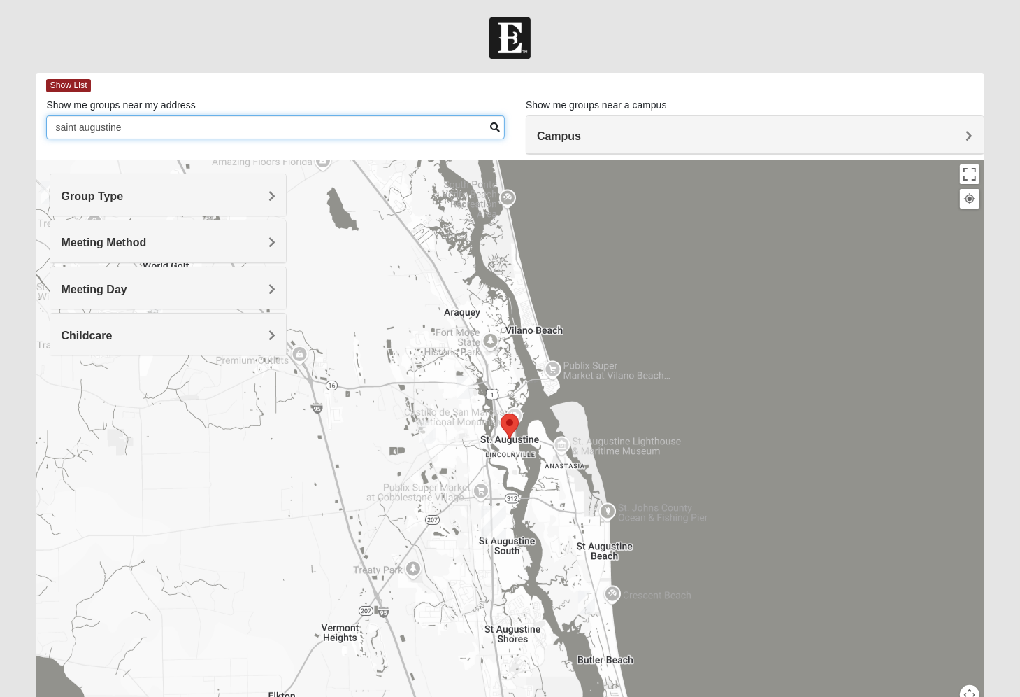
type input "saint augustine"
click at [590, 601] on img "Mens Day/Nettles 32080" at bounding box center [586, 601] width 17 height 23
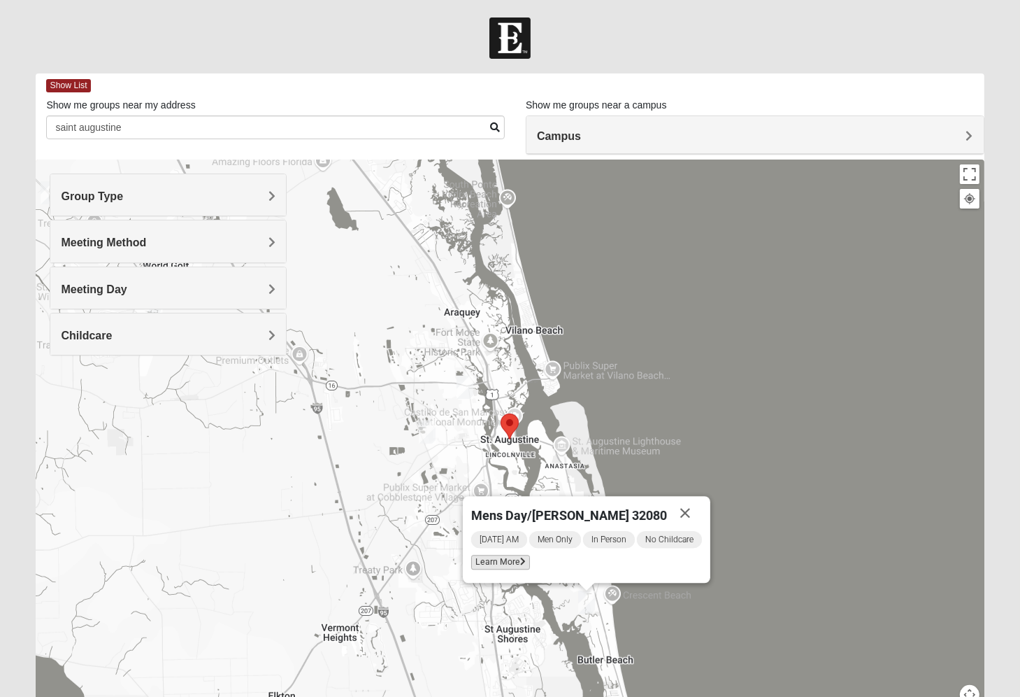
click at [512, 560] on span "Learn More" at bounding box center [500, 562] width 59 height 15
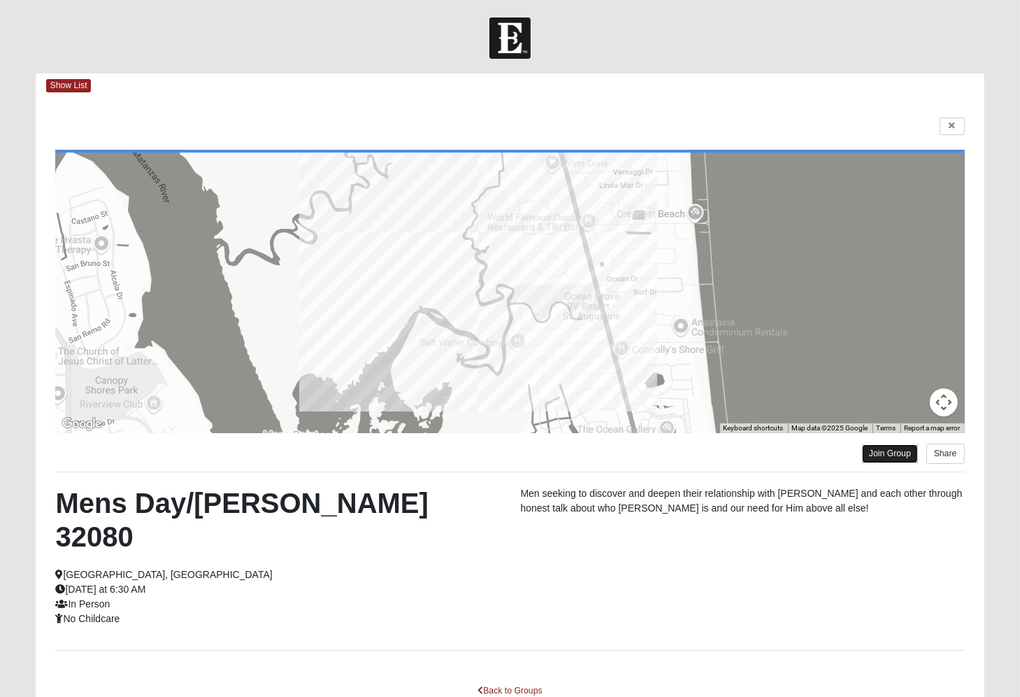
click at [887, 453] on link "Join Group" at bounding box center [890, 453] width 56 height 19
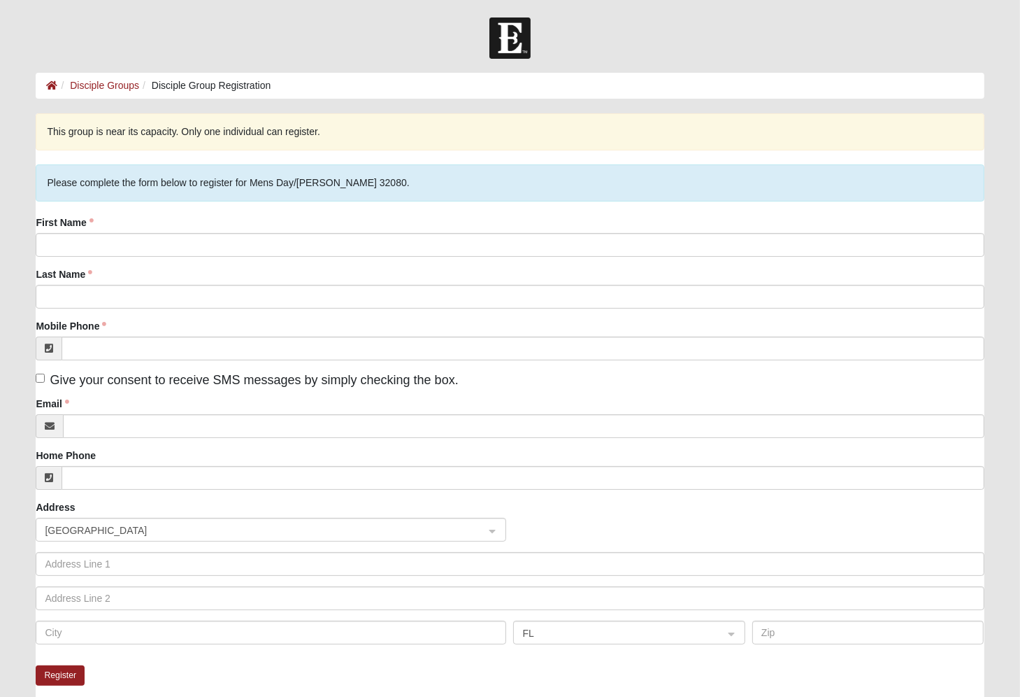
click at [500, 221] on div "First Name" at bounding box center [510, 235] width 948 height 41
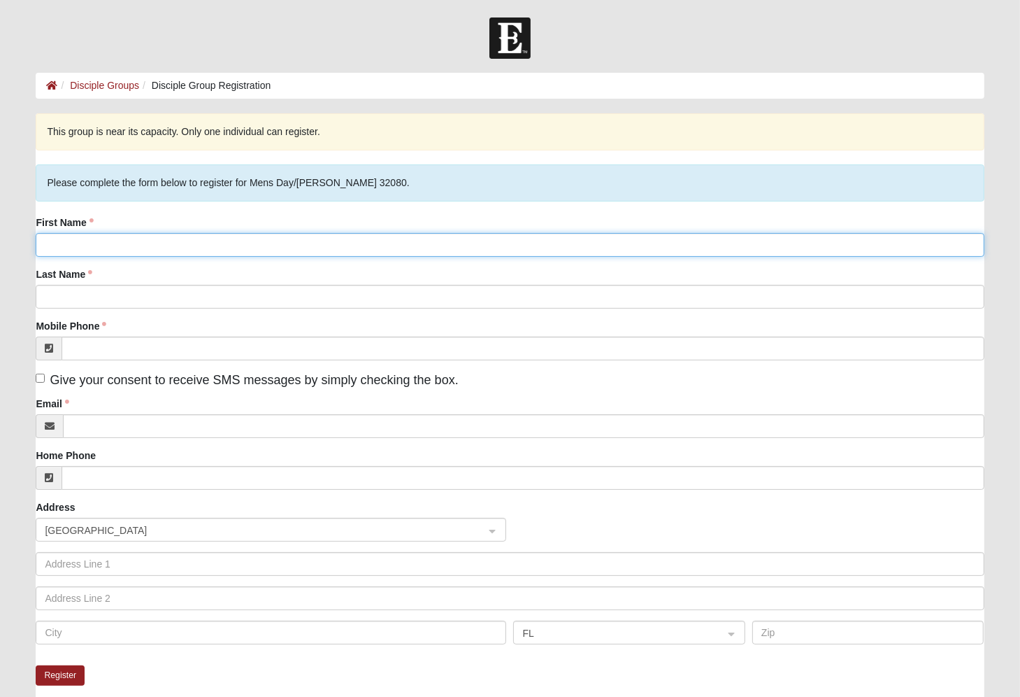
click at [495, 244] on input "First Name" at bounding box center [510, 245] width 948 height 24
type input "Kenneth"
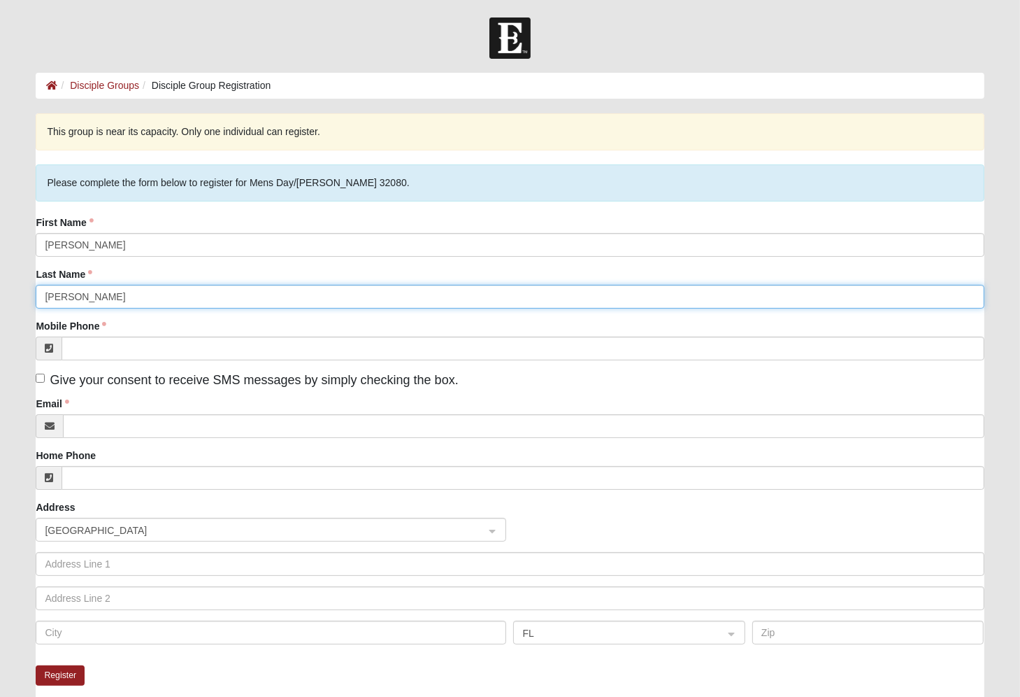
type input "Vargas"
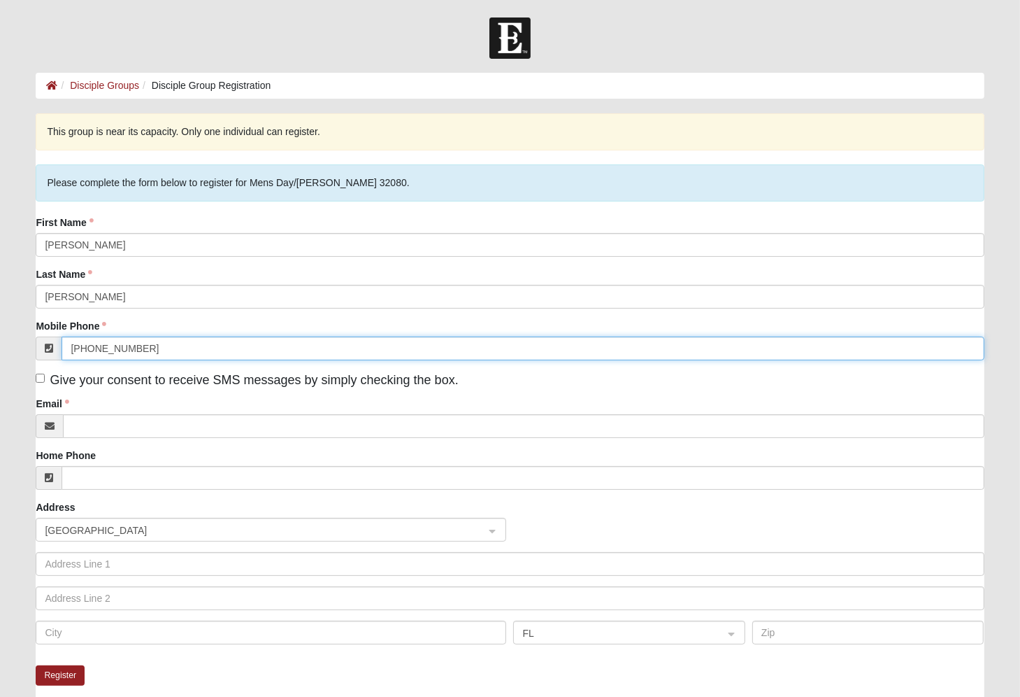
type input "(786) 247-7167"
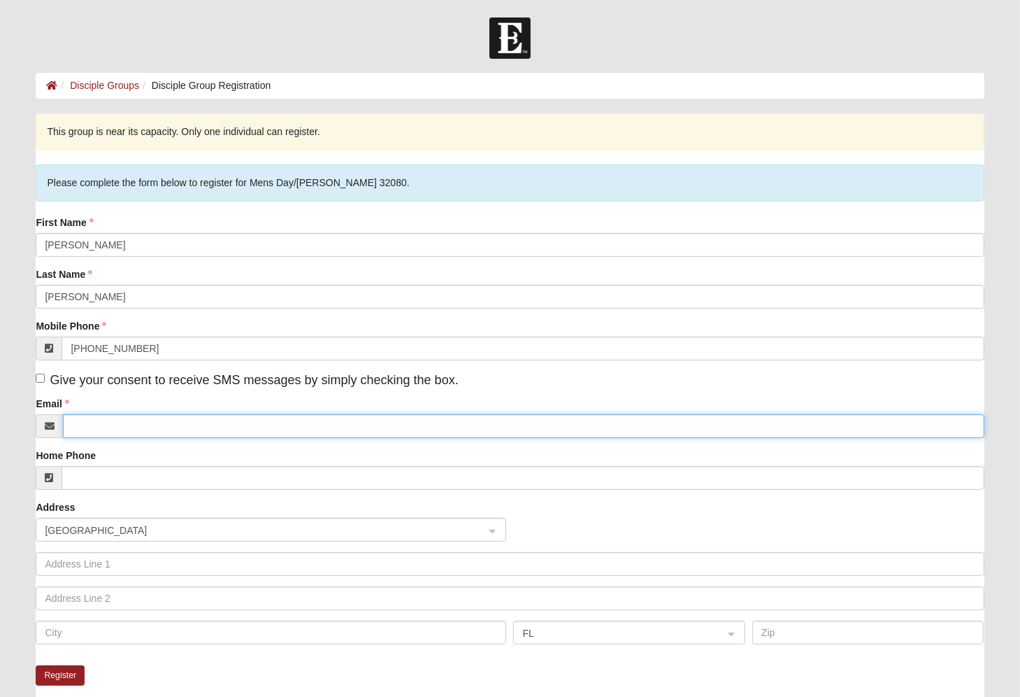
click at [336, 415] on input "Email" at bounding box center [523, 426] width 921 height 24
type input "kenneth.vargasx89@gmail.com"
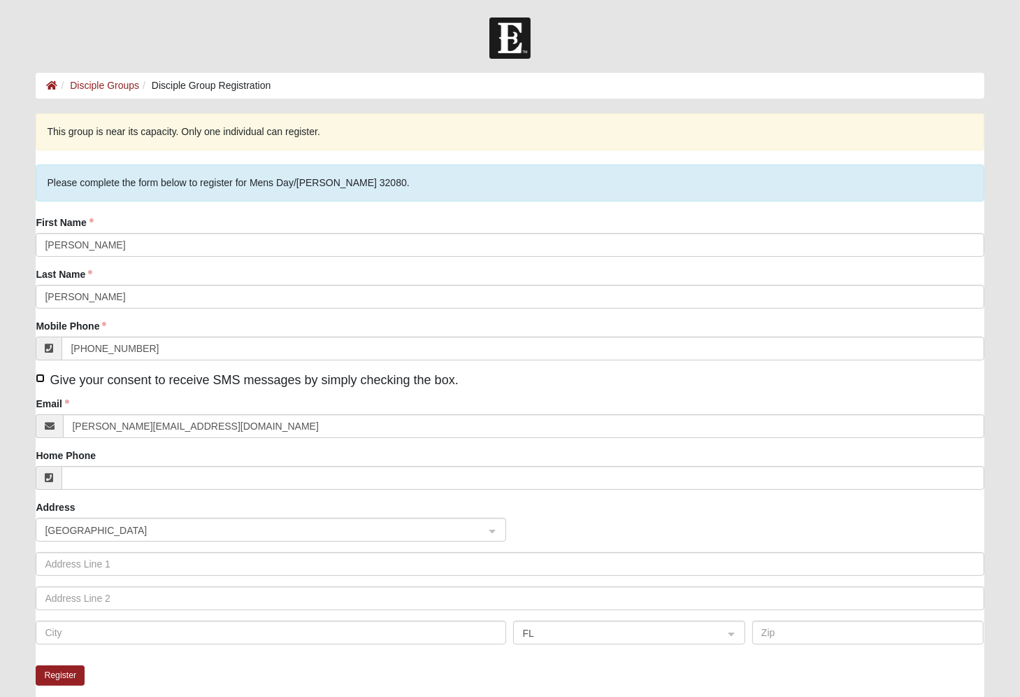
click at [40, 374] on input "Give your consent to receive SMS messages by simply checking the box." at bounding box center [40, 377] width 9 height 9
checkbox input "true"
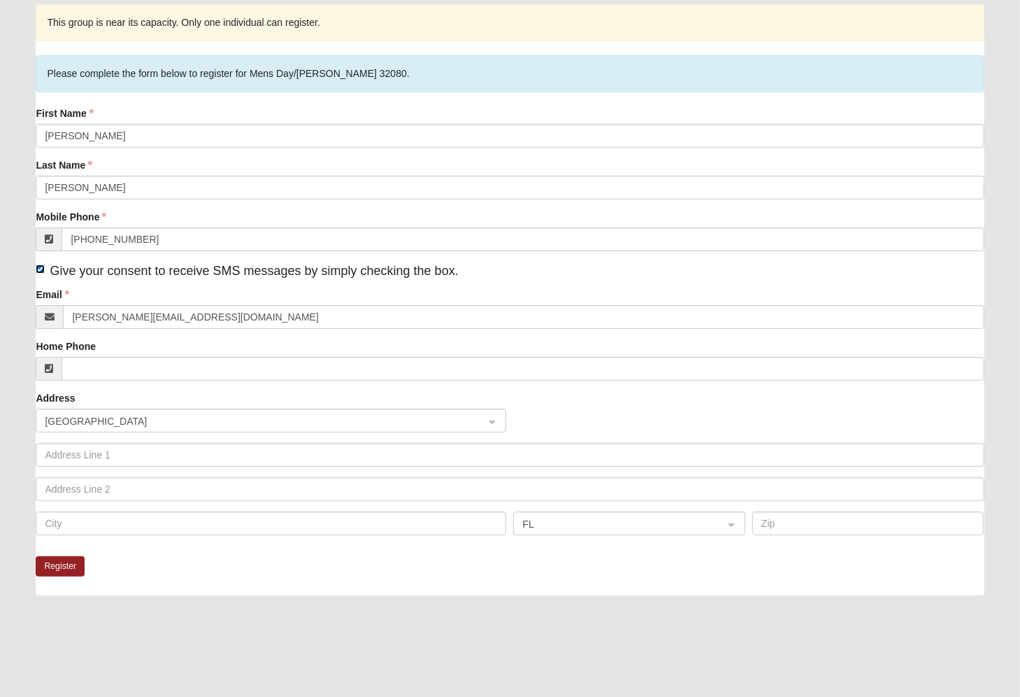
scroll to position [140, 0]
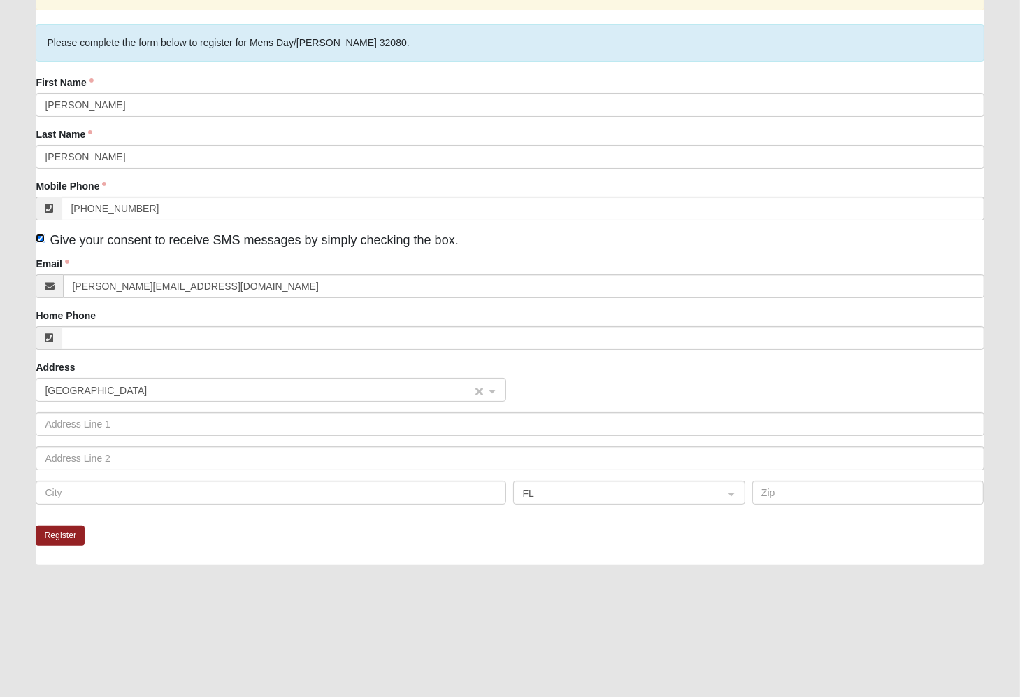
click at [205, 383] on span "United States" at bounding box center [258, 390] width 427 height 15
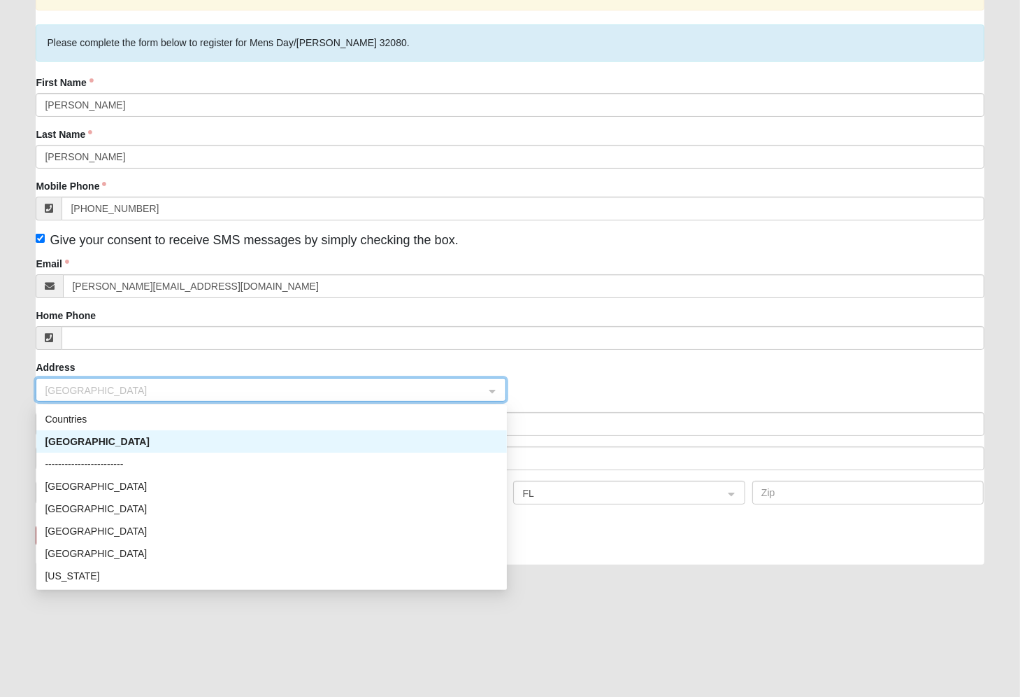
click at [197, 431] on div "United States" at bounding box center [271, 441] width 471 height 22
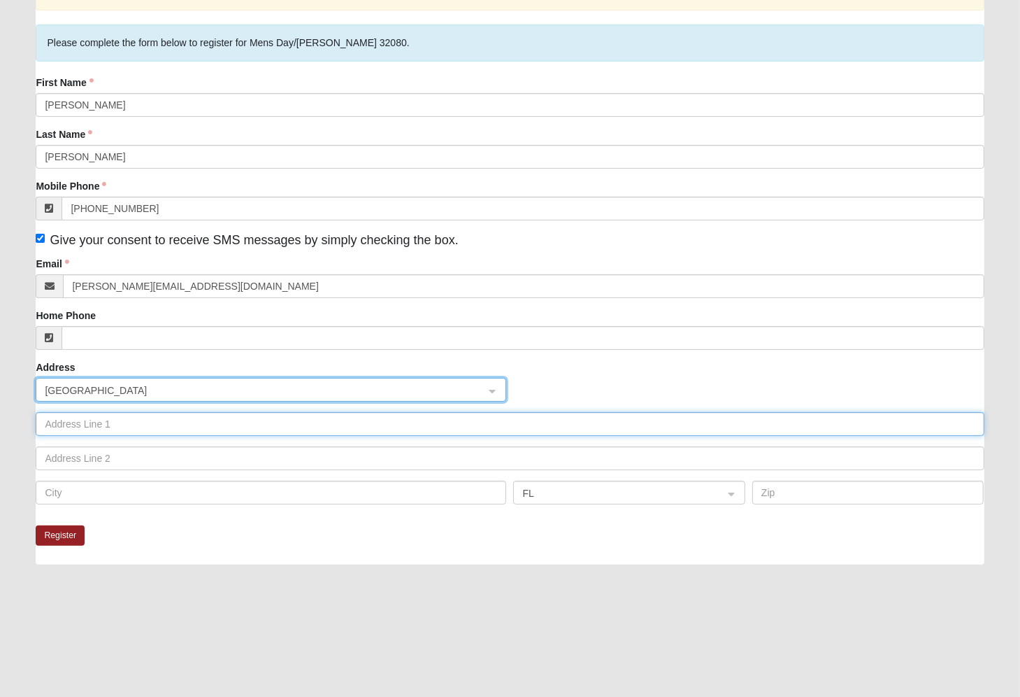
click at [143, 429] on input "text" at bounding box center [510, 424] width 948 height 24
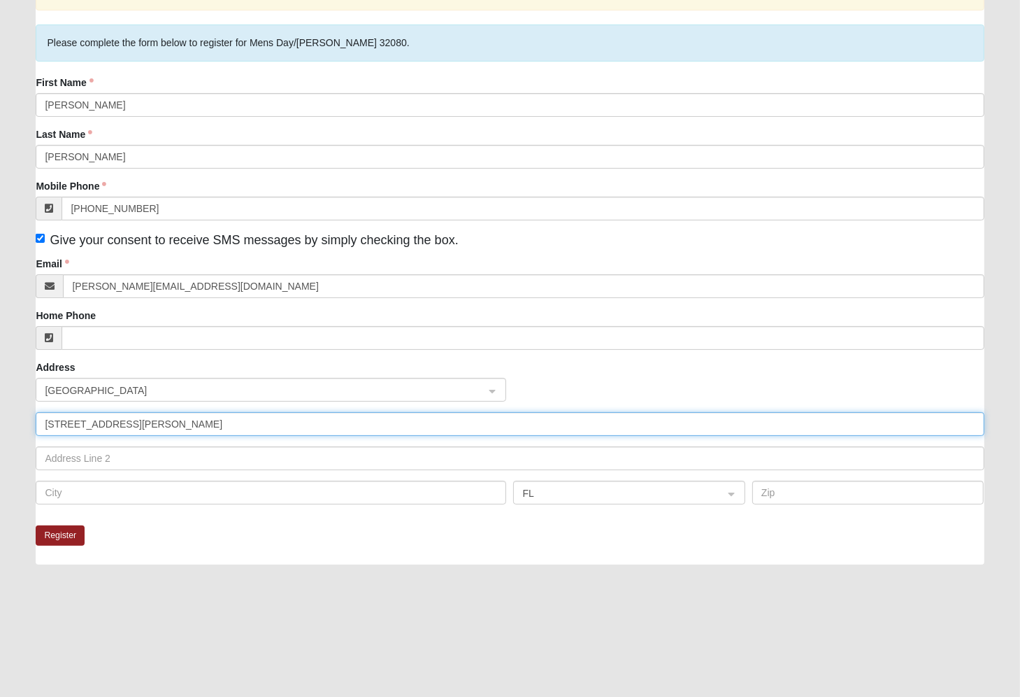
type input "181 Deerfield meadows Circle"
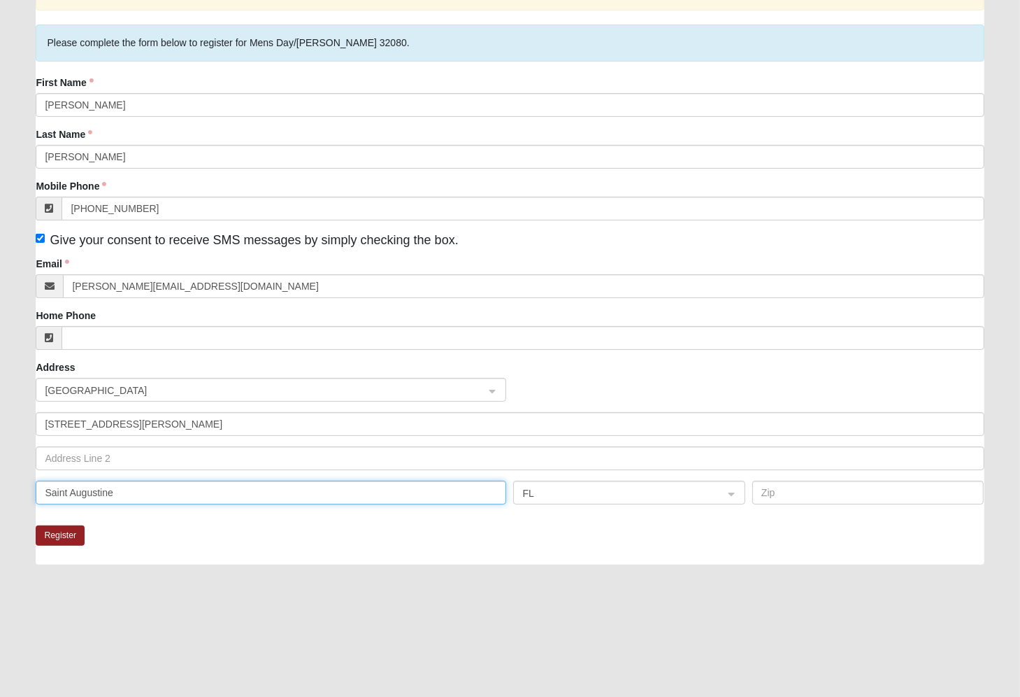
type input "Saint Augustine"
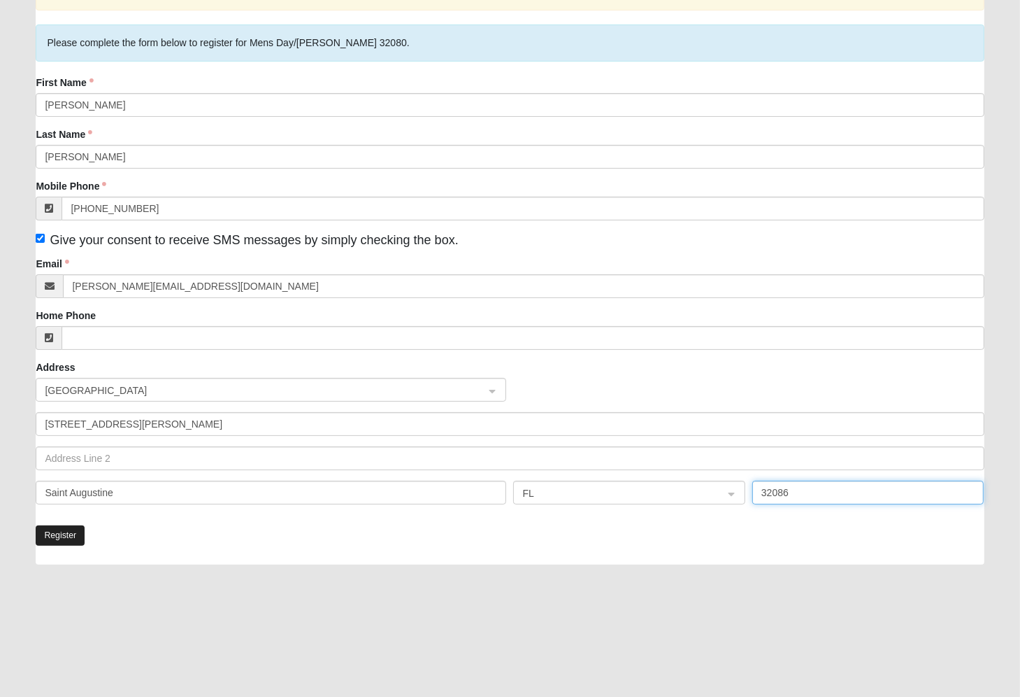
type input "32086"
click at [64, 532] on button "Register" at bounding box center [60, 535] width 49 height 20
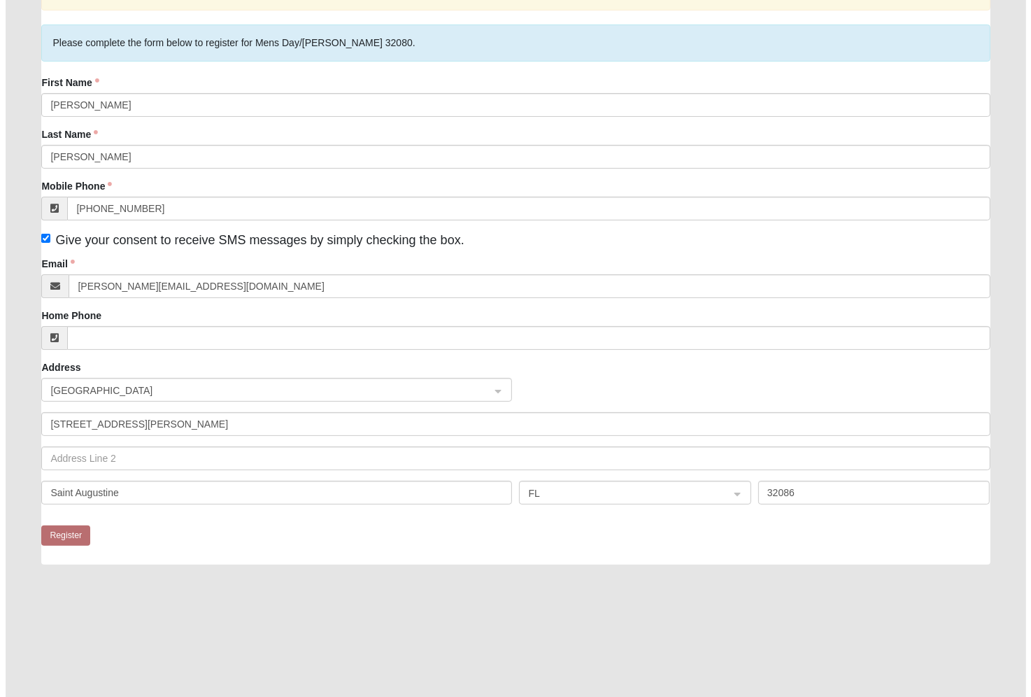
scroll to position [0, 0]
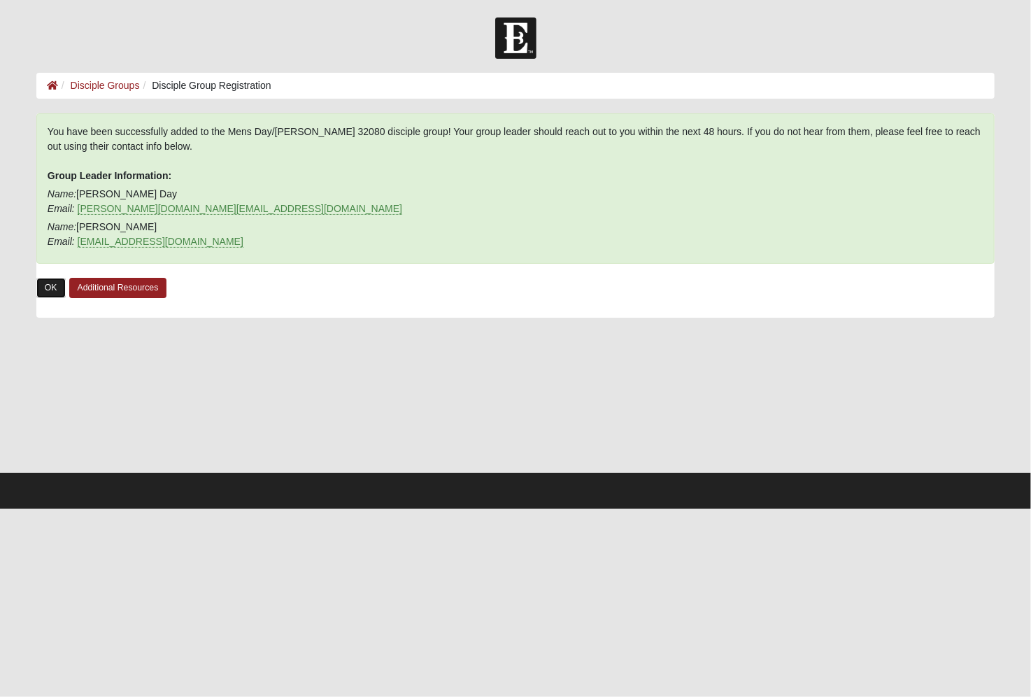
click at [45, 287] on link "OK" at bounding box center [50, 288] width 29 height 20
